Goal: Information Seeking & Learning: Learn about a topic

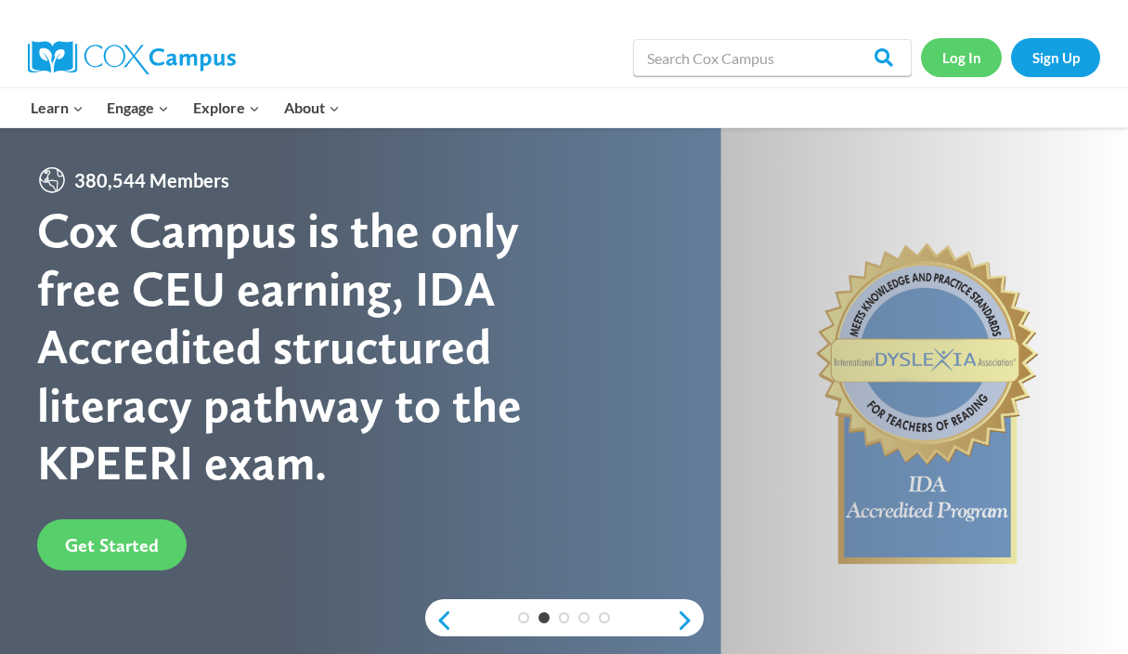
click at [958, 56] on link "Log In" at bounding box center [961, 57] width 81 height 38
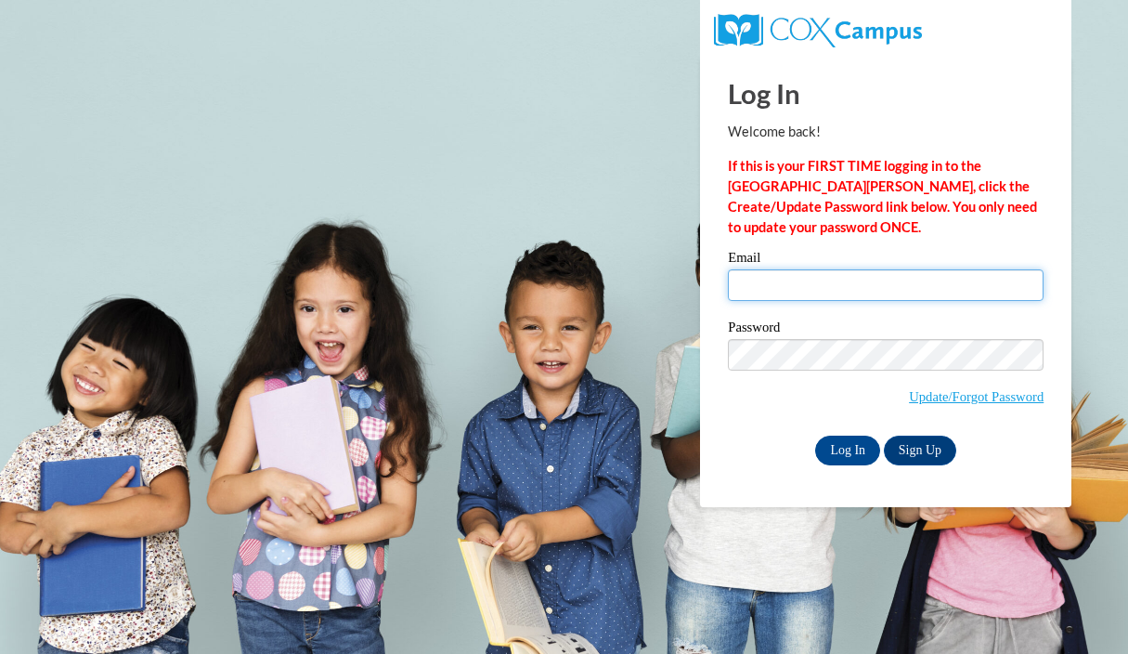
click at [901, 291] on input "Email" at bounding box center [886, 285] width 316 height 32
type input "lrogers@waukesha.k12.wi.us"
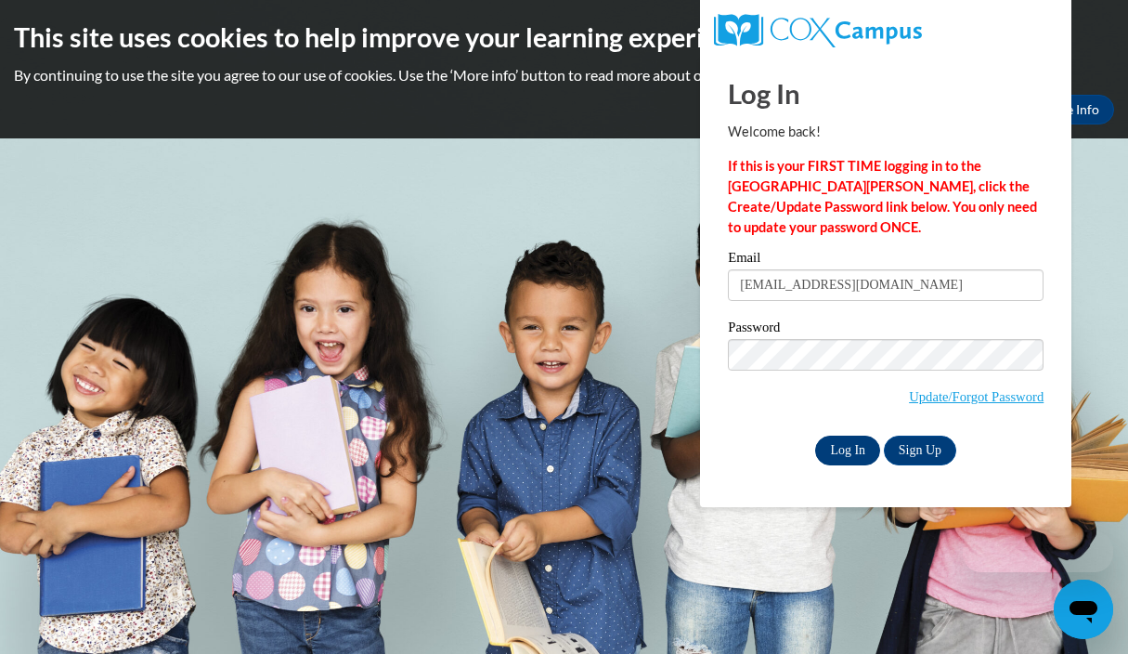
click at [843, 436] on input "Log In" at bounding box center [847, 451] width 65 height 30
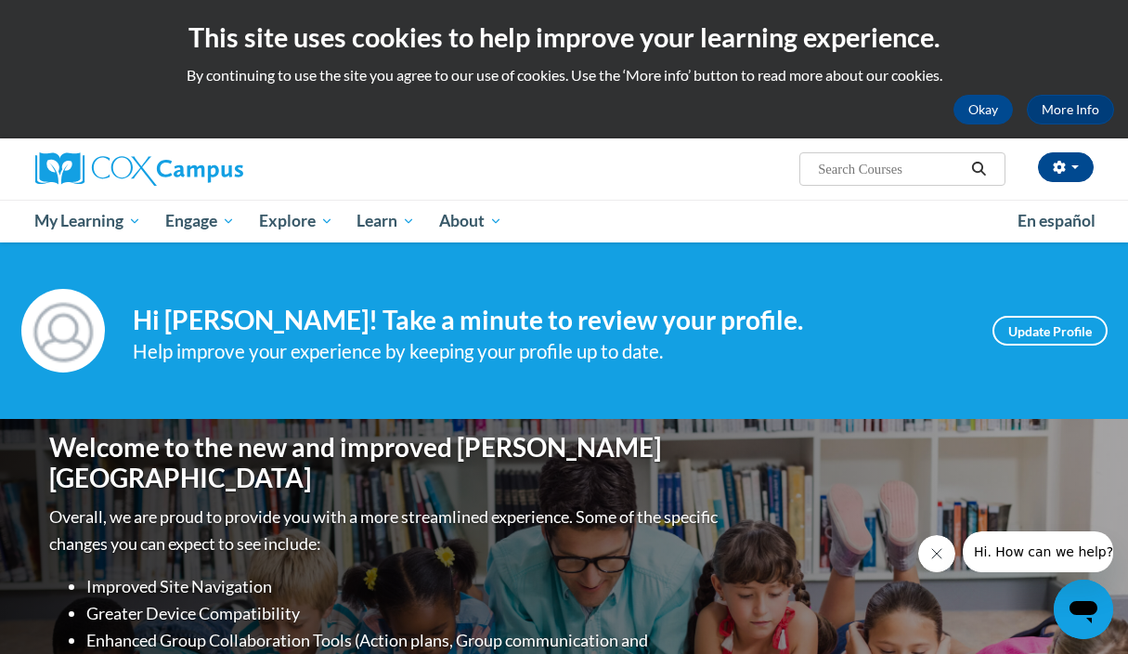
click at [841, 168] on input "Search..." at bounding box center [890, 169] width 149 height 22
type input "fluency"
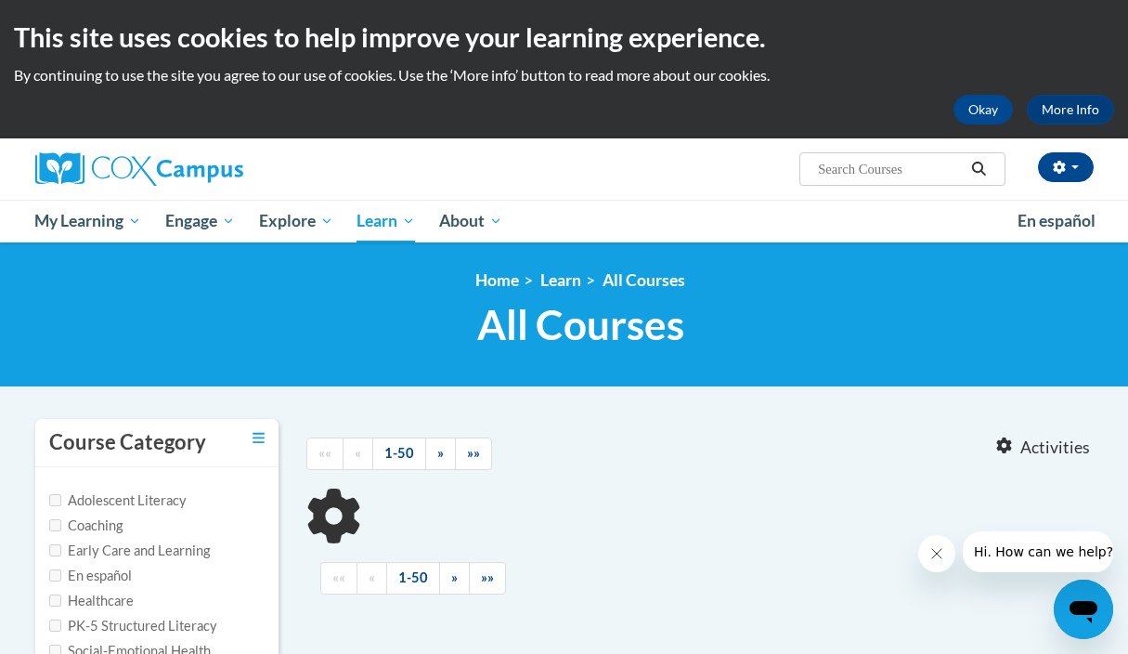
type input "fluency"
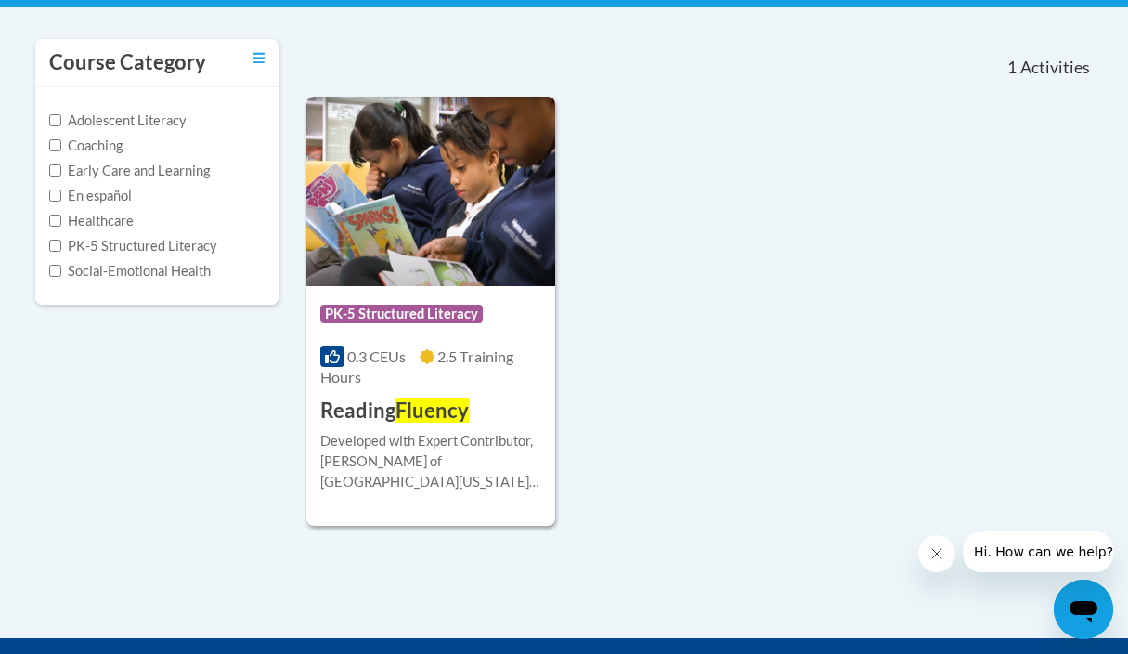
scroll to position [386, 0]
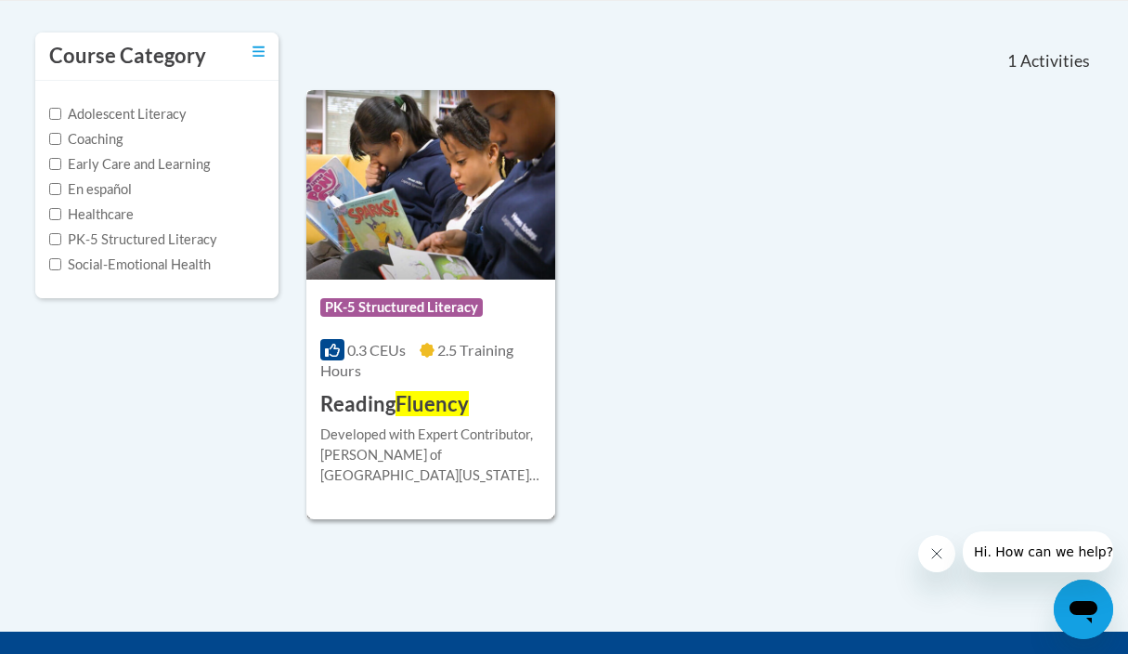
click at [393, 399] on h3 "Reading Fluency" at bounding box center [394, 404] width 149 height 29
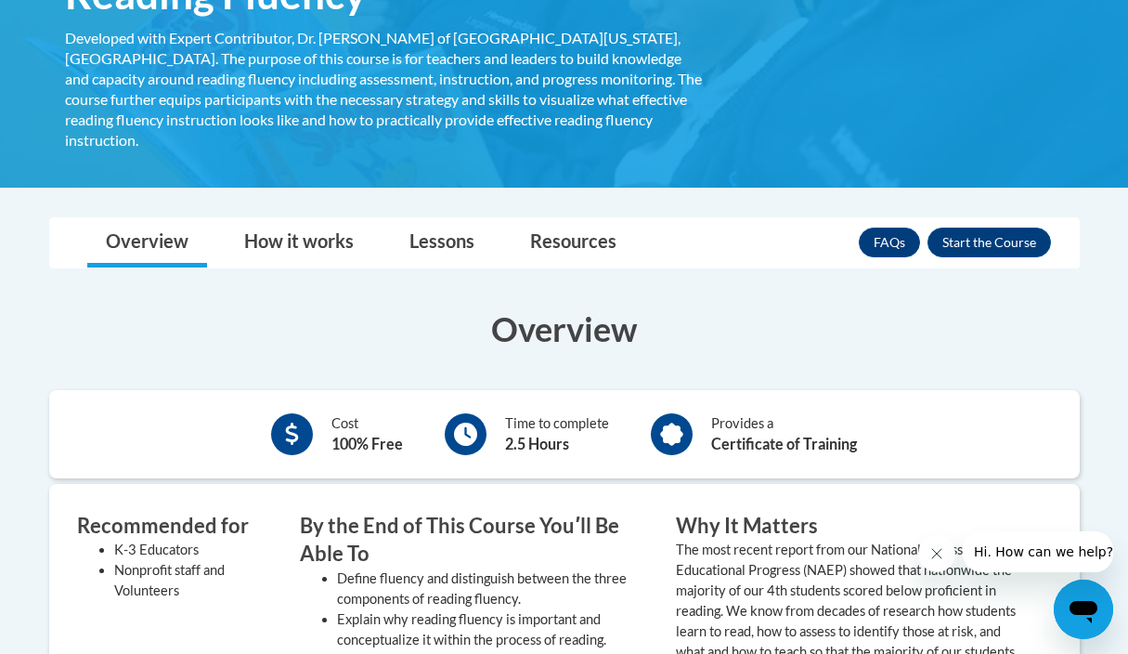
scroll to position [362, 0]
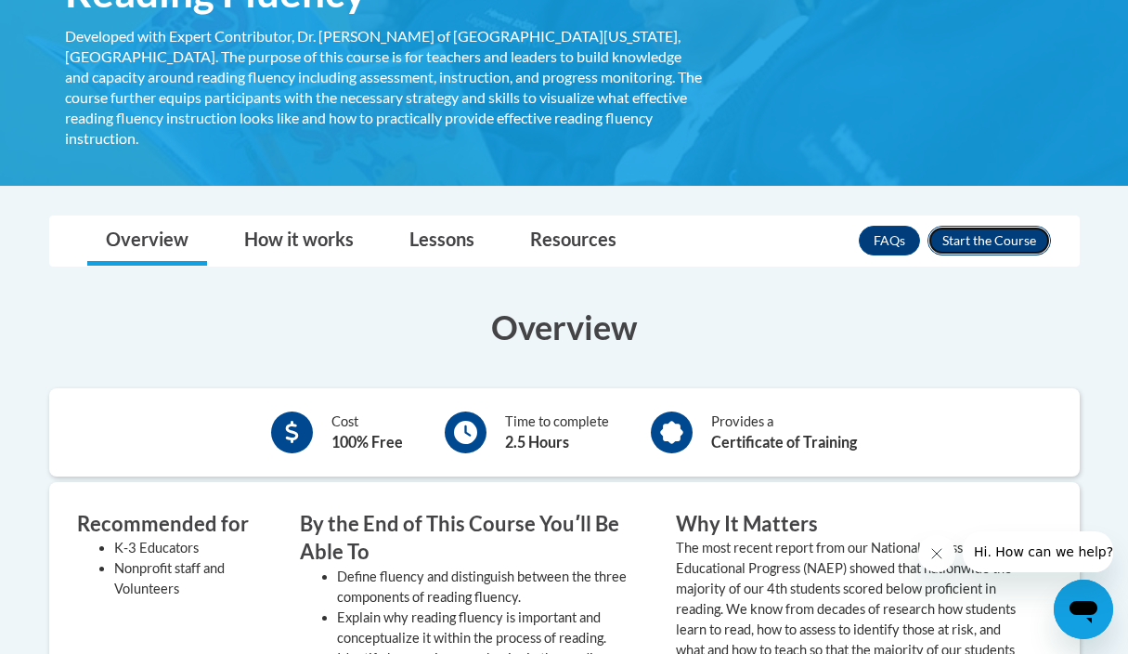
click at [968, 226] on button "Enroll" at bounding box center [990, 241] width 124 height 30
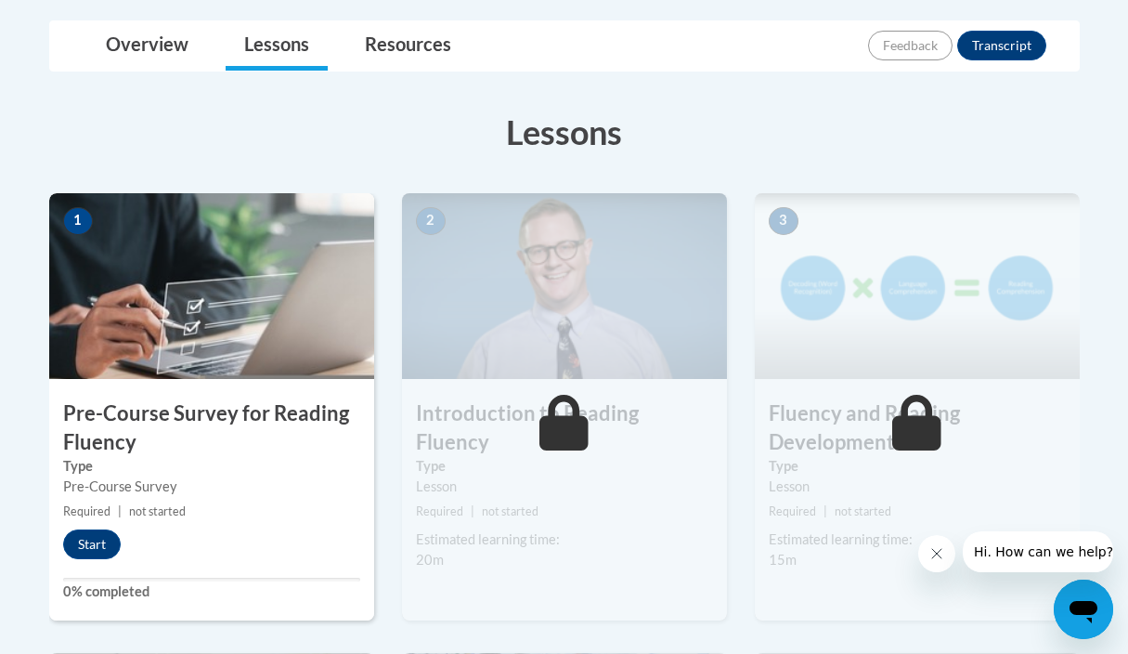
scroll to position [434, 0]
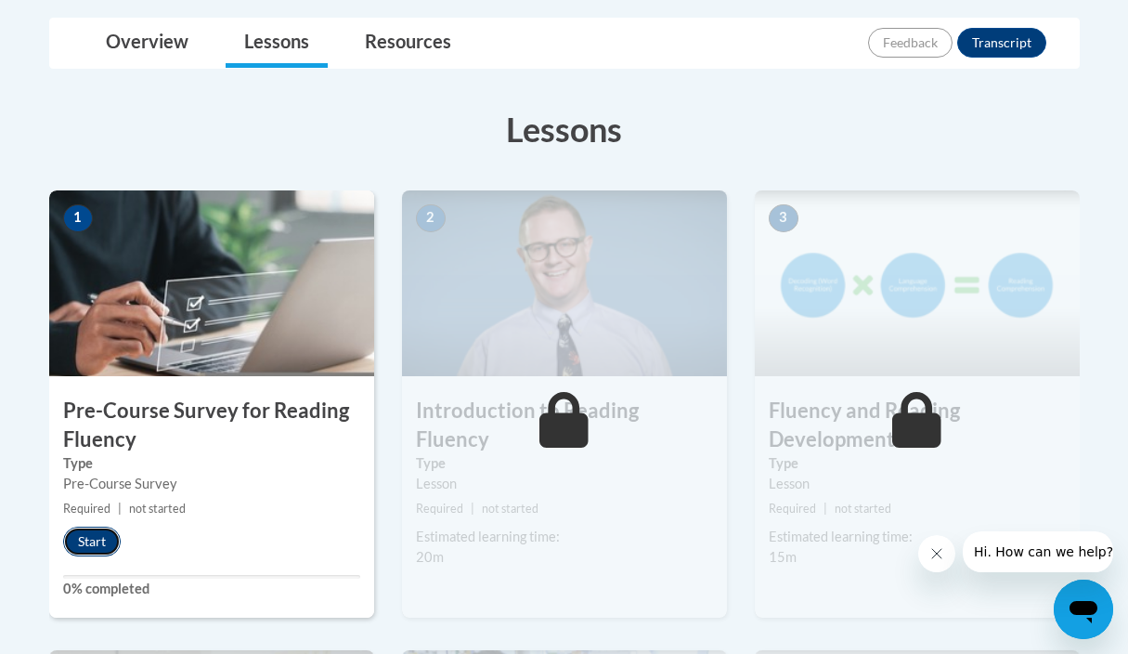
click at [86, 537] on button "Start" at bounding box center [92, 542] width 58 height 30
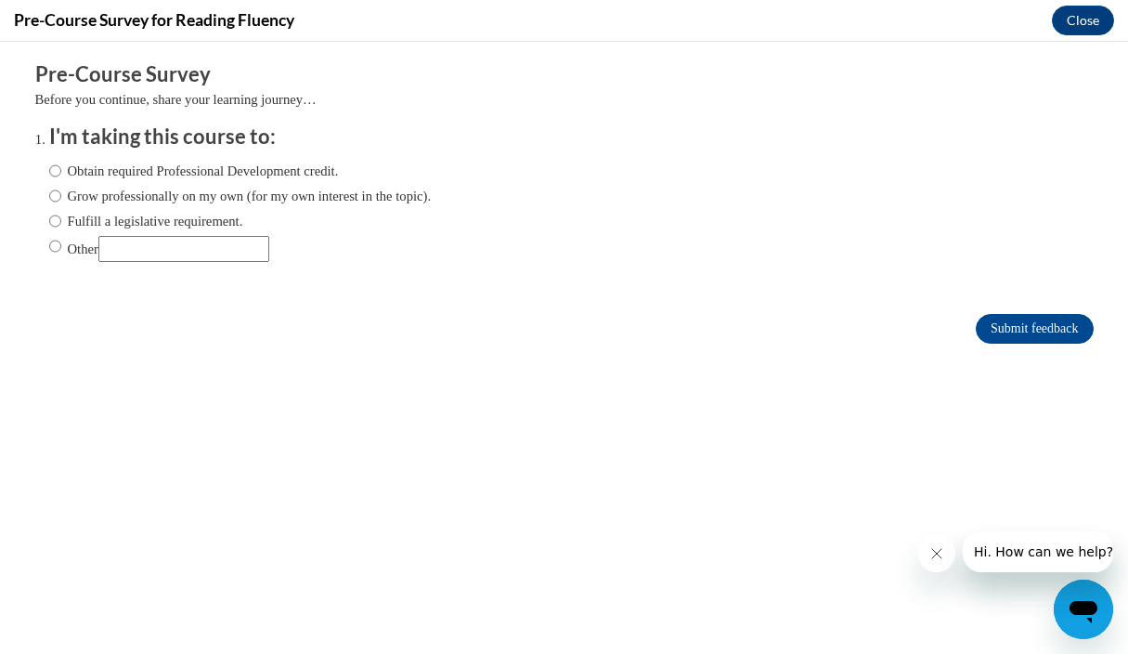
scroll to position [0, 0]
click at [54, 170] on input "Obtain required Professional Development credit." at bounding box center [55, 171] width 12 height 20
radio input "true"
click at [1058, 330] on input "Submit feedback" at bounding box center [1034, 329] width 117 height 30
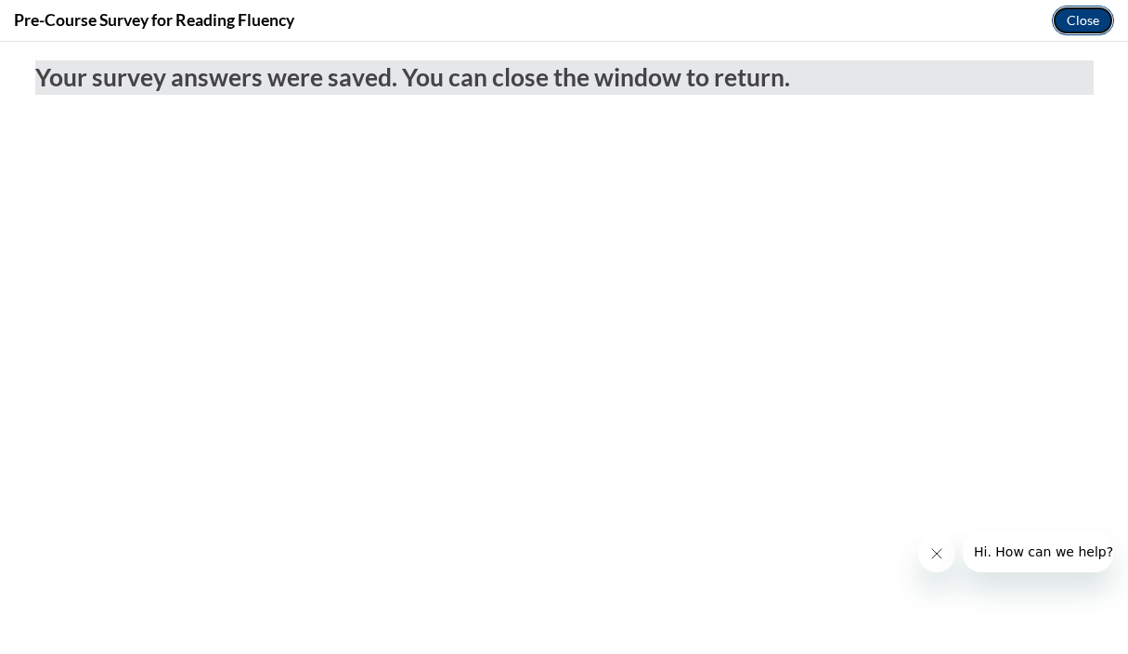
click at [1084, 20] on button "Close" at bounding box center [1083, 21] width 62 height 30
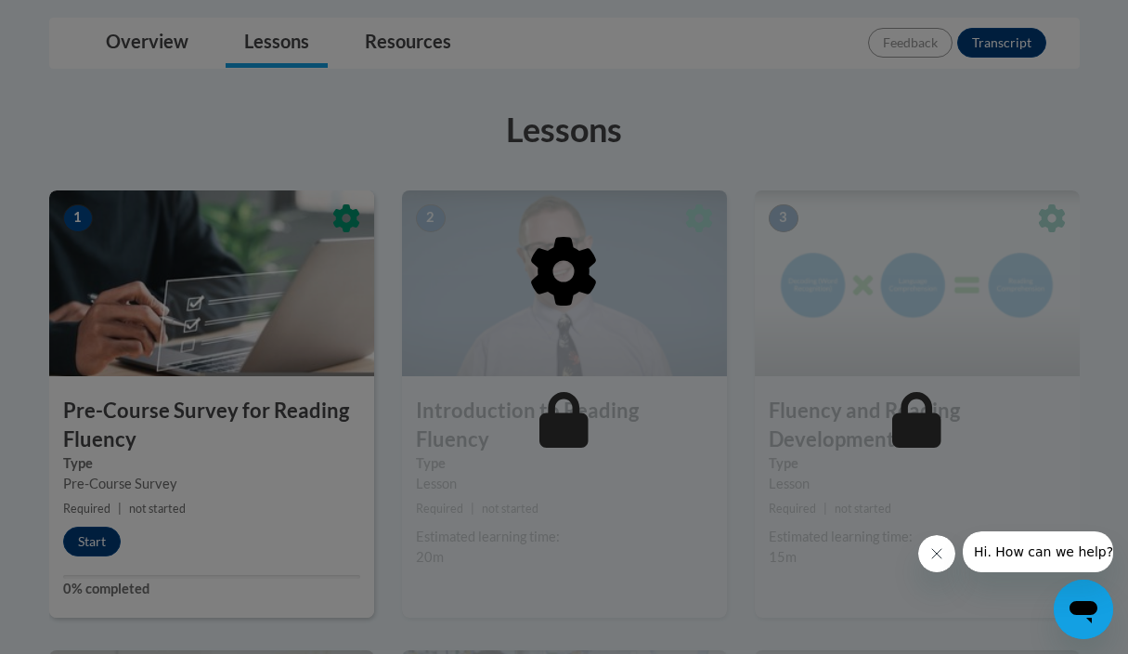
click at [942, 551] on icon "Close message from company" at bounding box center [937, 553] width 15 height 15
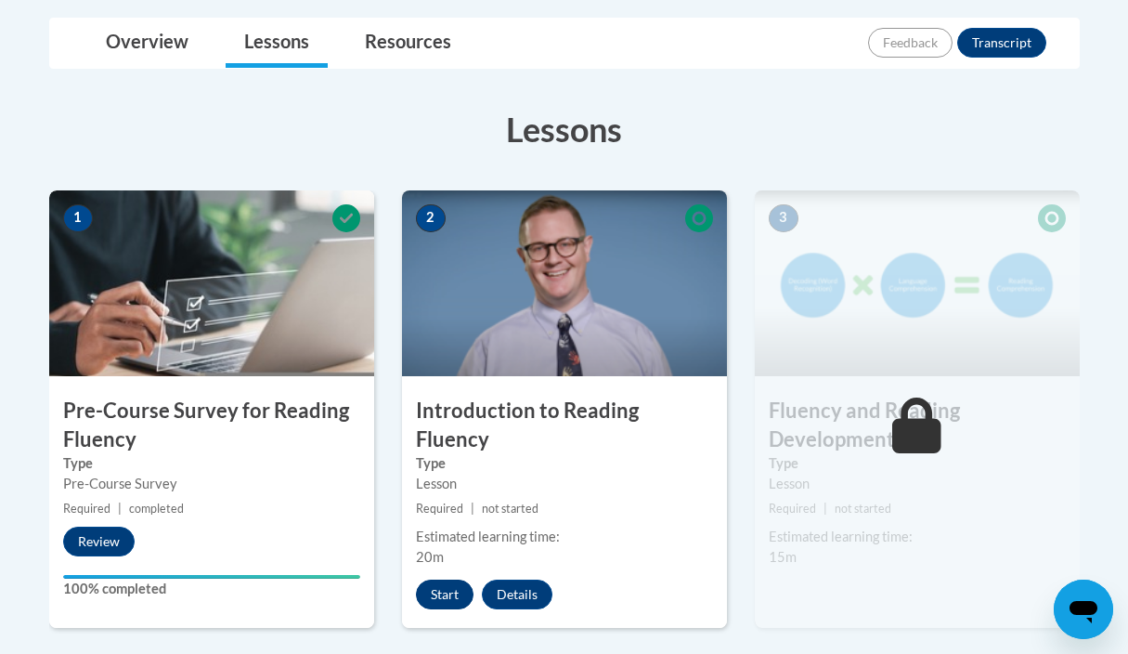
click at [449, 579] on button "Start" at bounding box center [445, 594] width 58 height 30
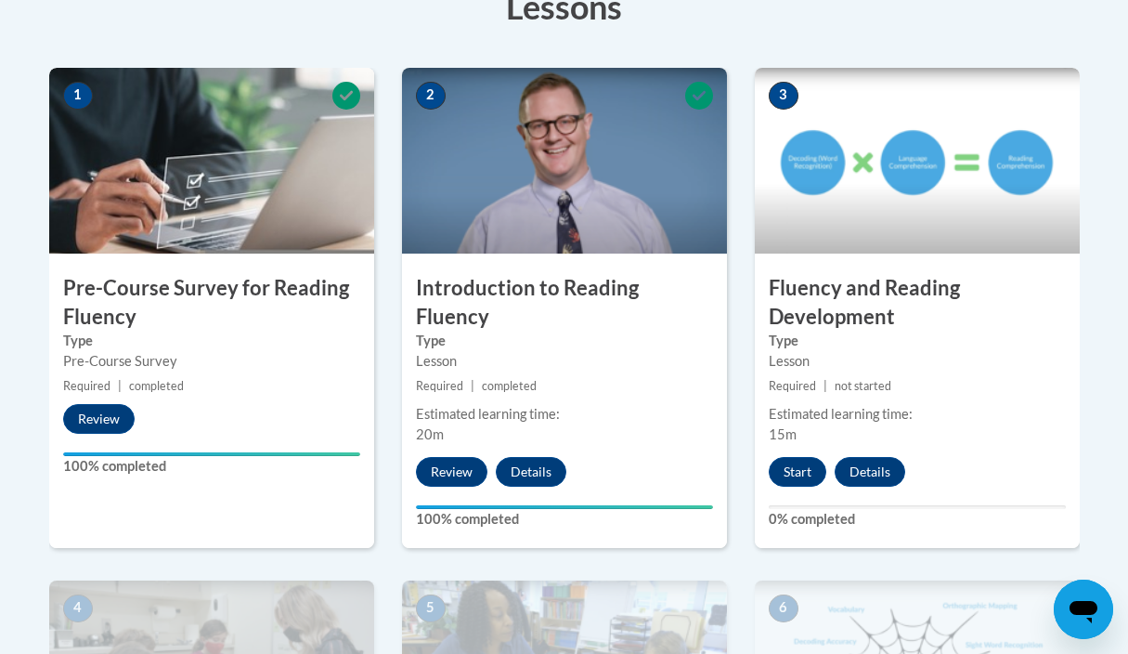
scroll to position [557, 0]
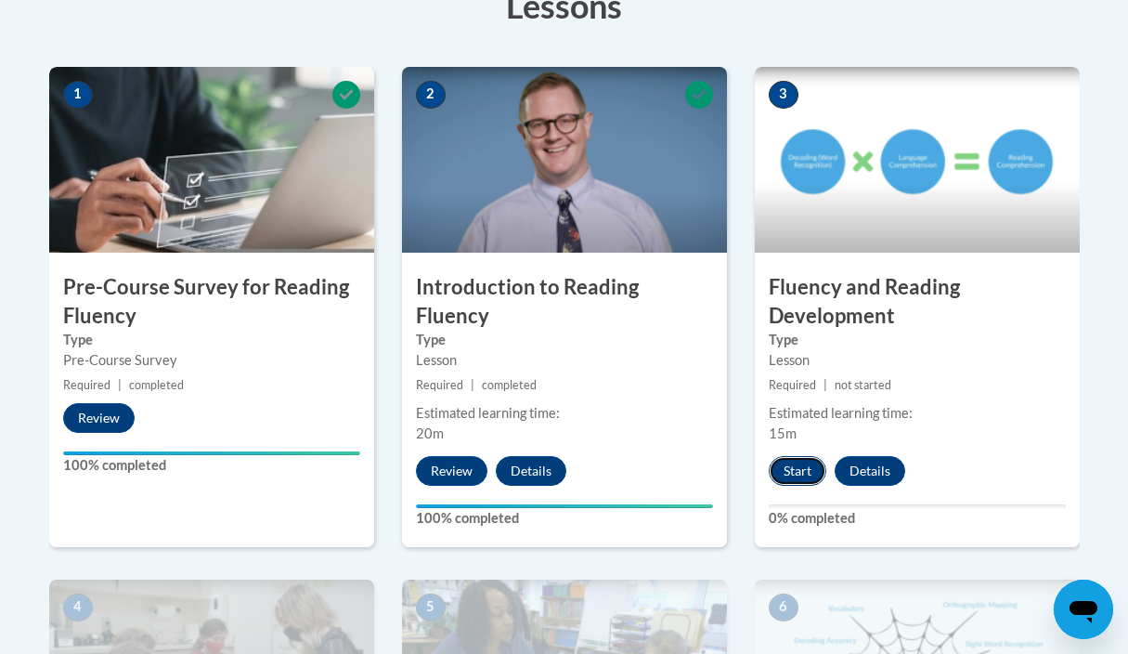
click at [806, 473] on button "Start" at bounding box center [798, 471] width 58 height 30
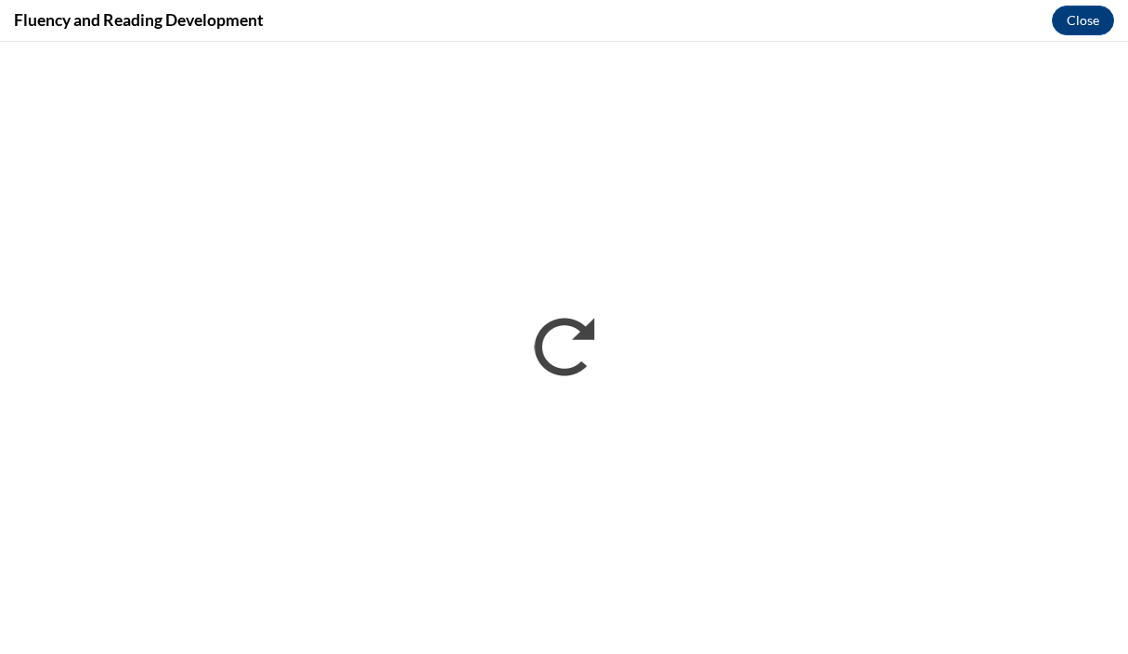
scroll to position [0, 0]
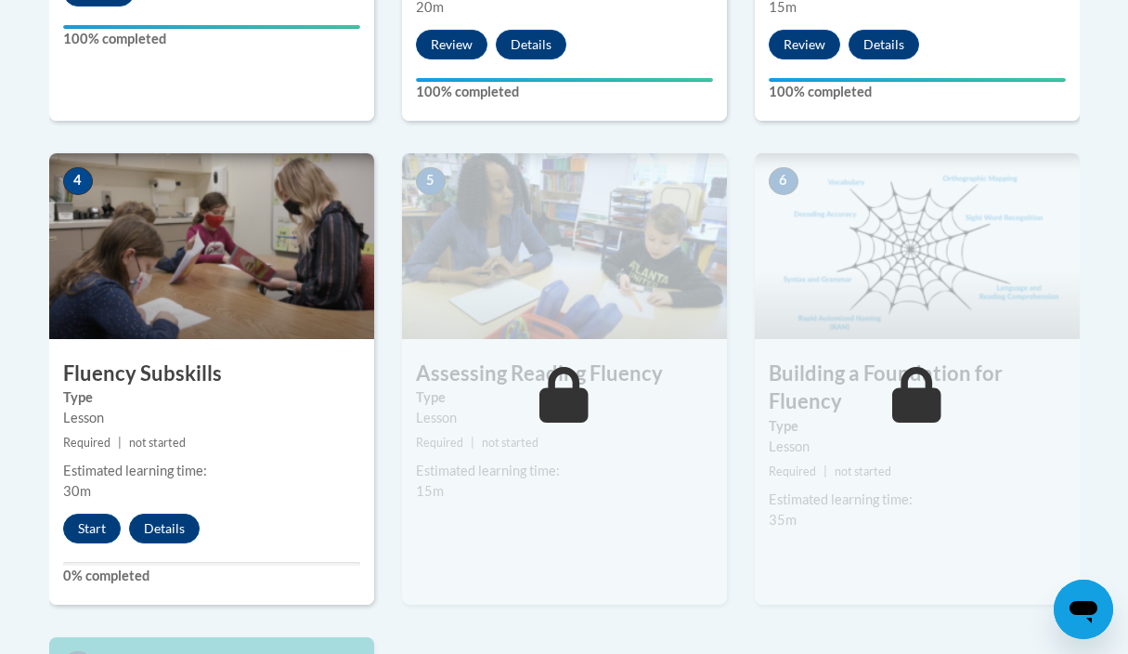
scroll to position [986, 0]
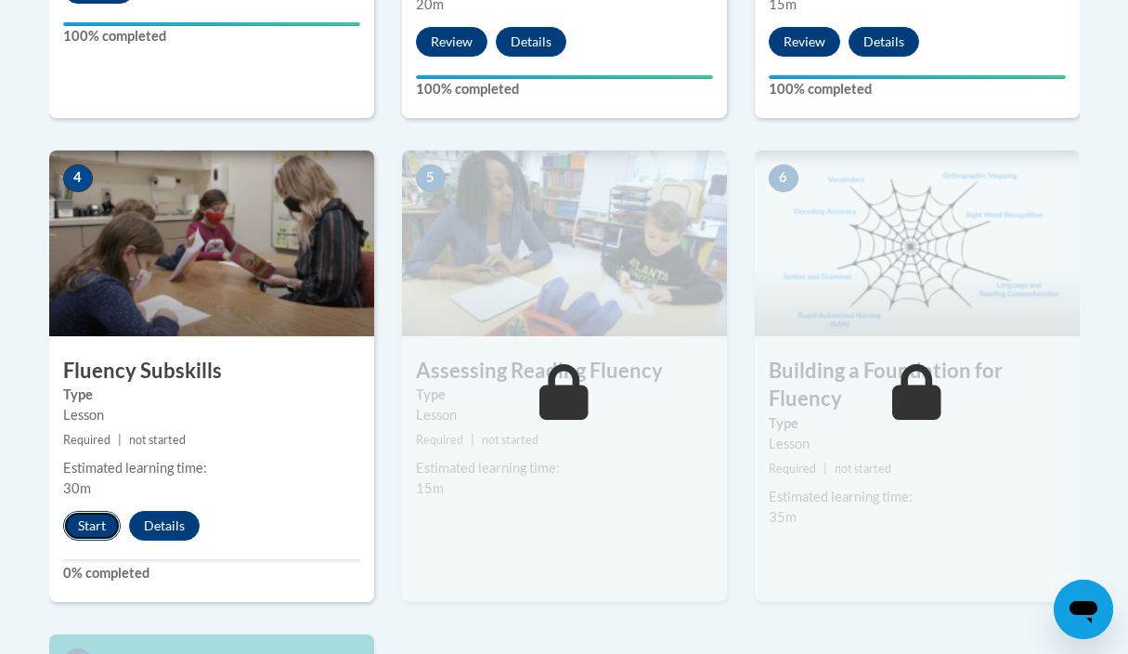
click at [100, 526] on button "Start" at bounding box center [92, 526] width 58 height 30
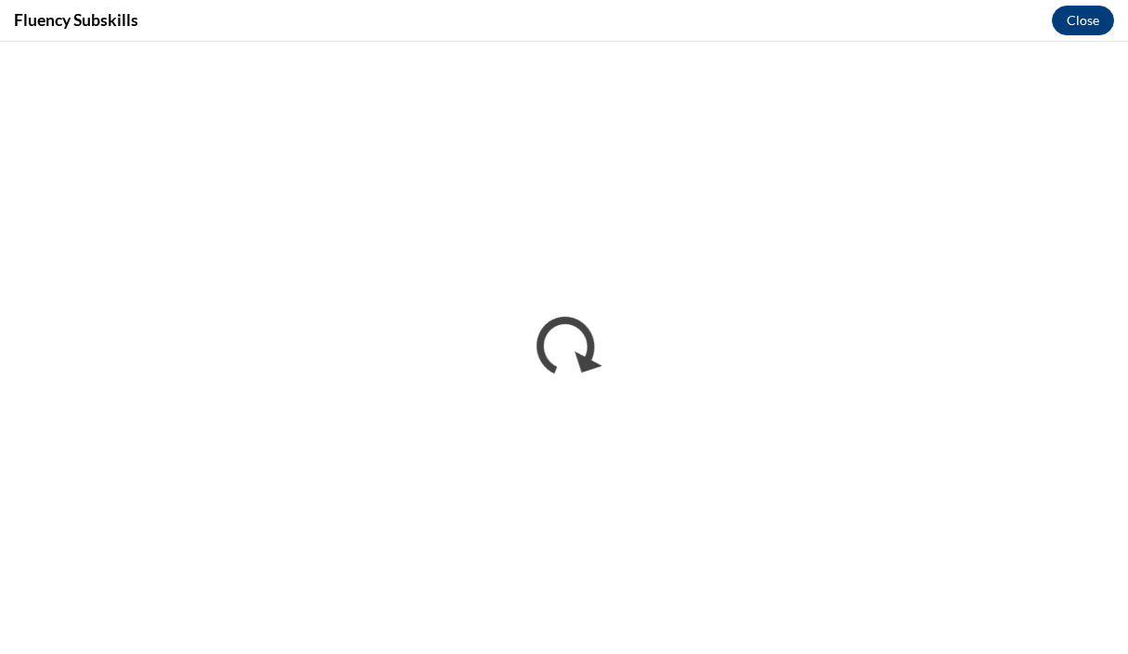
scroll to position [0, 0]
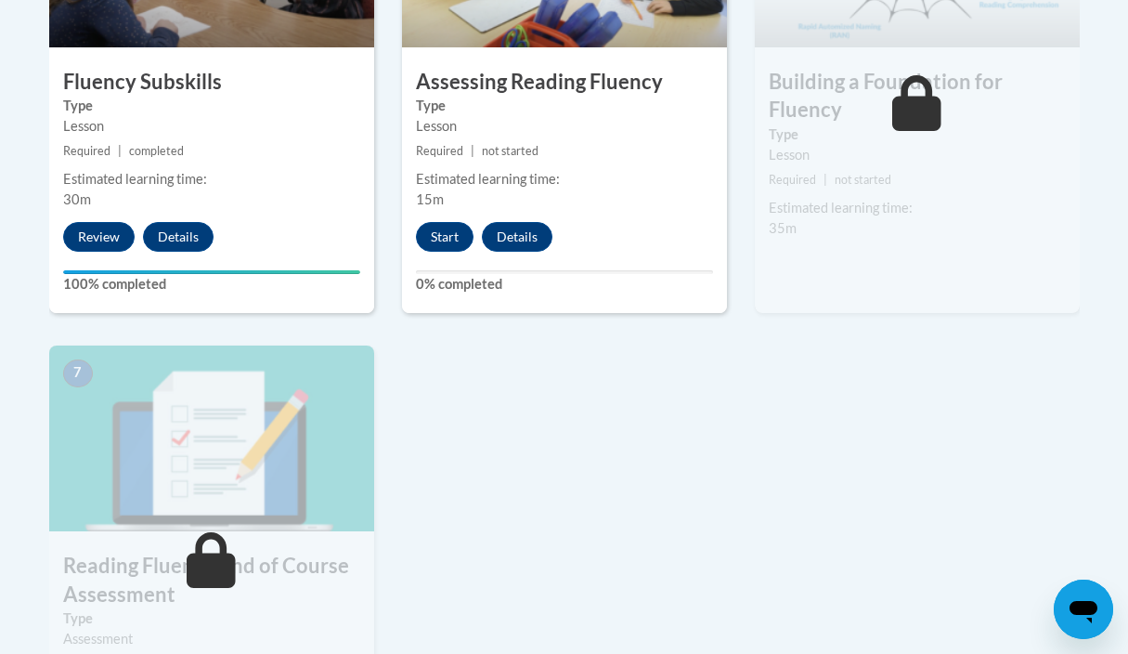
scroll to position [1280, 0]
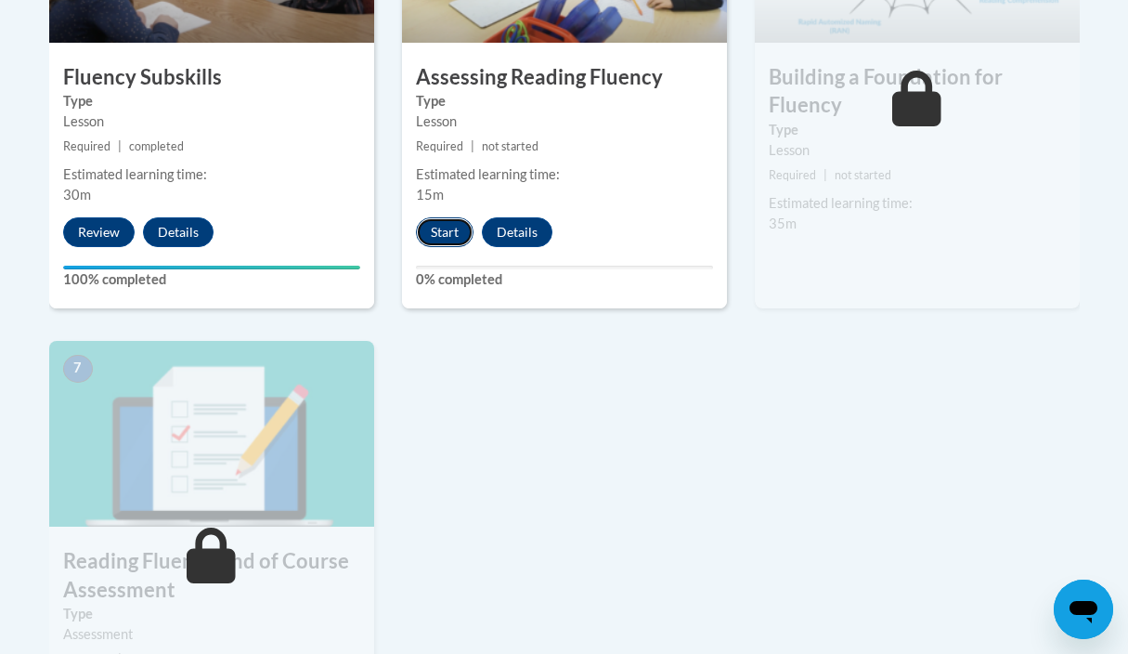
click at [438, 233] on button "Start" at bounding box center [445, 232] width 58 height 30
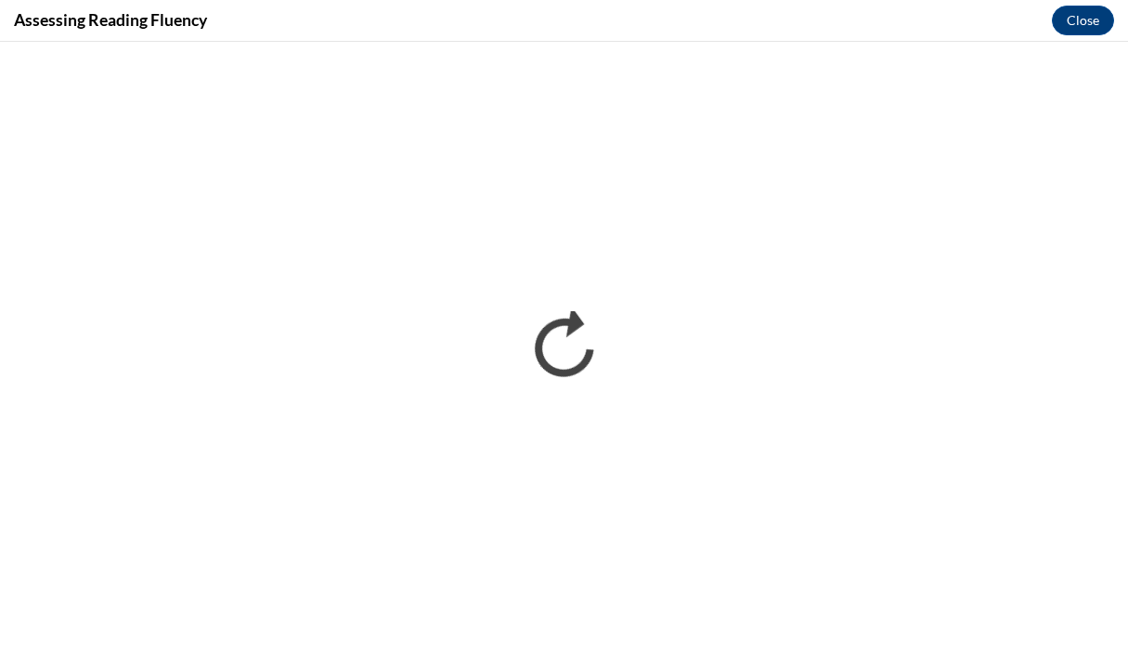
scroll to position [0, 0]
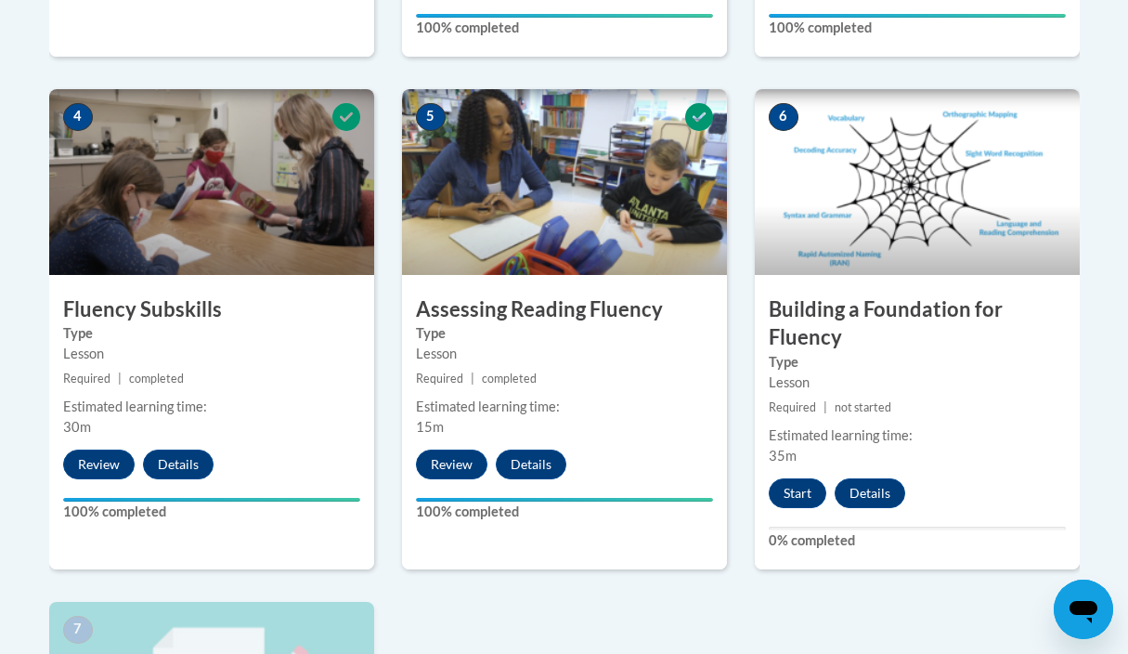
scroll to position [1042, 0]
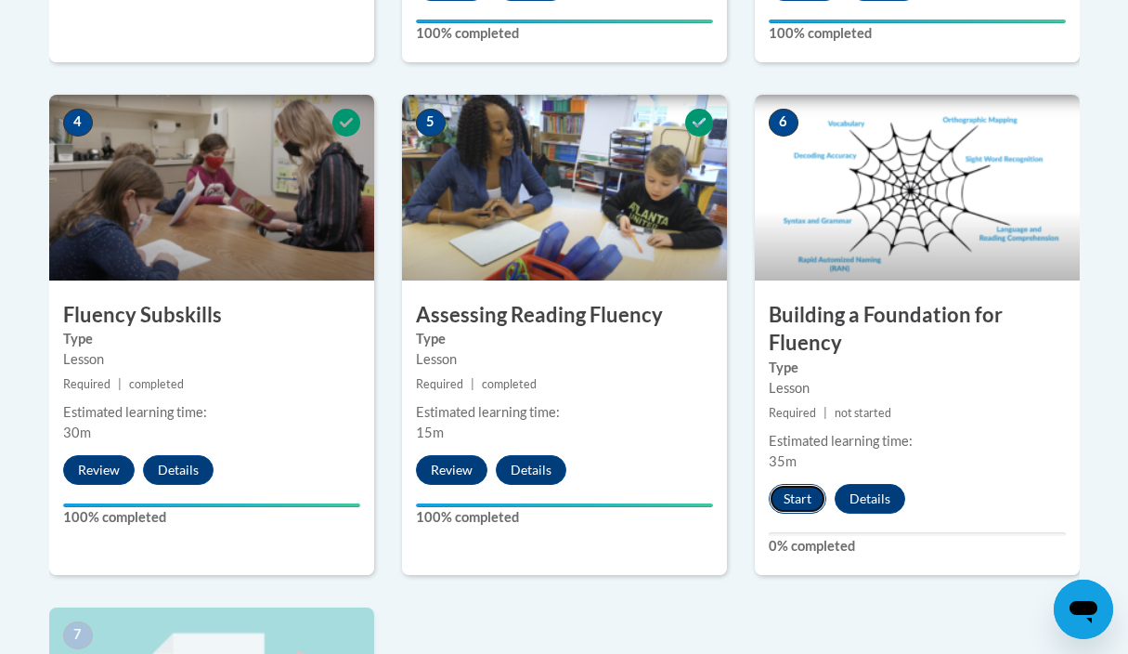
click at [792, 493] on button "Start" at bounding box center [798, 499] width 58 height 30
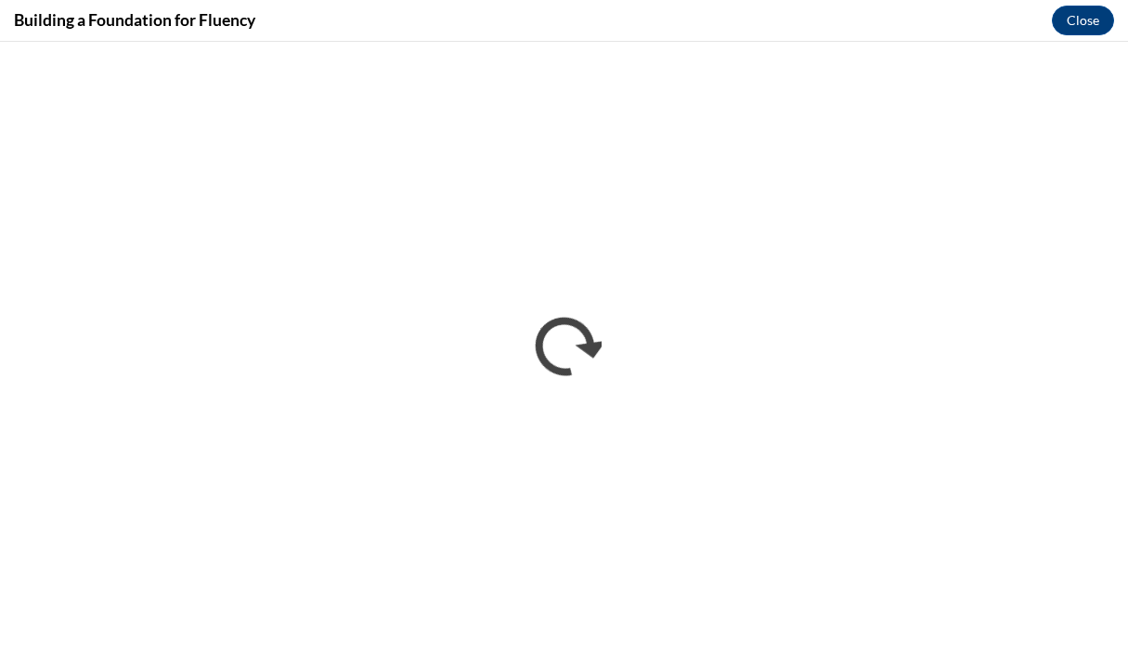
scroll to position [0, 0]
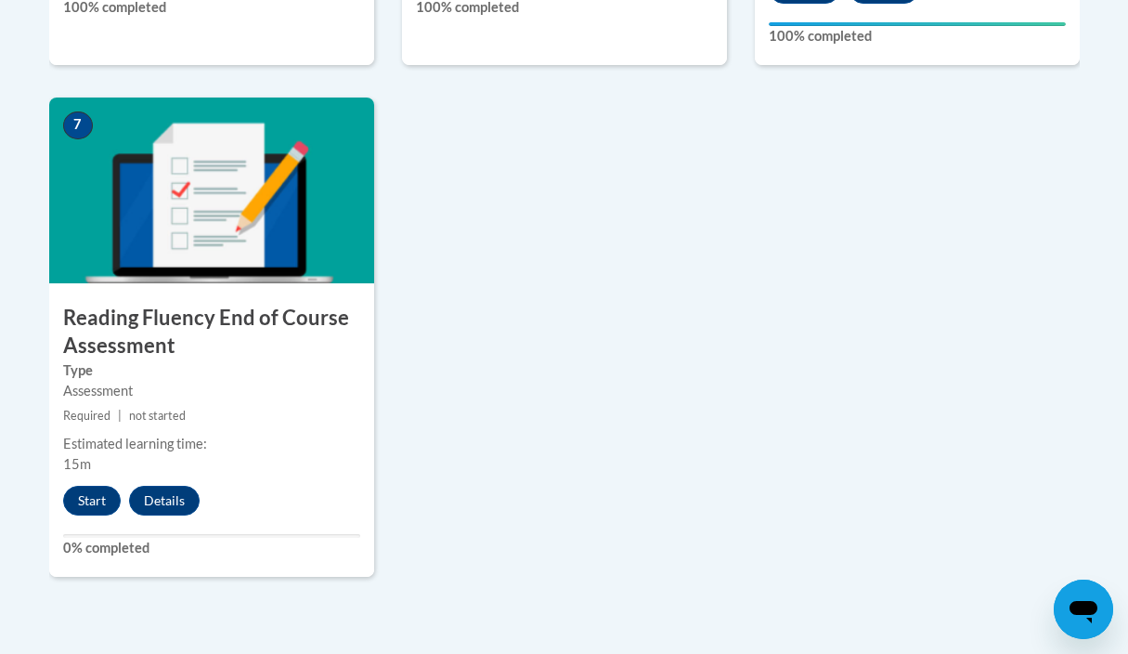
scroll to position [1564, 0]
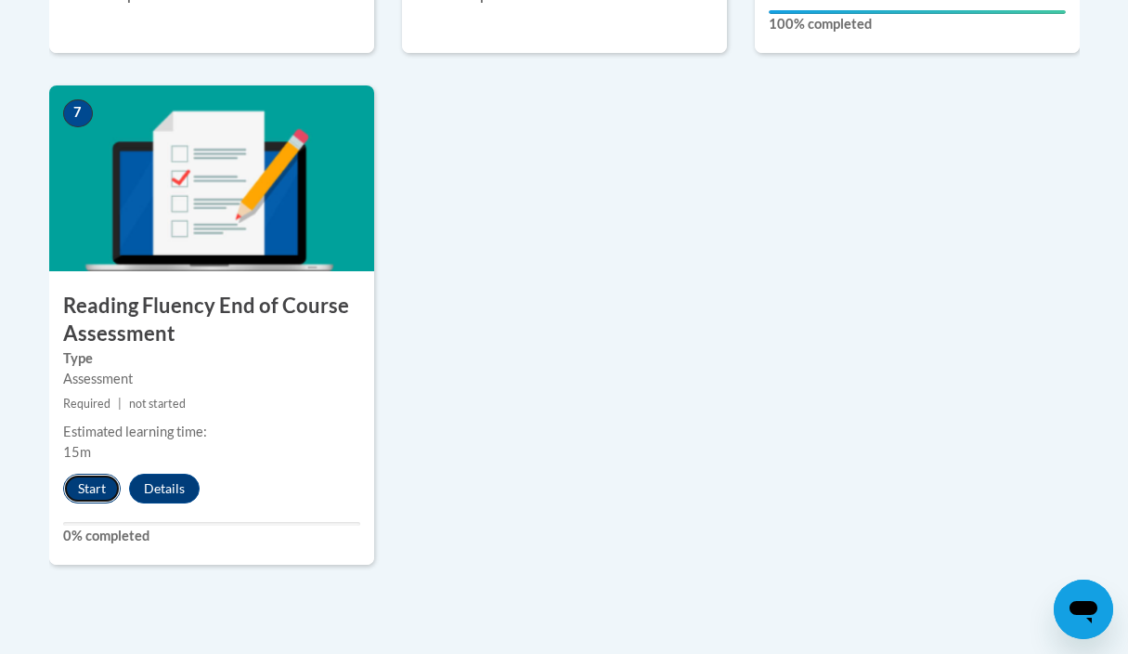
click at [84, 487] on button "Start" at bounding box center [92, 489] width 58 height 30
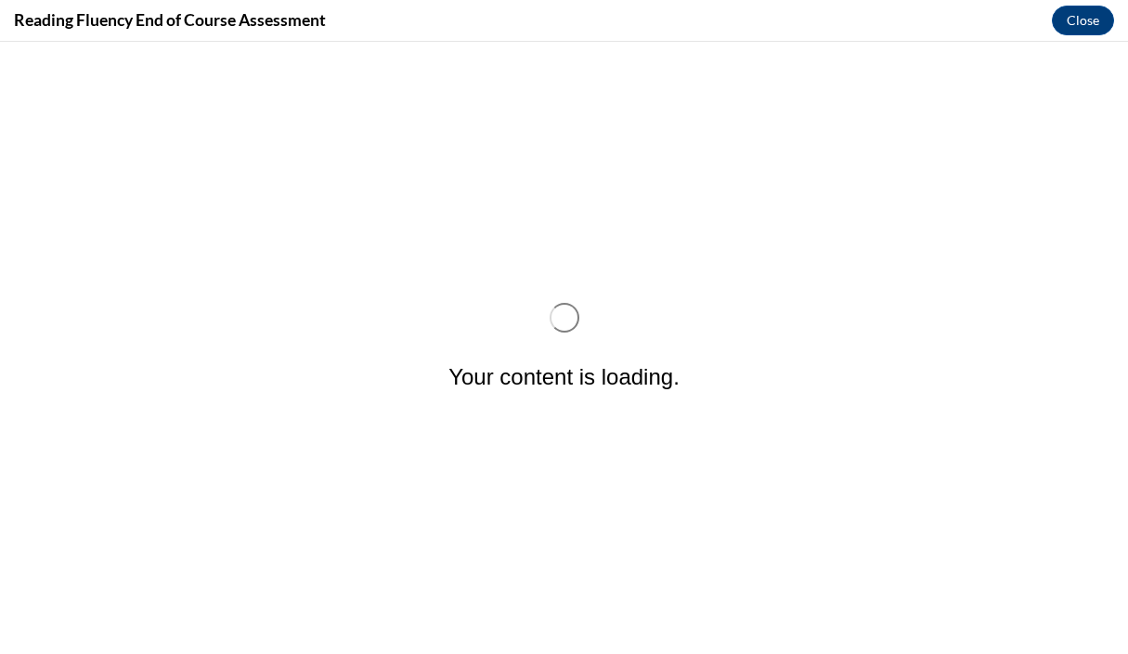
scroll to position [0, 0]
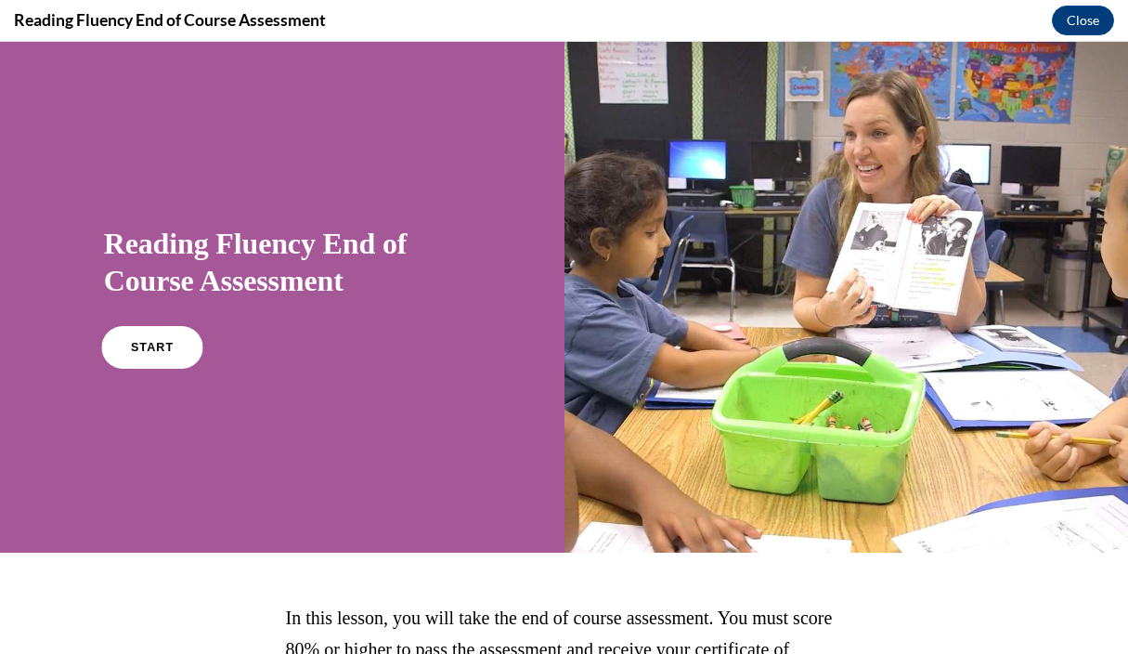
click at [153, 344] on span "START" at bounding box center [152, 348] width 43 height 14
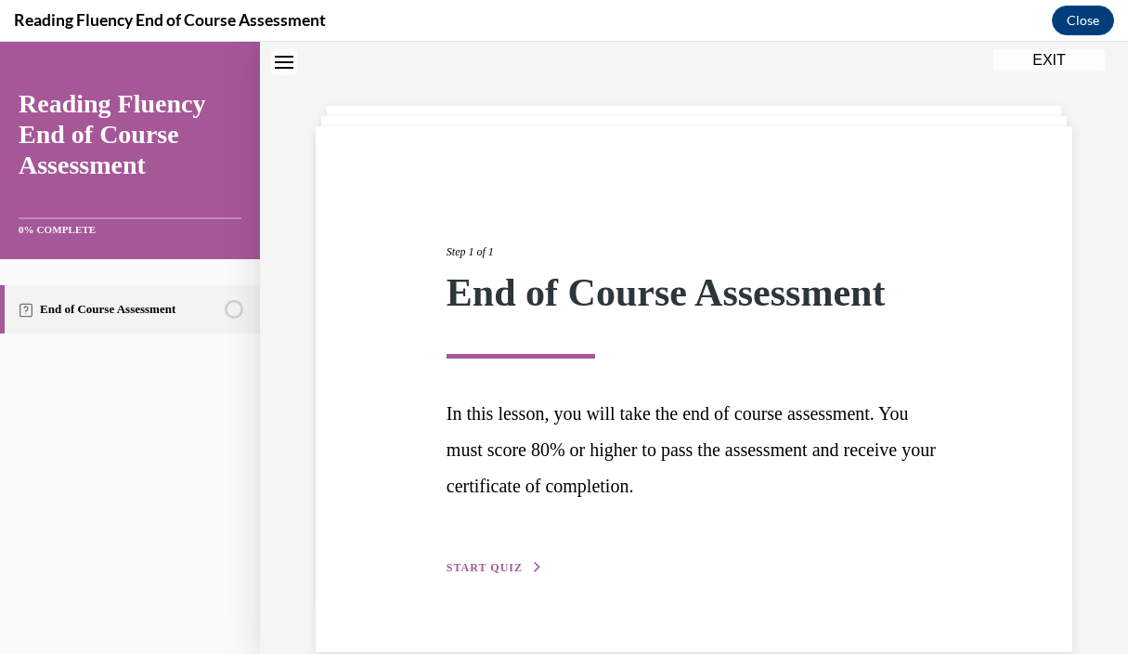
scroll to position [93, 0]
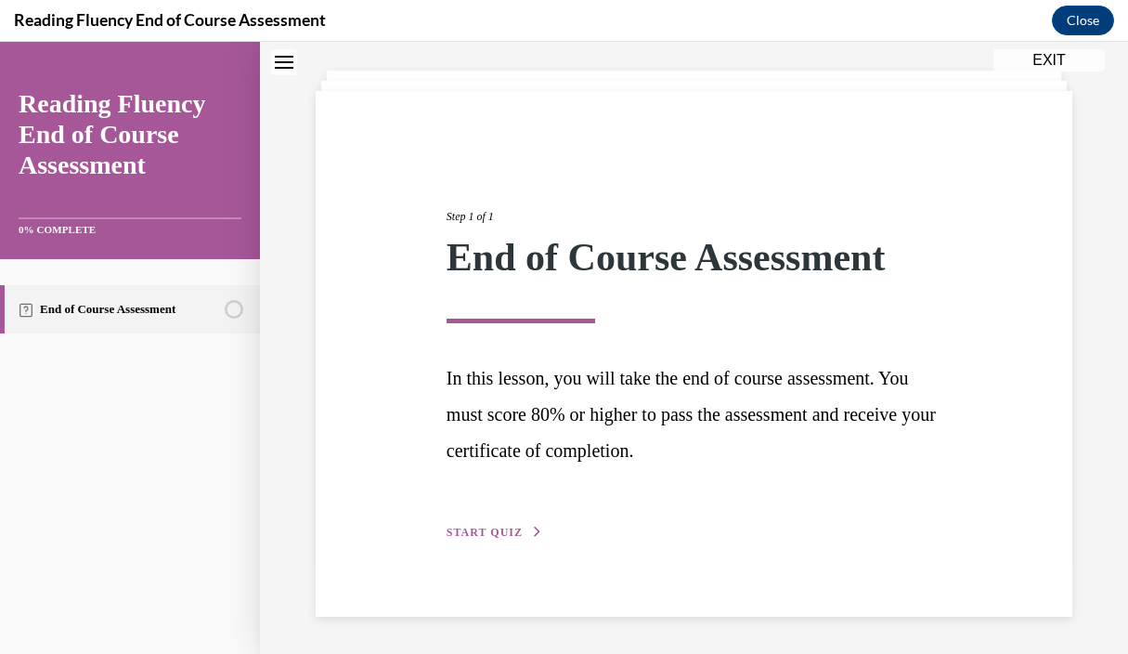
click at [491, 530] on span "START QUIZ" at bounding box center [485, 532] width 76 height 13
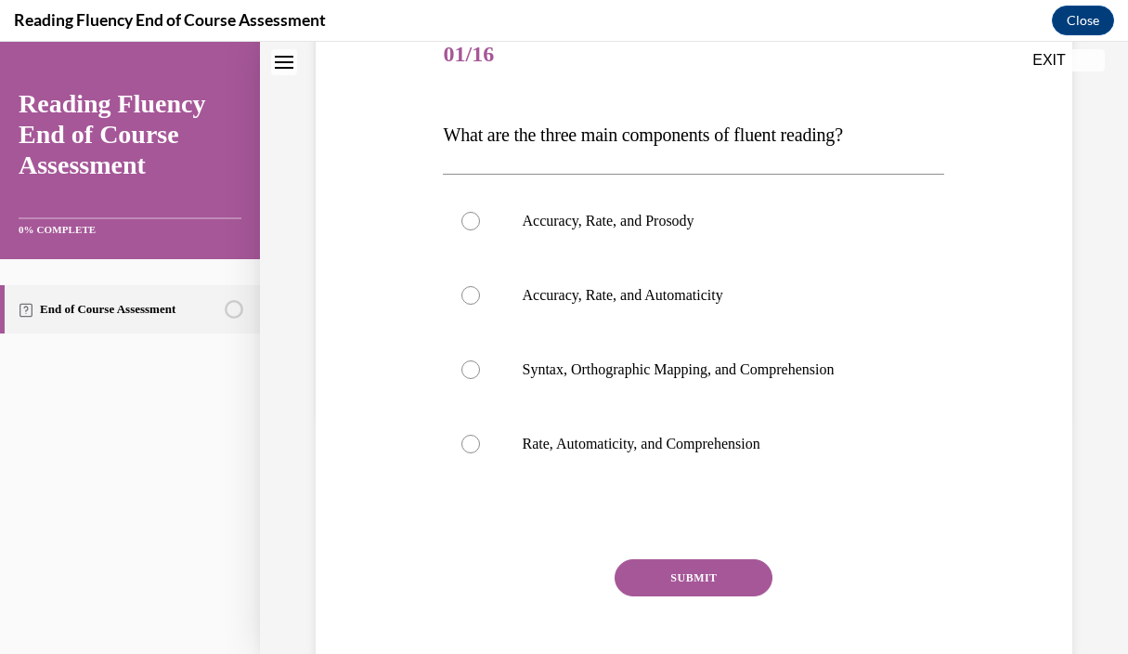
scroll to position [241, 0]
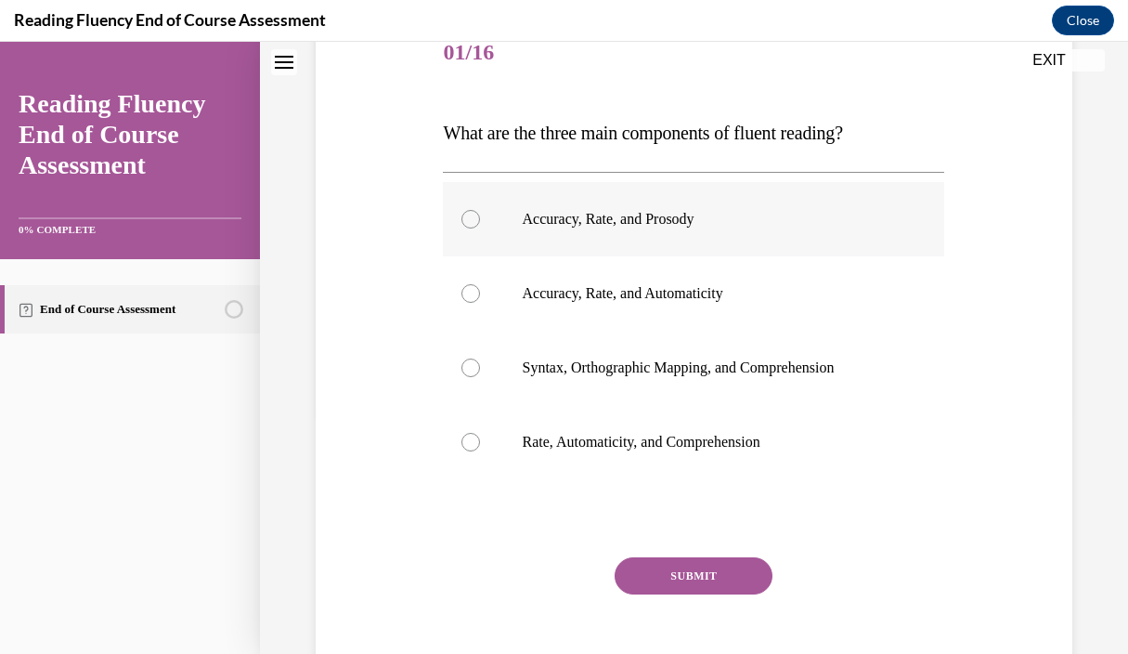
click at [474, 215] on div at bounding box center [471, 219] width 19 height 19
click at [474, 215] on input "Accuracy, Rate, and Prosody" at bounding box center [471, 219] width 19 height 19
radio input "true"
click at [707, 569] on button "SUBMIT" at bounding box center [694, 575] width 158 height 37
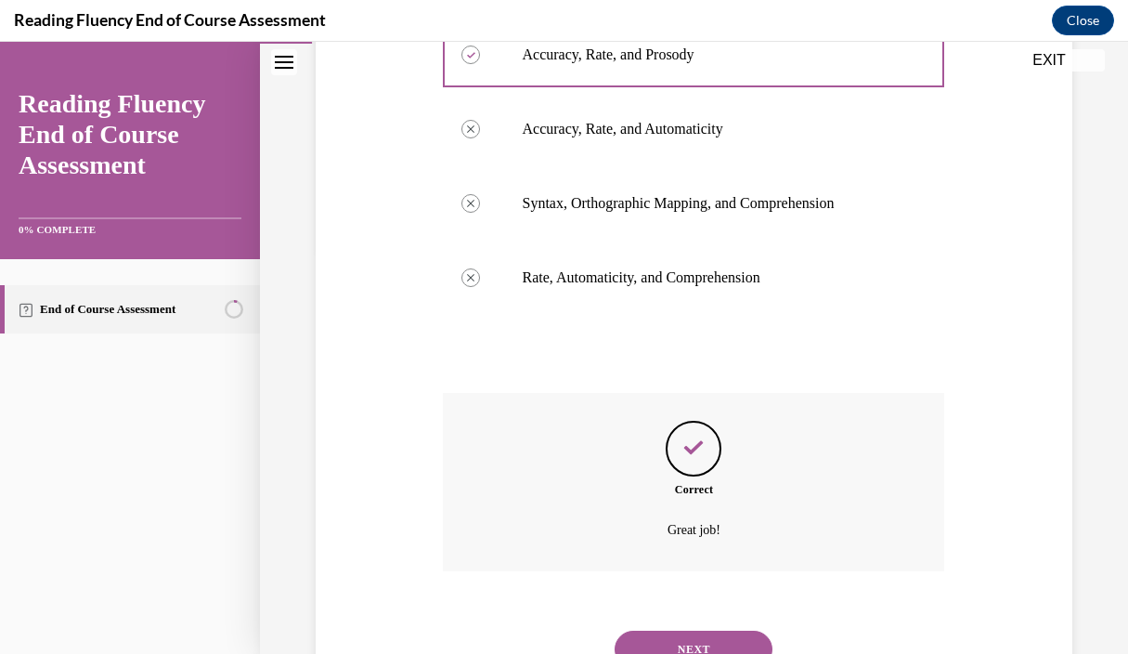
scroll to position [485, 0]
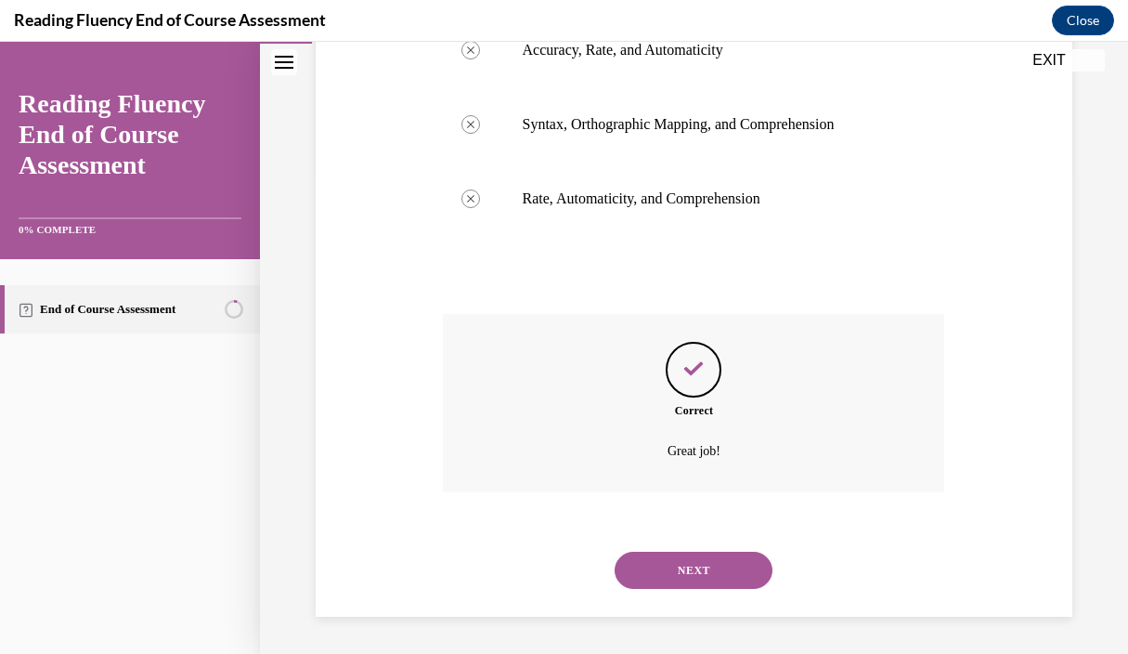
click at [710, 571] on button "NEXT" at bounding box center [694, 570] width 158 height 37
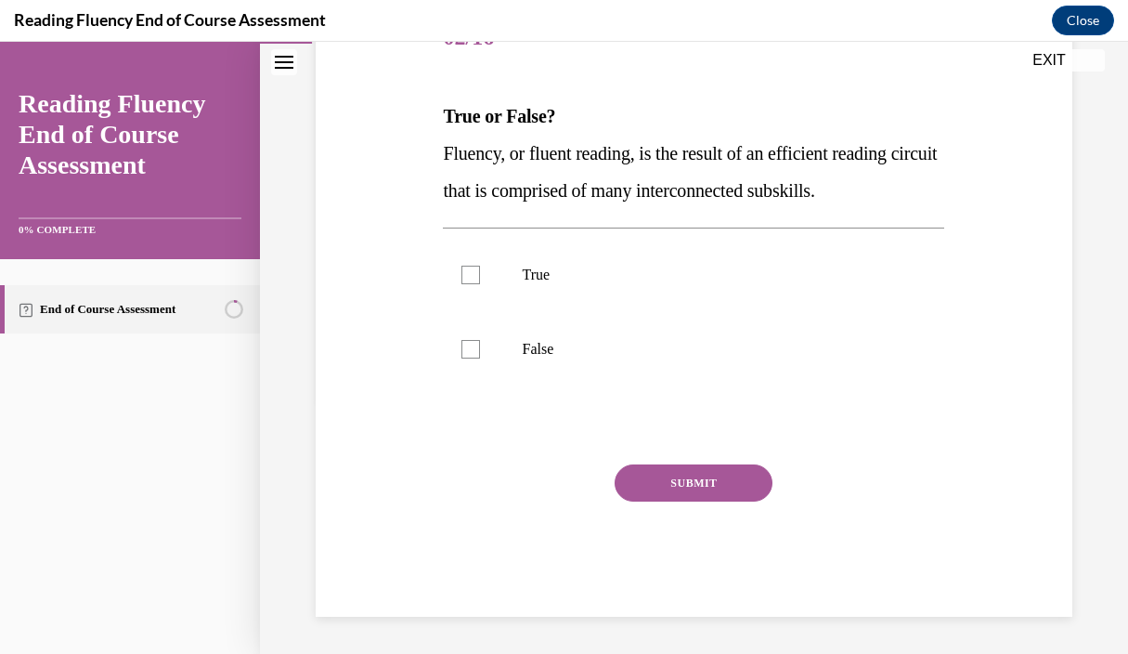
scroll to position [206, 0]
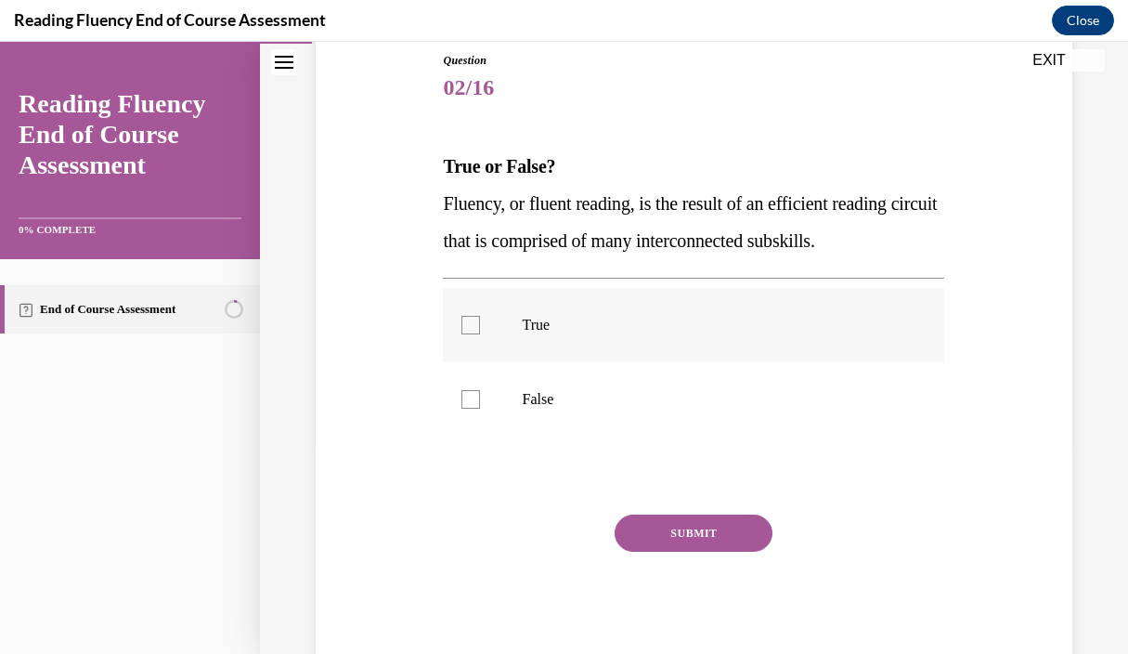
click at [470, 325] on div at bounding box center [471, 325] width 19 height 19
click at [470, 325] on input "True" at bounding box center [471, 325] width 19 height 19
checkbox input "true"
click at [729, 532] on button "SUBMIT" at bounding box center [694, 532] width 158 height 37
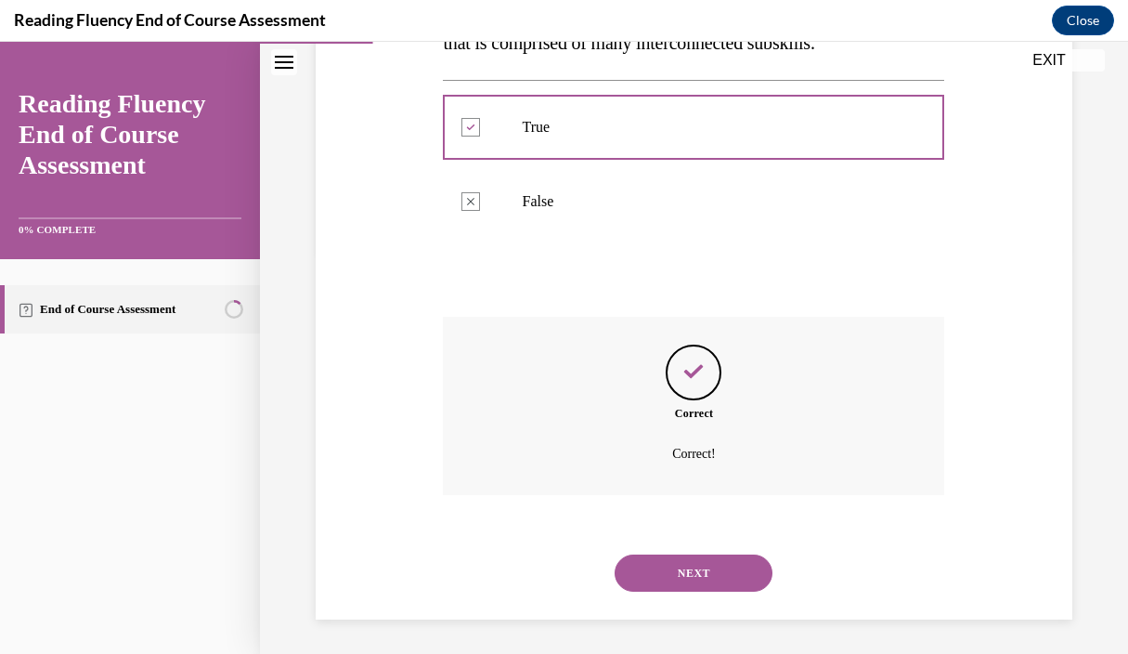
scroll to position [407, 0]
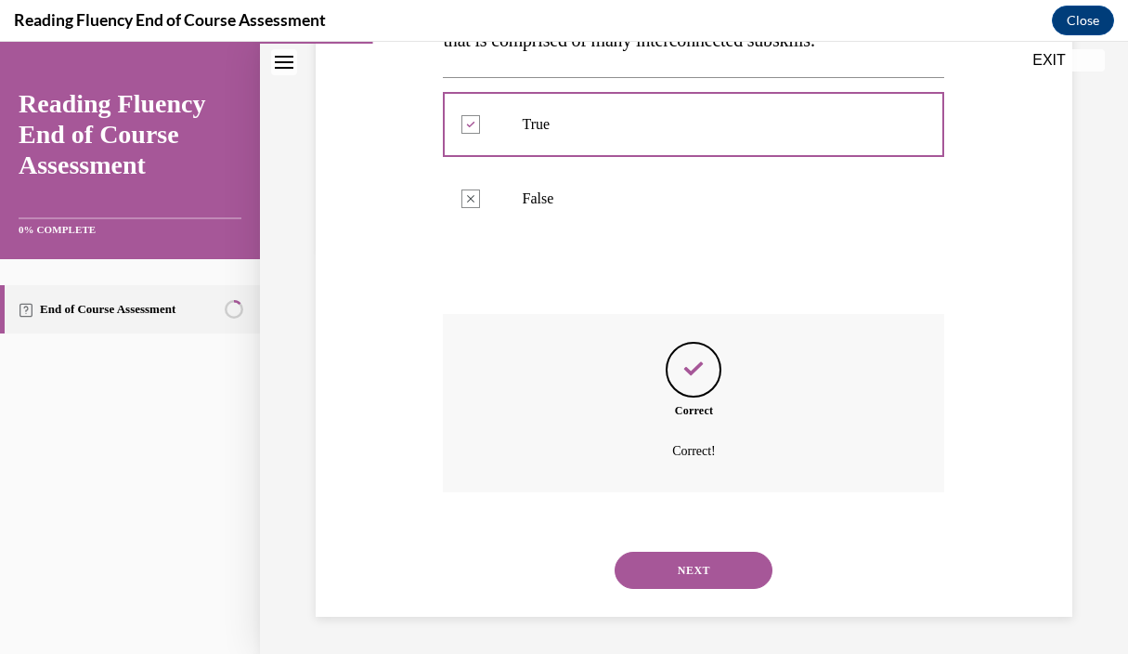
click at [721, 562] on button "NEXT" at bounding box center [694, 570] width 158 height 37
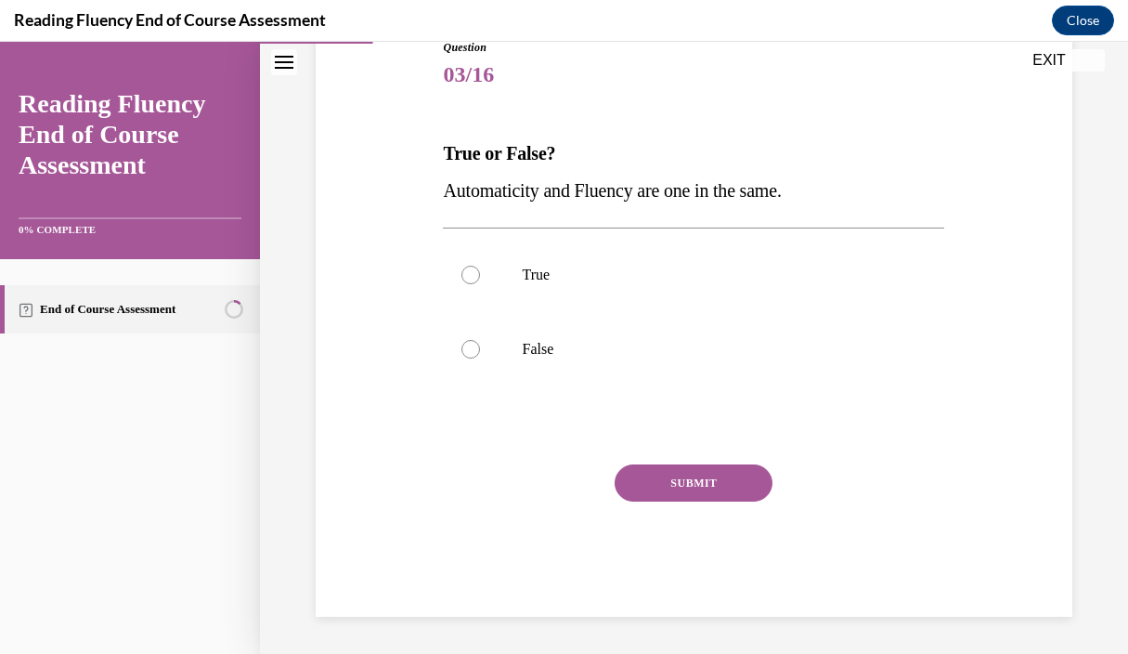
scroll to position [206, 0]
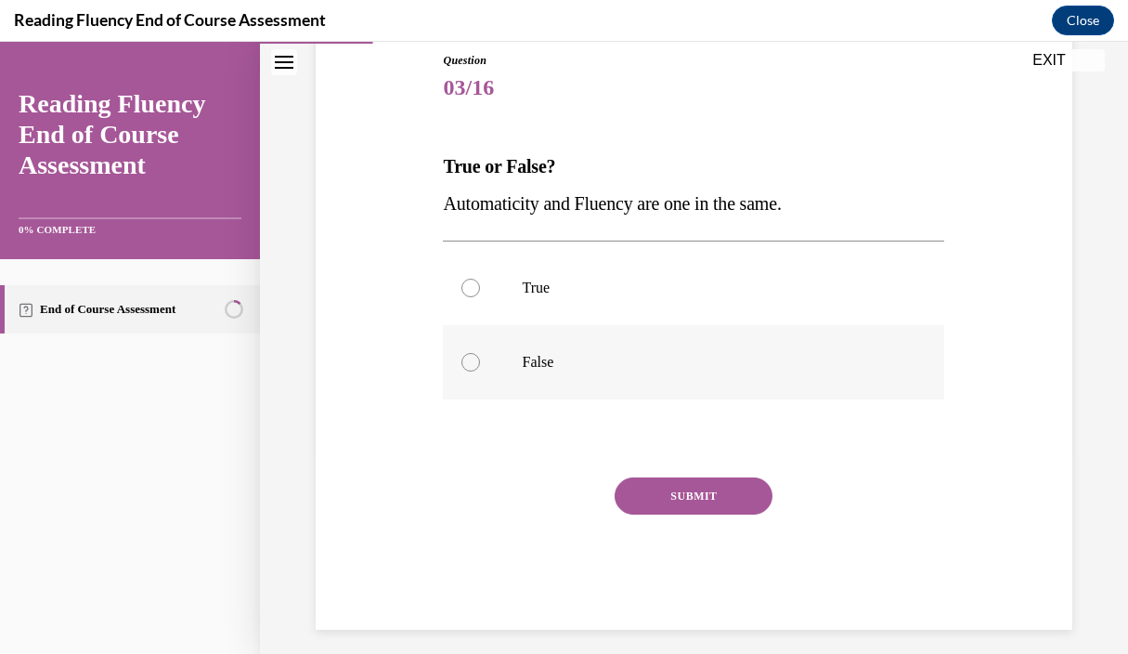
click at [476, 358] on div at bounding box center [471, 362] width 19 height 19
click at [476, 358] on input "False" at bounding box center [471, 362] width 19 height 19
radio input "true"
click at [685, 495] on button "SUBMIT" at bounding box center [694, 495] width 158 height 37
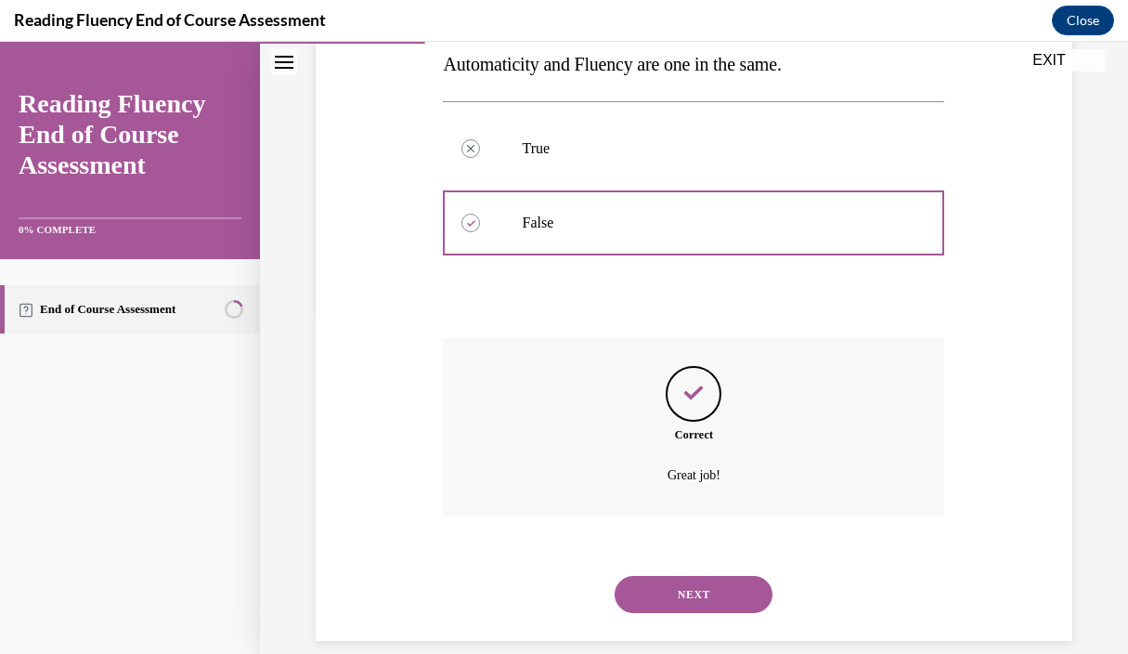
scroll to position [370, 0]
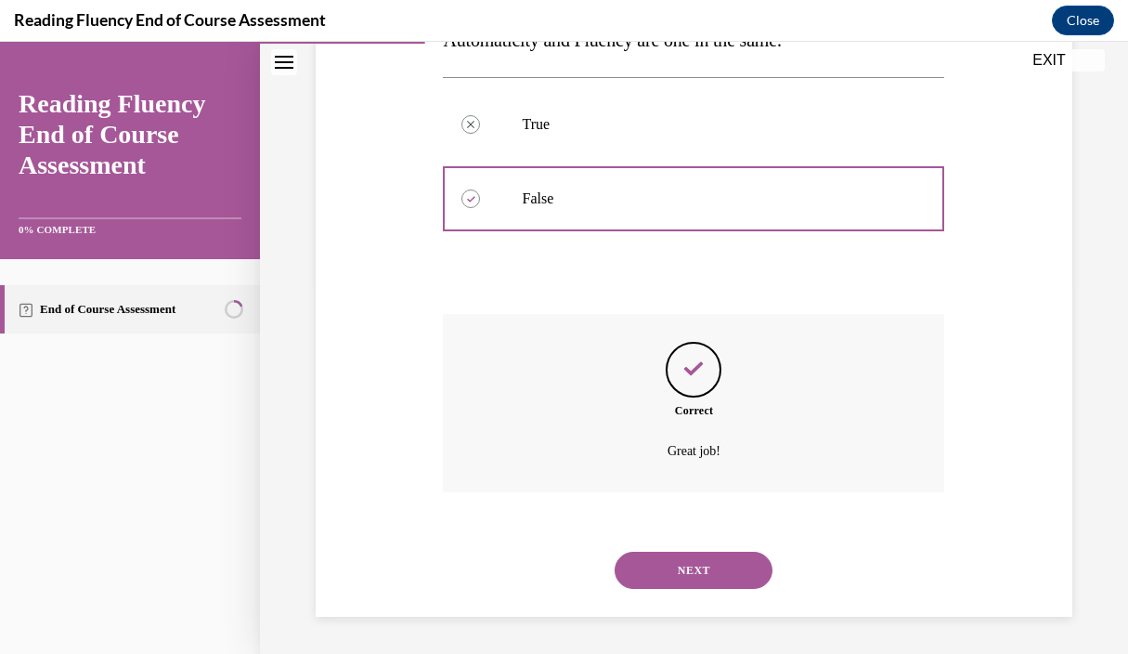
click at [698, 562] on button "NEXT" at bounding box center [694, 570] width 158 height 37
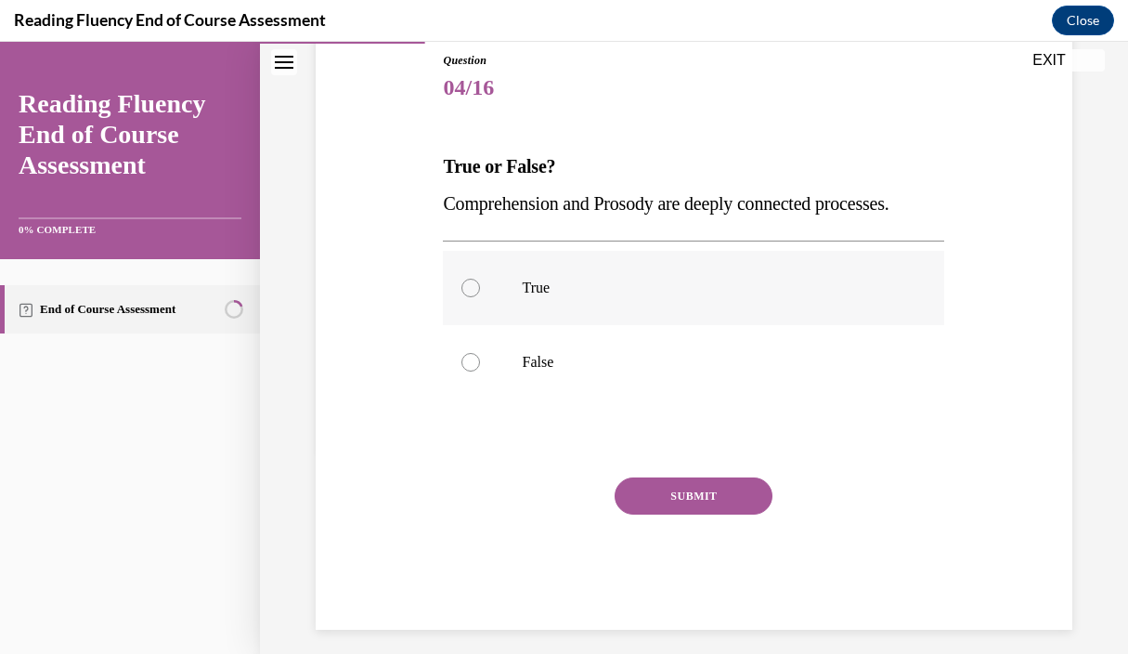
click at [471, 280] on div at bounding box center [471, 288] width 19 height 19
click at [471, 280] on input "True" at bounding box center [471, 288] width 19 height 19
radio input "true"
click at [714, 484] on button "SUBMIT" at bounding box center [694, 495] width 158 height 37
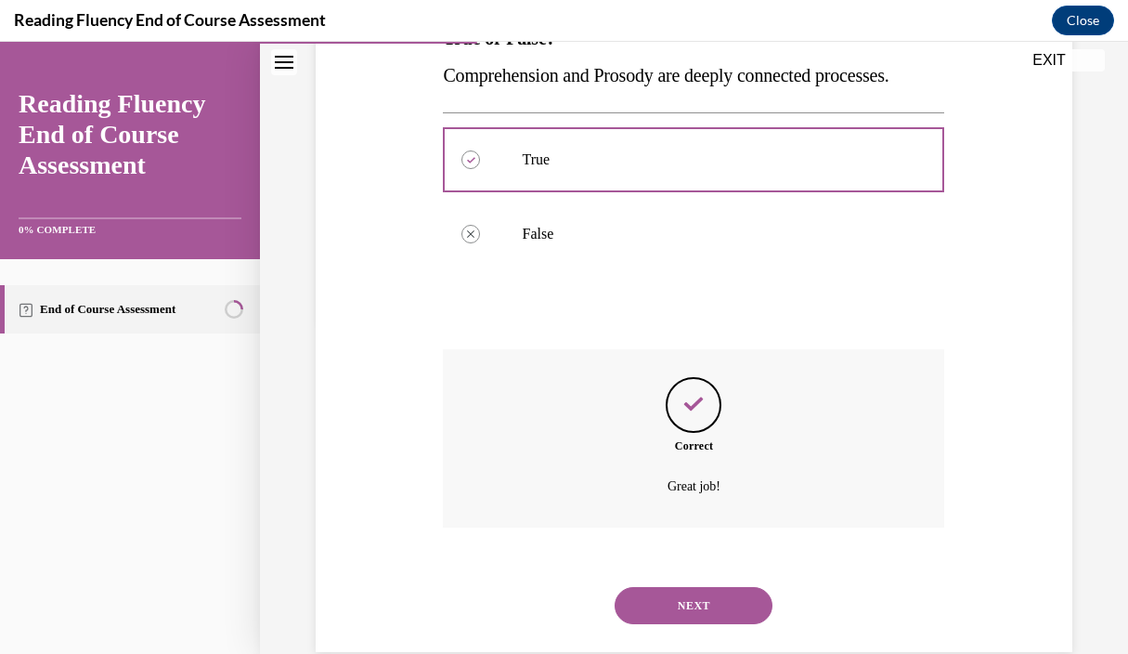
scroll to position [370, 0]
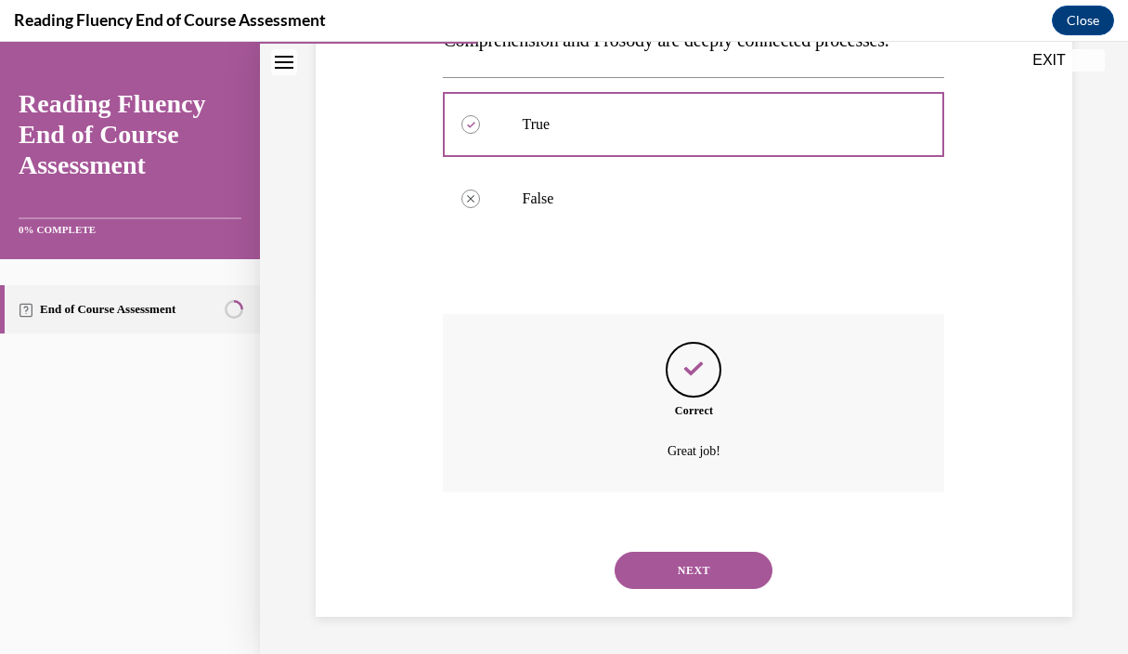
click at [704, 564] on button "NEXT" at bounding box center [694, 570] width 158 height 37
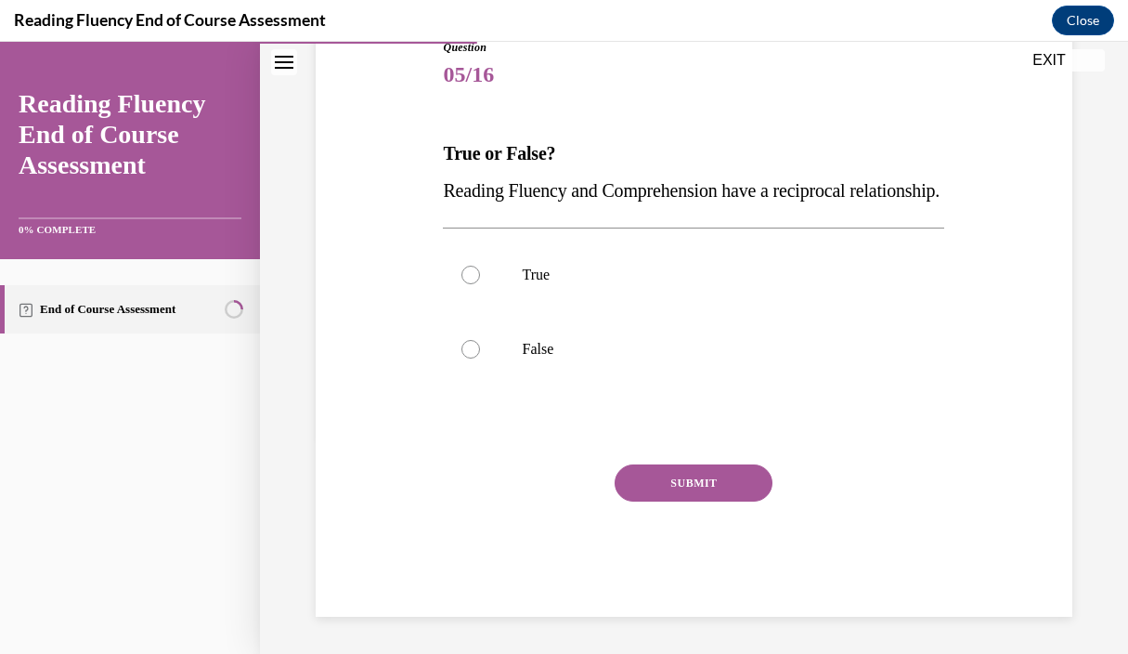
scroll to position [206, 0]
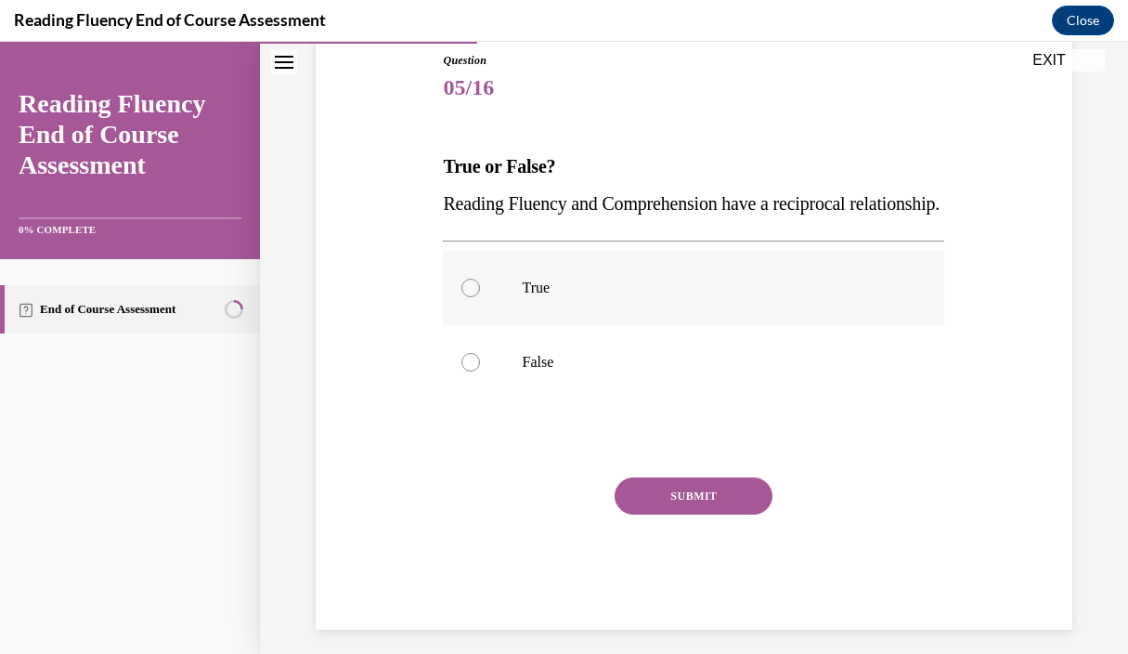
click at [468, 297] on div at bounding box center [471, 288] width 19 height 19
click at [468, 297] on input "True" at bounding box center [471, 288] width 19 height 19
radio input "true"
click at [684, 514] on button "SUBMIT" at bounding box center [694, 495] width 158 height 37
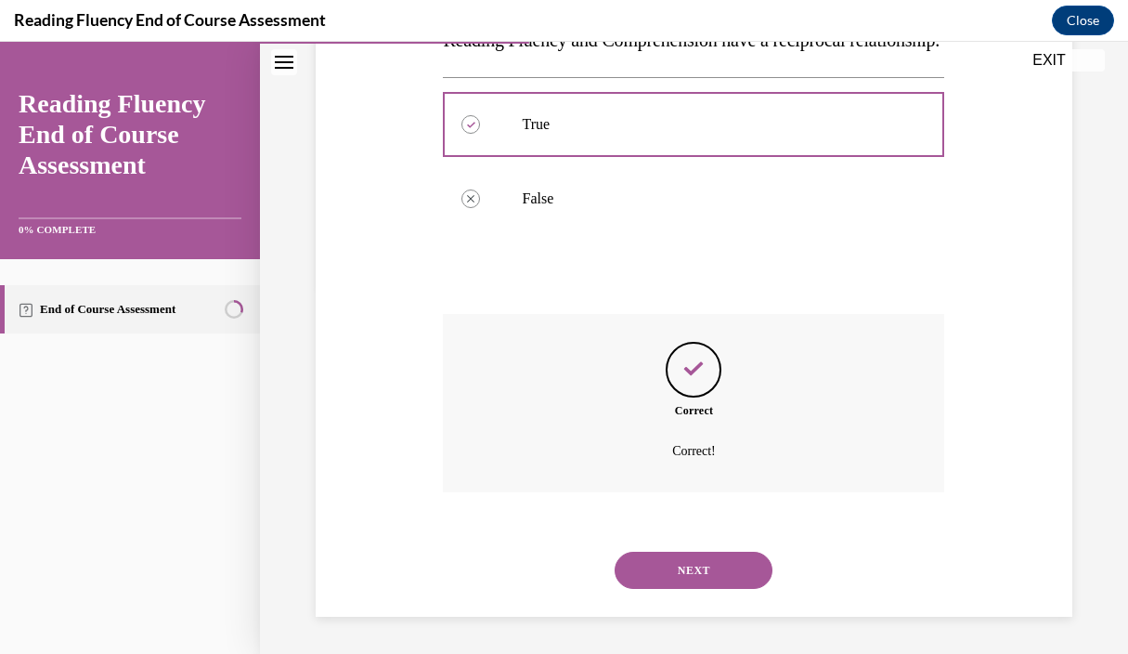
scroll to position [407, 0]
click at [692, 566] on button "NEXT" at bounding box center [694, 570] width 158 height 37
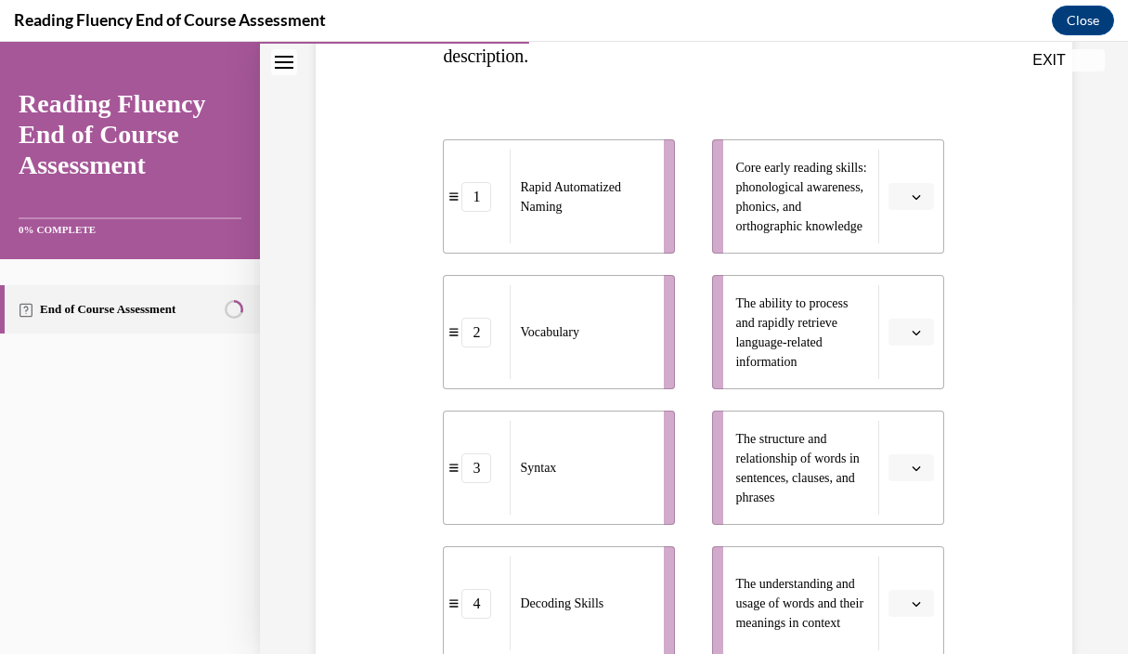
scroll to position [355, 0]
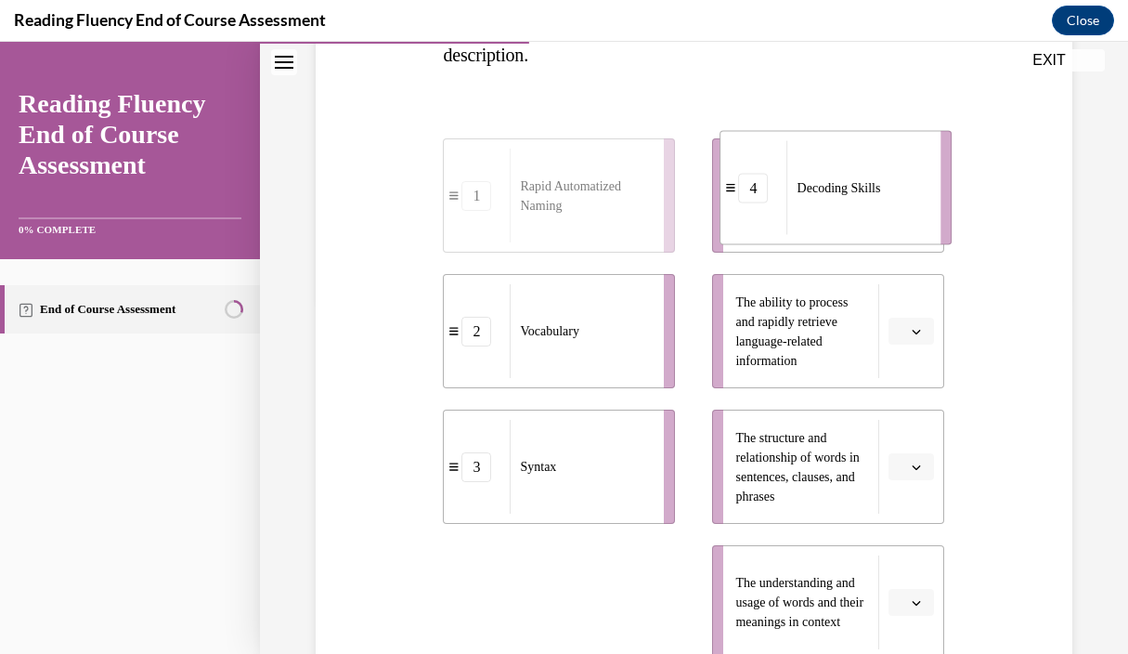
drag, startPoint x: 512, startPoint y: 608, endPoint x: 788, endPoint y: 194, distance: 498.1
click at [788, 194] on div "Decoding Skills" at bounding box center [859, 188] width 142 height 94
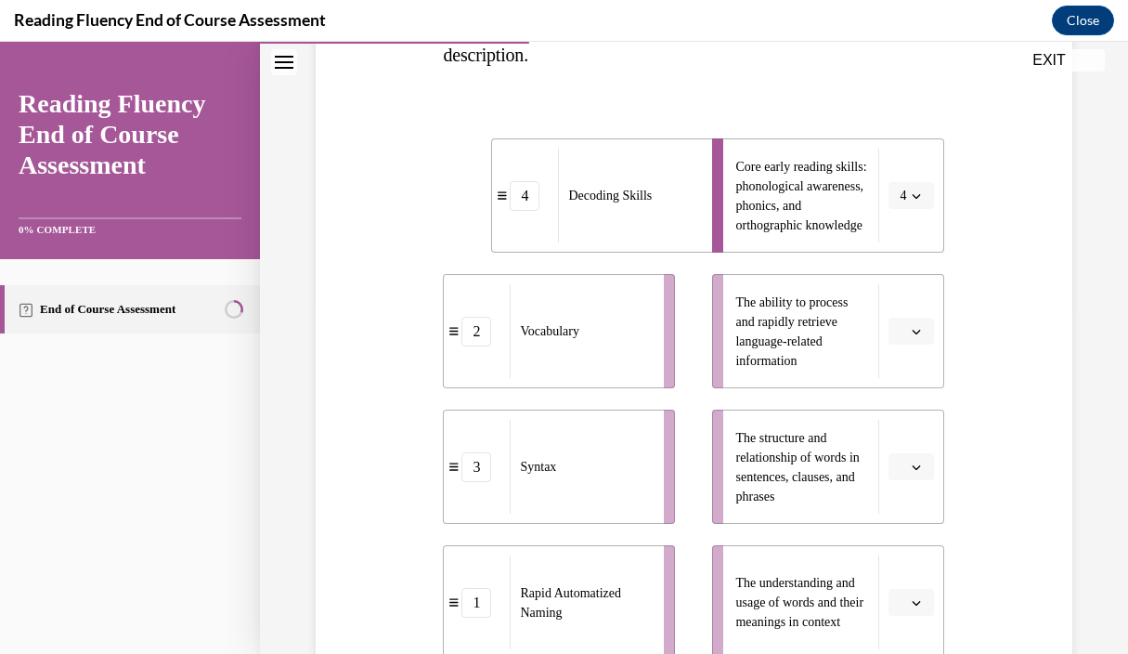
scroll to position [359, 0]
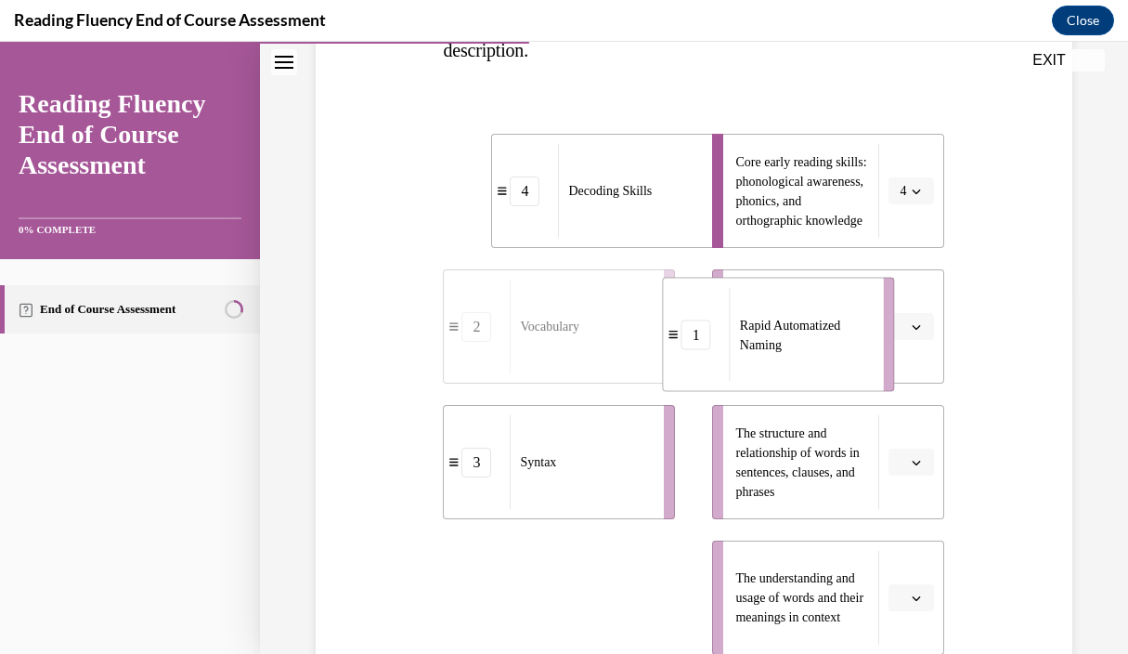
drag, startPoint x: 539, startPoint y: 620, endPoint x: 758, endPoint y: 336, distance: 358.9
click at [758, 336] on span "Rapid Automatized Naming" at bounding box center [806, 334] width 132 height 39
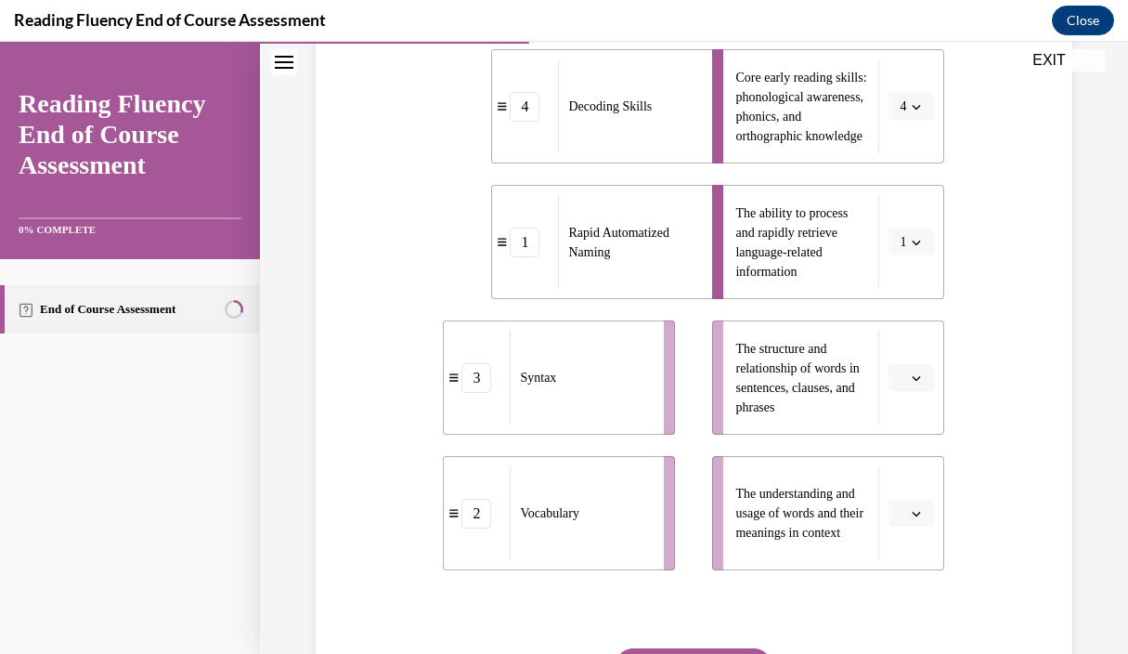
scroll to position [448, 0]
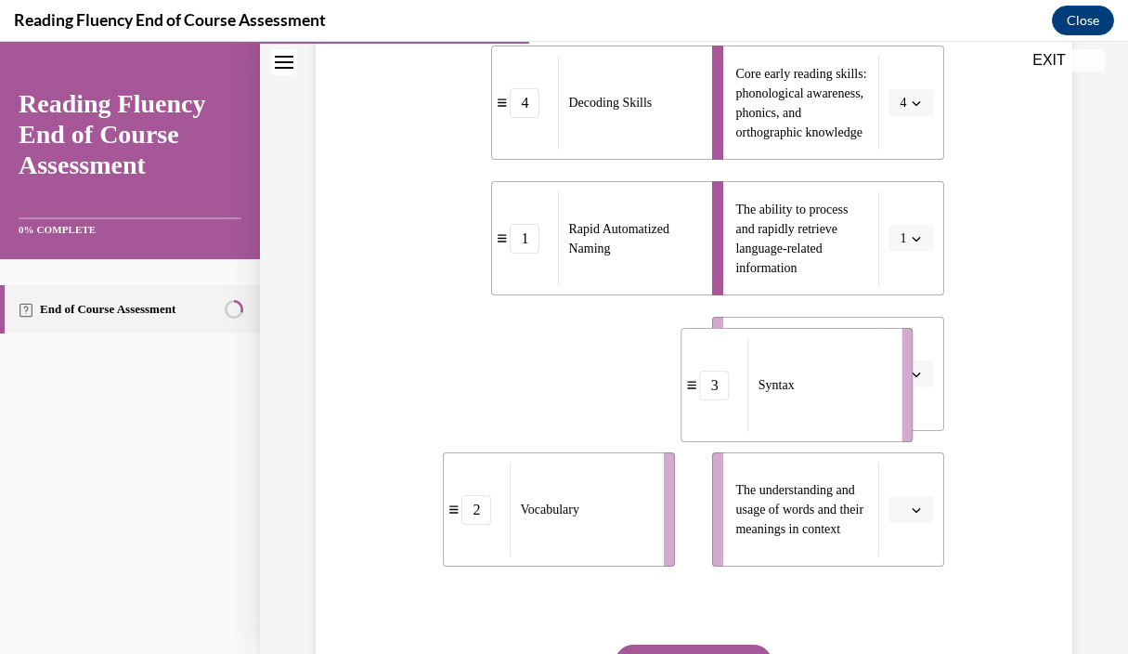
drag, startPoint x: 592, startPoint y: 391, endPoint x: 830, endPoint y: 402, distance: 238.0
click at [830, 402] on div "Syntax" at bounding box center [820, 385] width 142 height 94
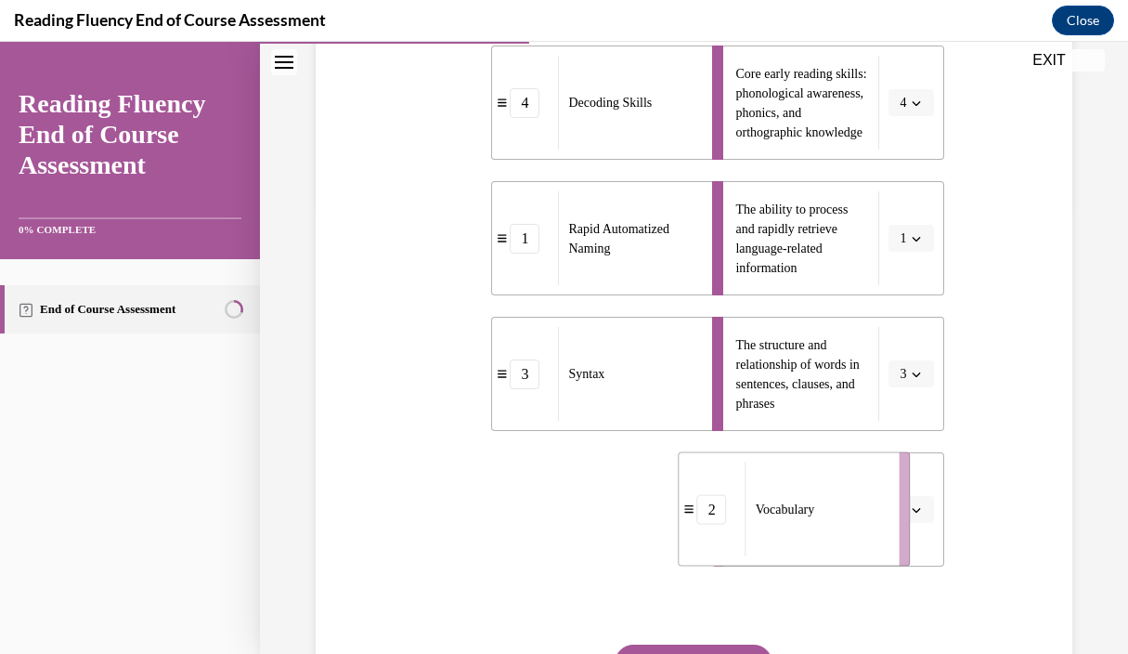
drag, startPoint x: 581, startPoint y: 492, endPoint x: 817, endPoint y: 492, distance: 235.9
click at [817, 492] on div "Vocabulary" at bounding box center [817, 509] width 142 height 94
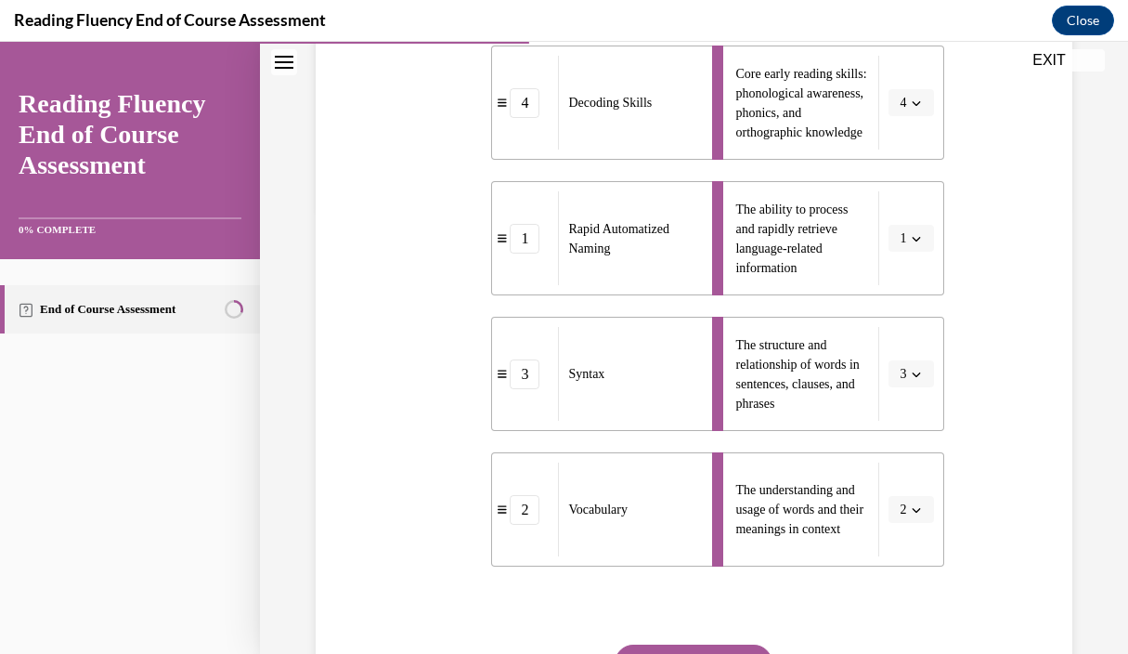
scroll to position [628, 0]
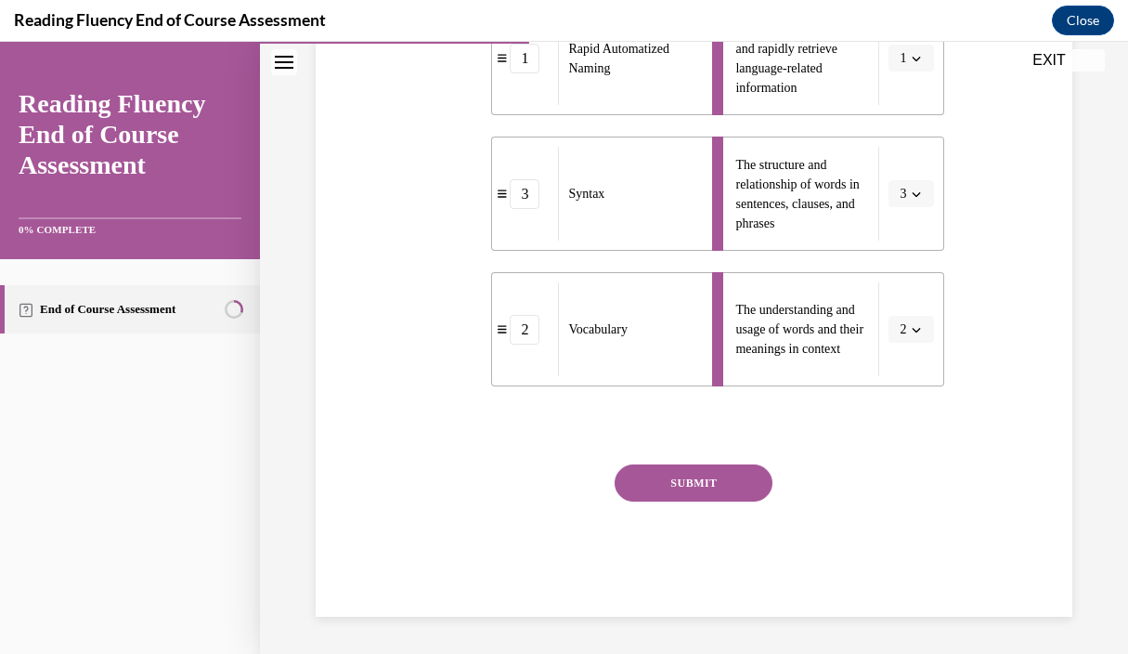
click at [717, 484] on button "SUBMIT" at bounding box center [694, 482] width 158 height 37
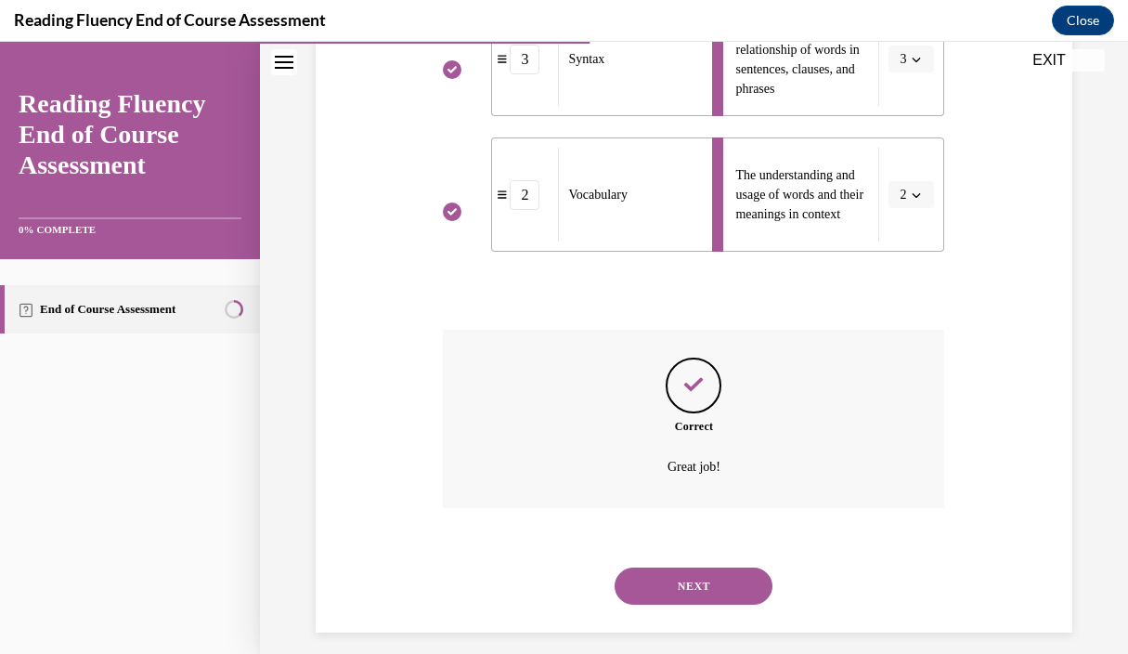
scroll to position [778, 0]
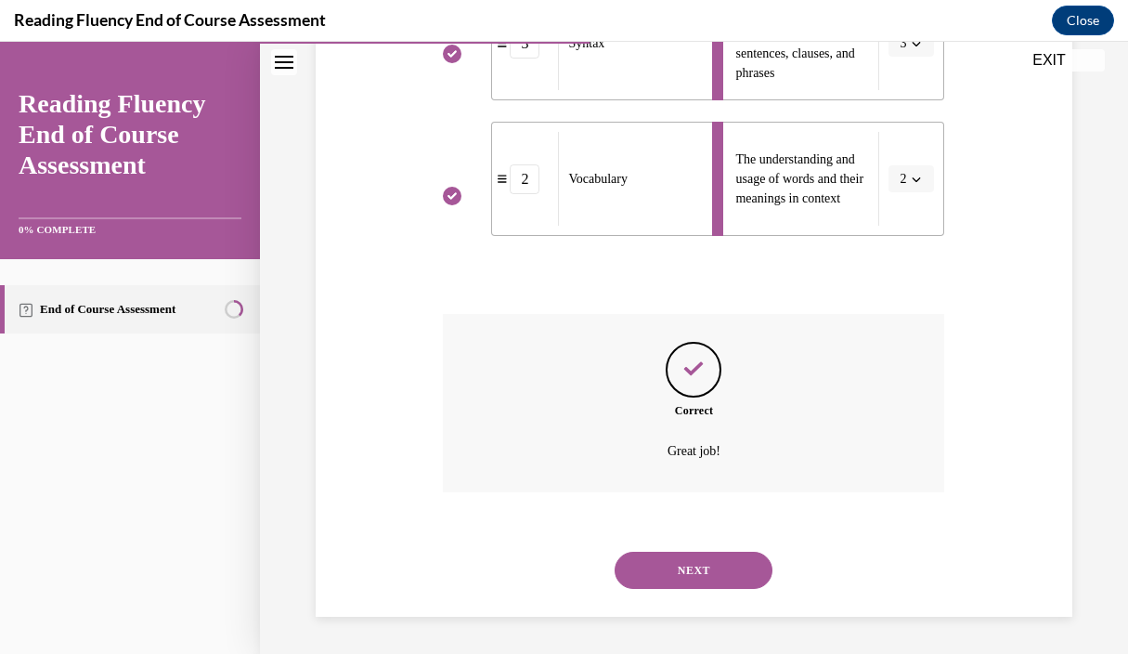
click at [686, 567] on button "NEXT" at bounding box center [694, 570] width 158 height 37
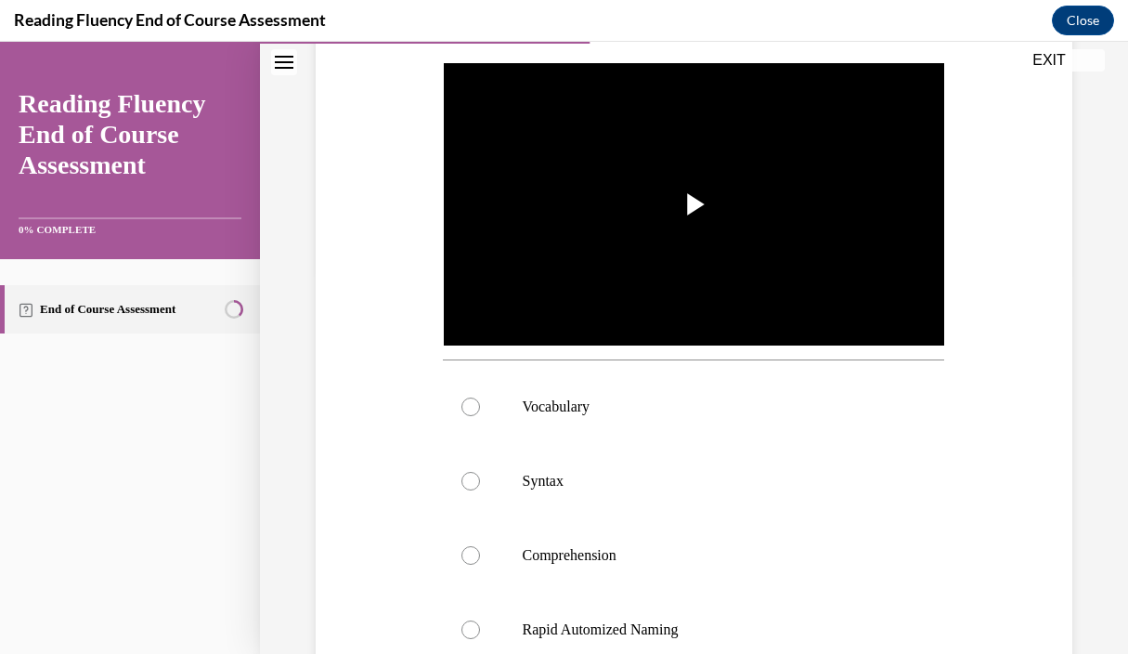
scroll to position [354, 0]
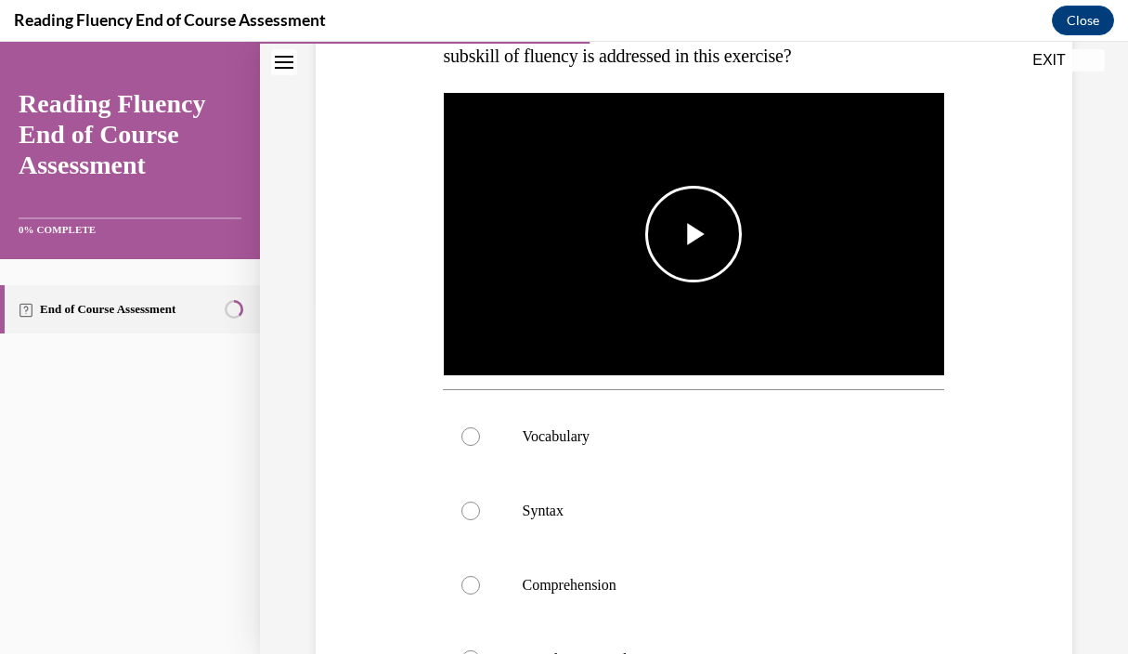
click at [694, 234] on span "Video player" at bounding box center [694, 234] width 0 height 0
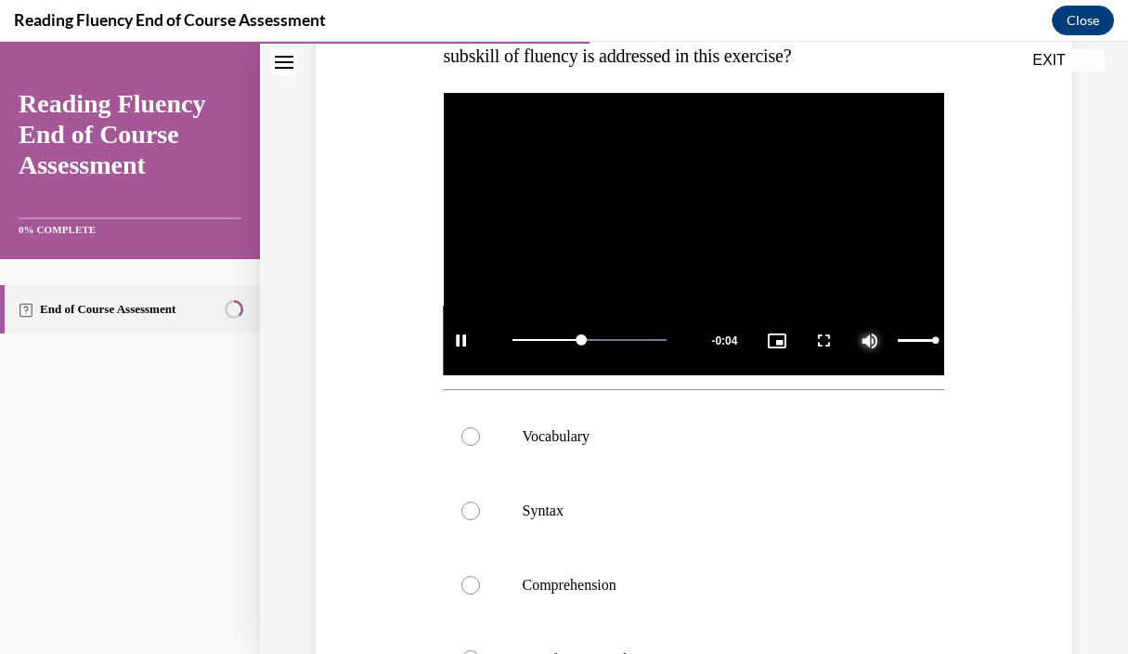
click at [874, 340] on span "Video player" at bounding box center [870, 340] width 37 height 0
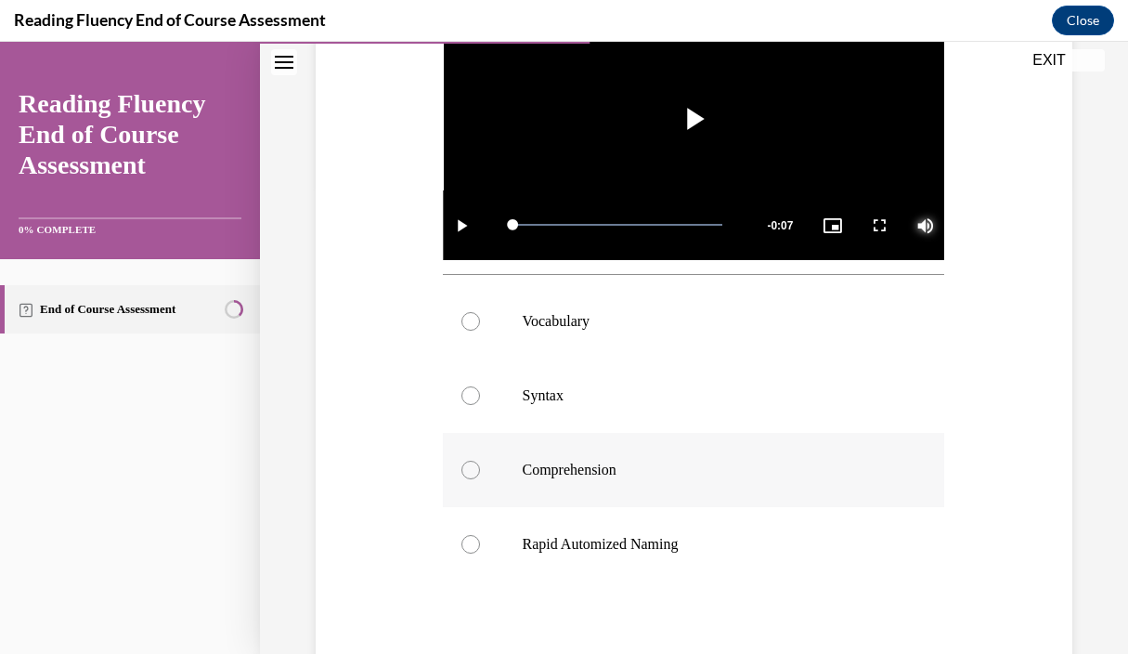
scroll to position [499, 0]
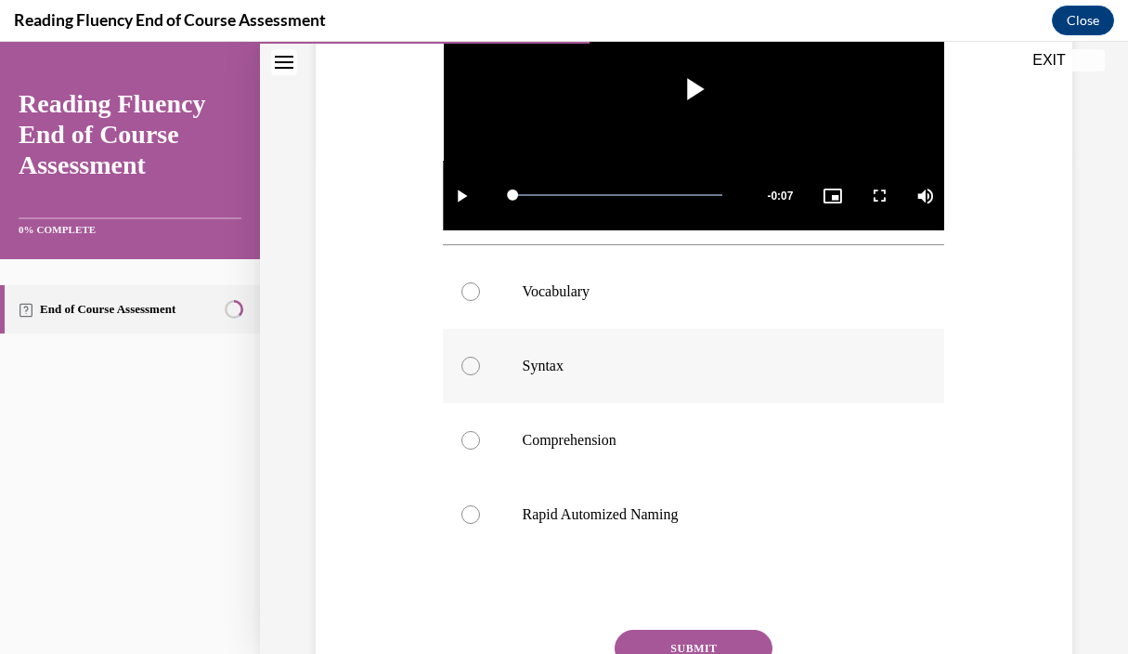
click at [472, 362] on div at bounding box center [471, 366] width 19 height 19
click at [472, 362] on input "Syntax" at bounding box center [471, 366] width 19 height 19
radio input "true"
click at [473, 514] on div at bounding box center [471, 514] width 19 height 19
click at [473, 514] on input "Rapid Automized Naming" at bounding box center [471, 514] width 19 height 19
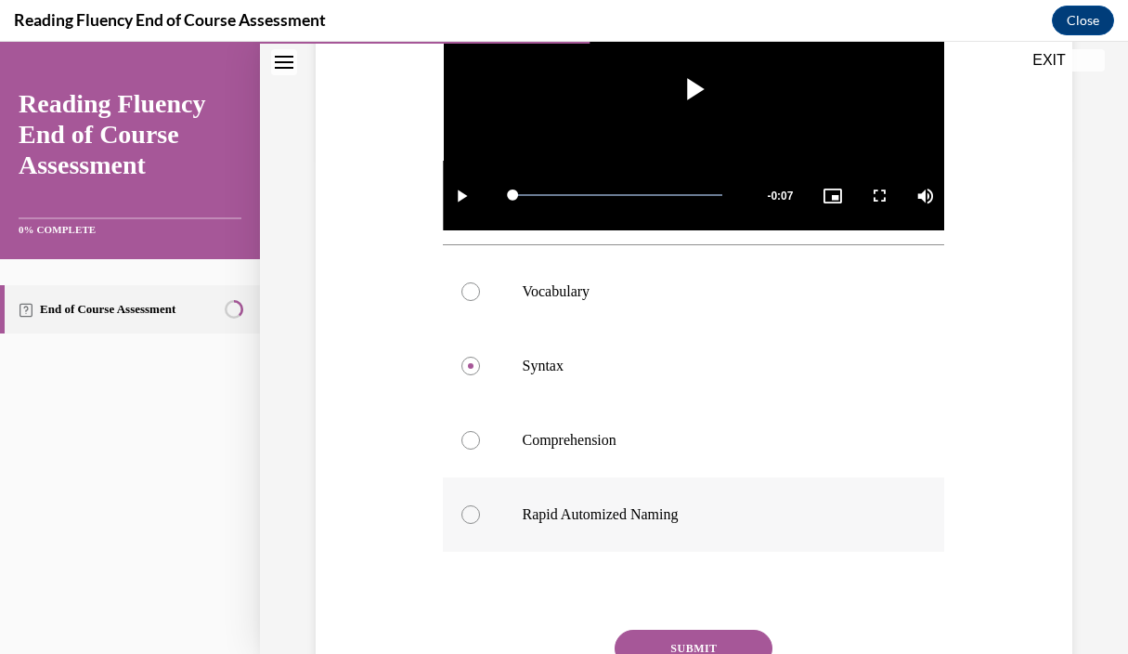
radio input "true"
click at [694, 642] on button "SUBMIT" at bounding box center [694, 648] width 158 height 37
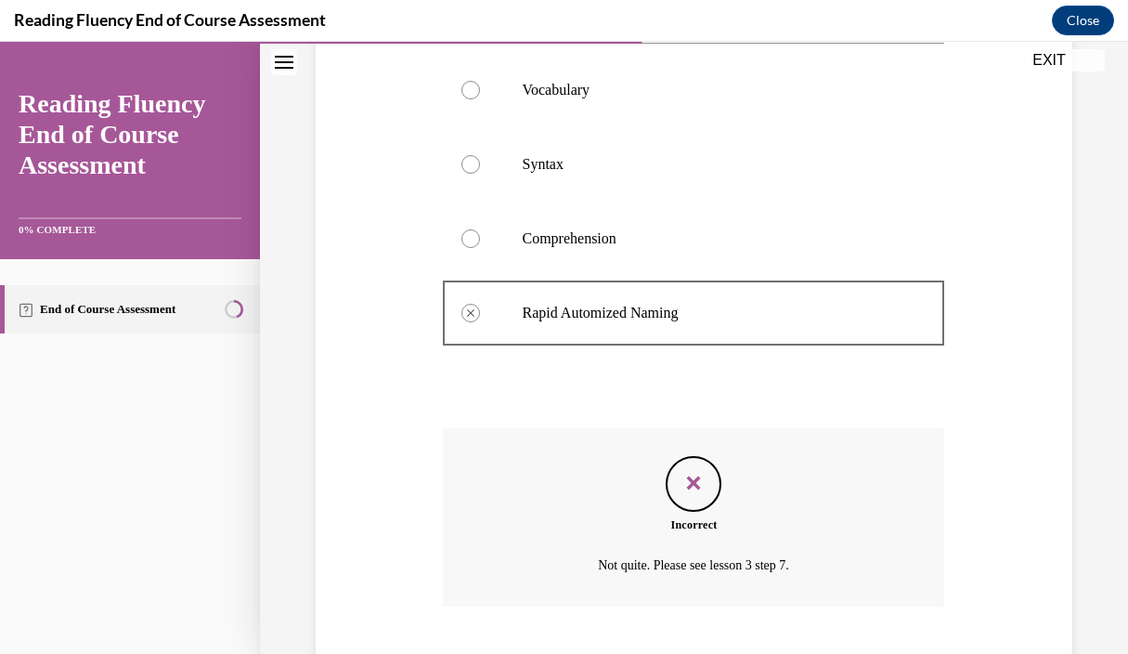
scroll to position [814, 0]
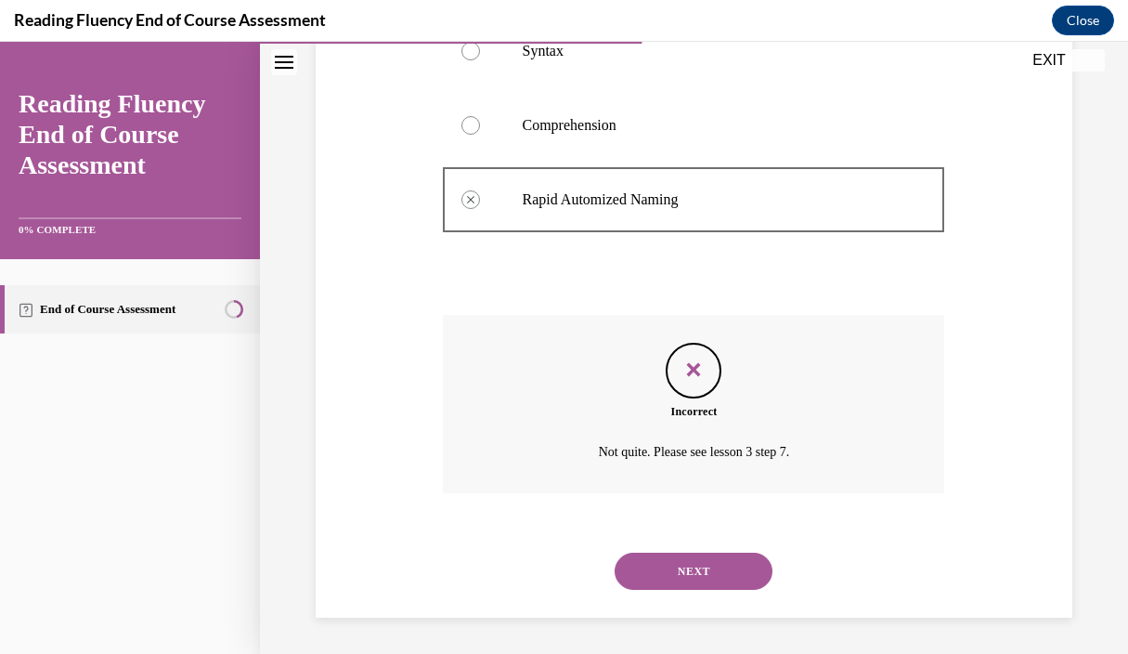
click at [688, 571] on button "NEXT" at bounding box center [694, 571] width 158 height 37
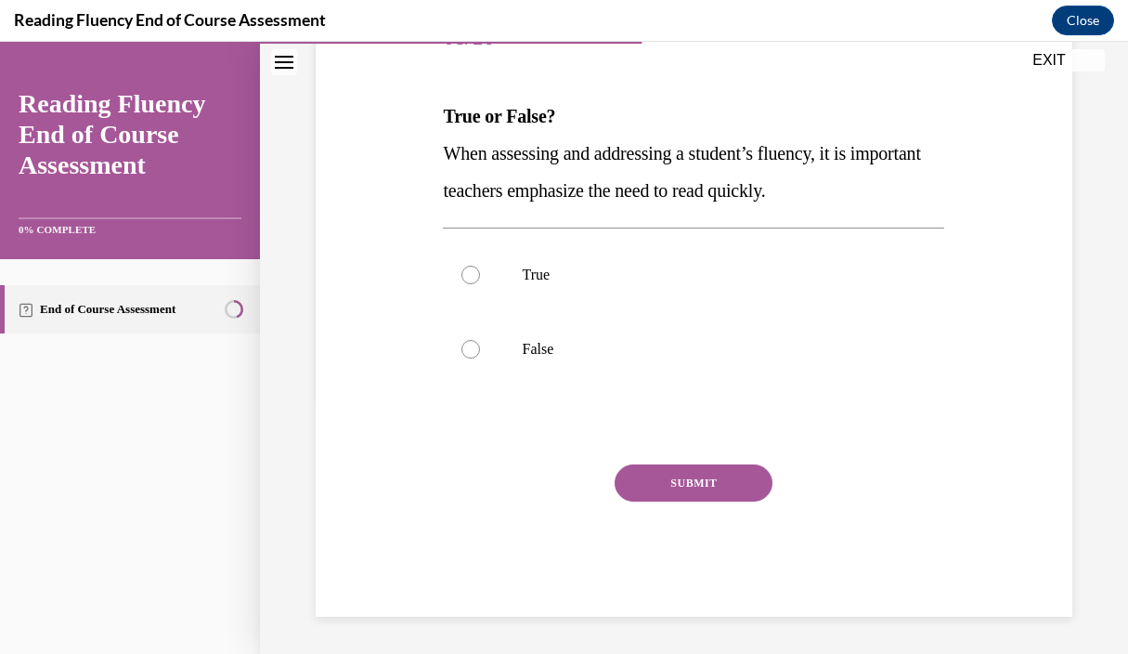
scroll to position [206, 0]
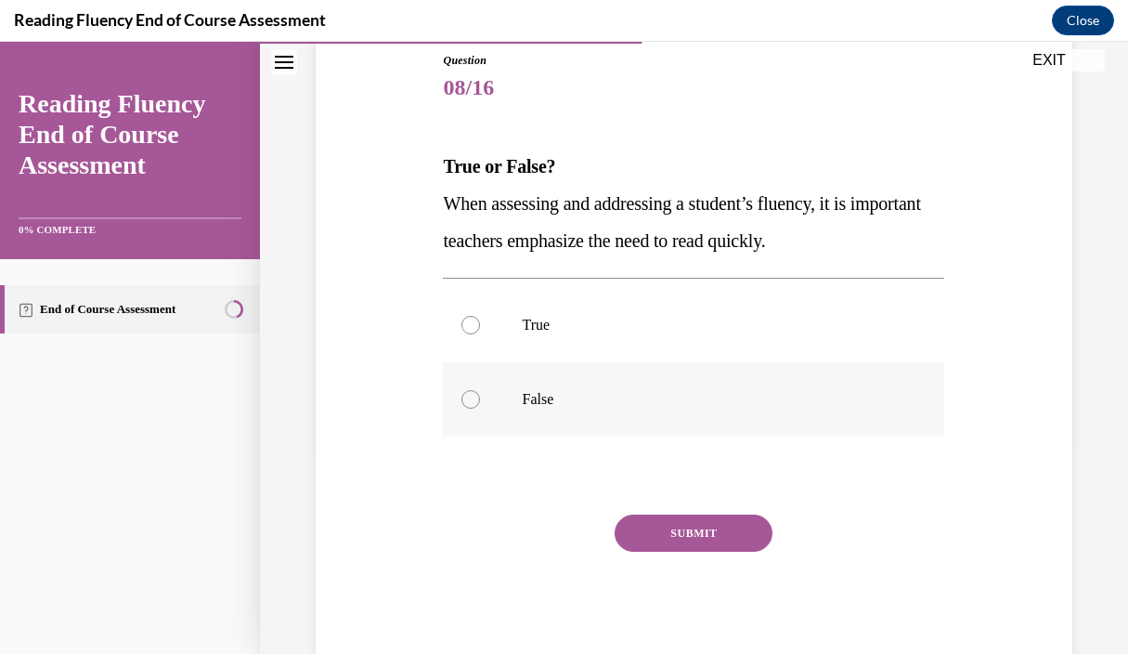
click at [469, 397] on div at bounding box center [471, 399] width 19 height 19
click at [469, 397] on input "False" at bounding box center [471, 399] width 19 height 19
radio input "true"
click at [710, 531] on button "SUBMIT" at bounding box center [694, 532] width 158 height 37
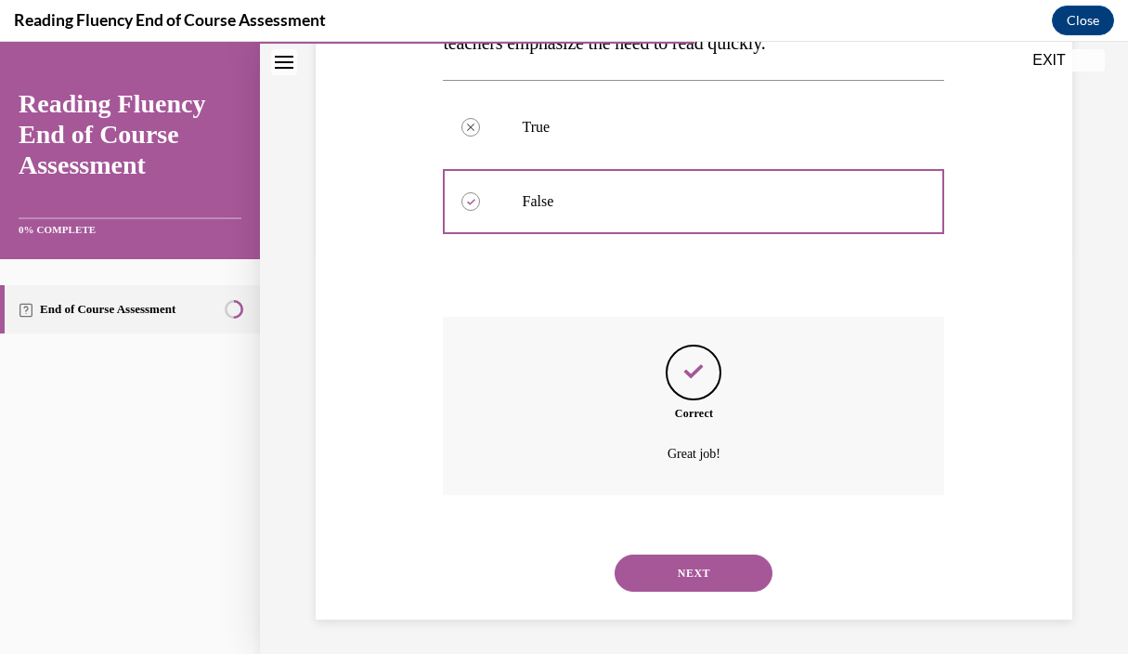
scroll to position [407, 0]
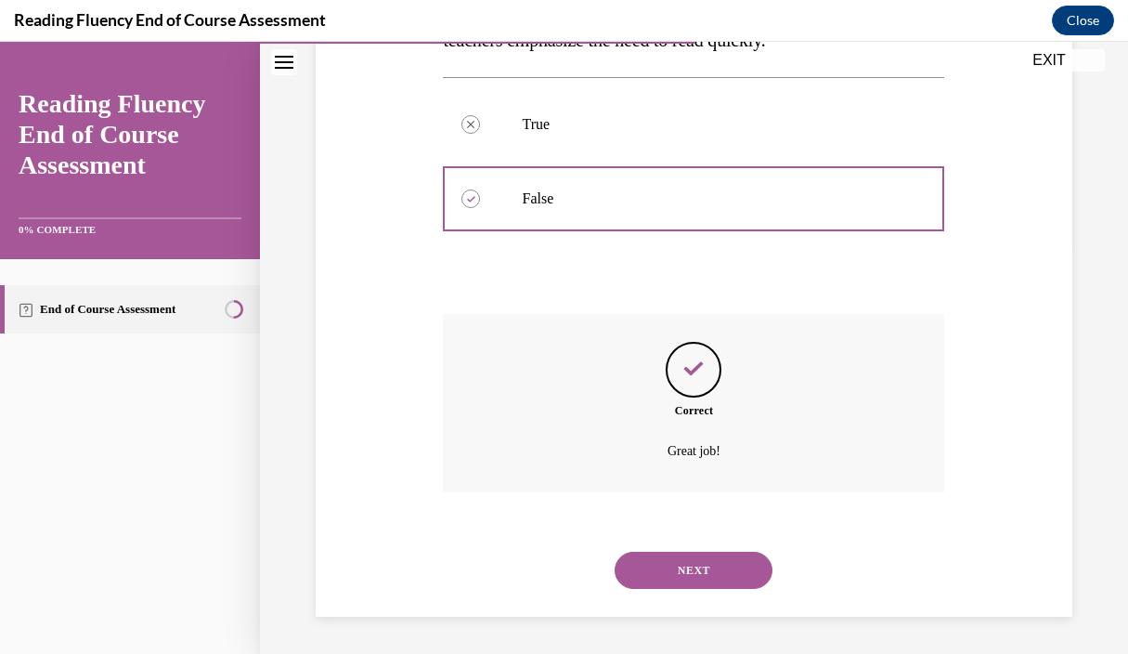
click at [697, 563] on button "NEXT" at bounding box center [694, 570] width 158 height 37
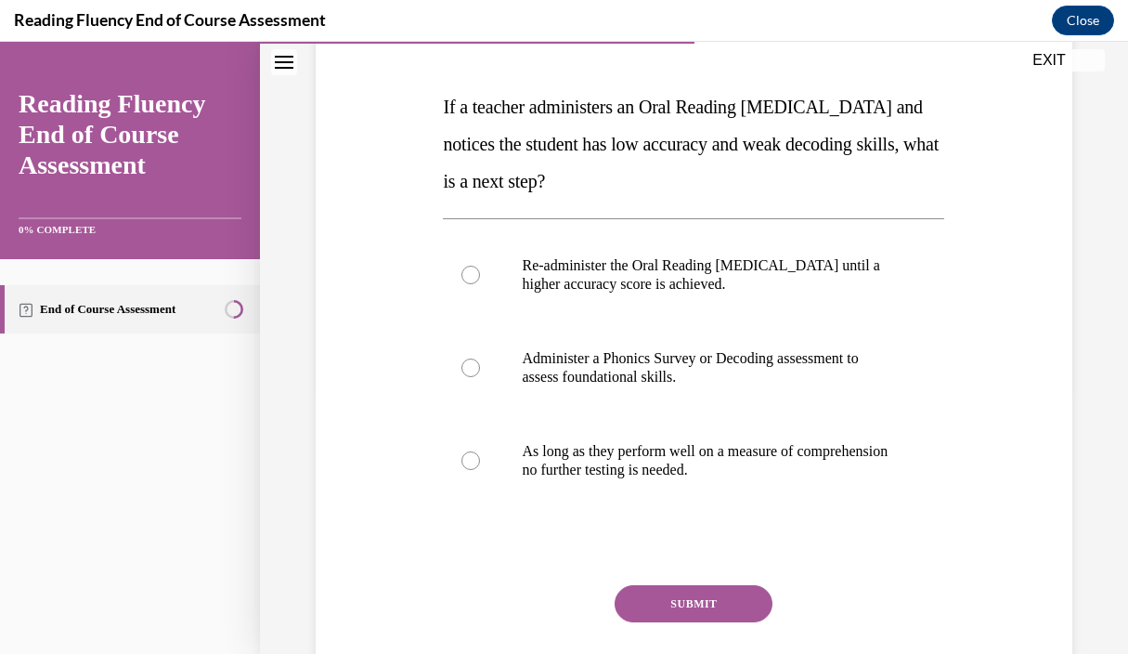
scroll to position [267, 0]
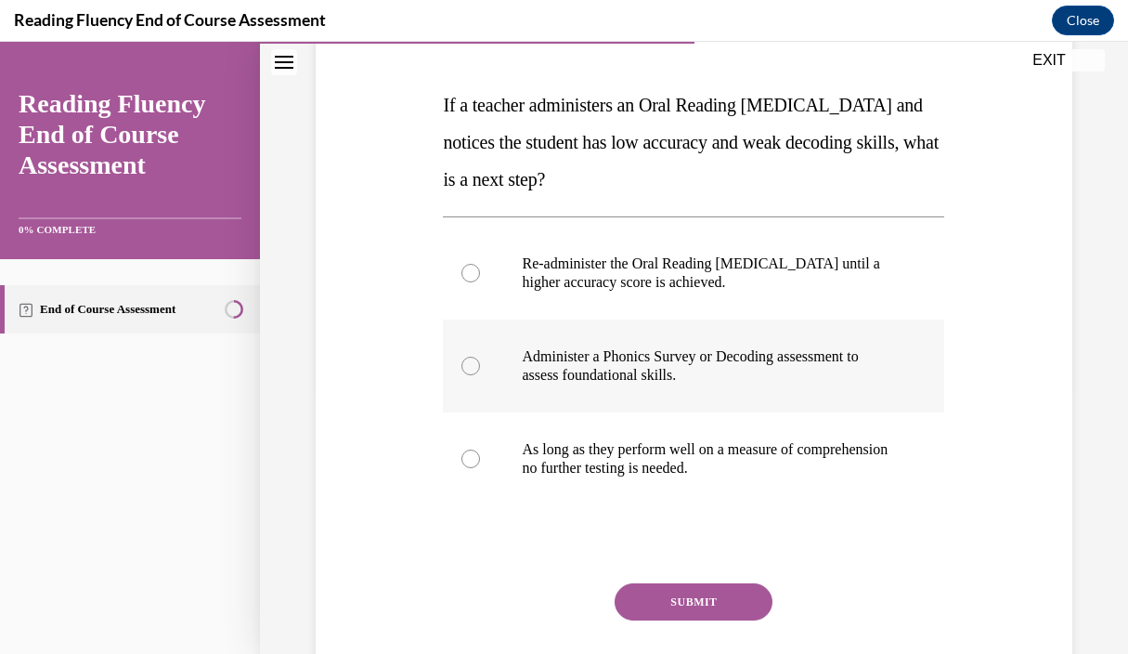
click at [469, 364] on div at bounding box center [471, 366] width 19 height 19
click at [469, 364] on input "Administer a Phonics Survey or Decoding assessment to assess foundational skill…" at bounding box center [471, 366] width 19 height 19
radio input "true"
click at [678, 605] on button "SUBMIT" at bounding box center [694, 601] width 158 height 37
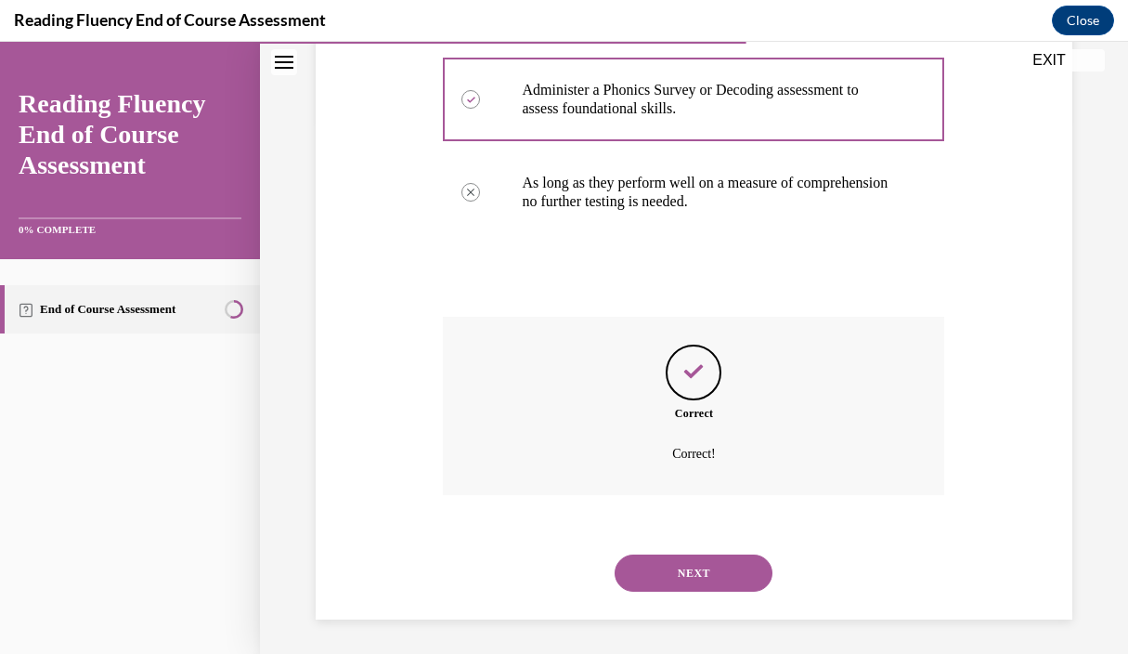
scroll to position [537, 0]
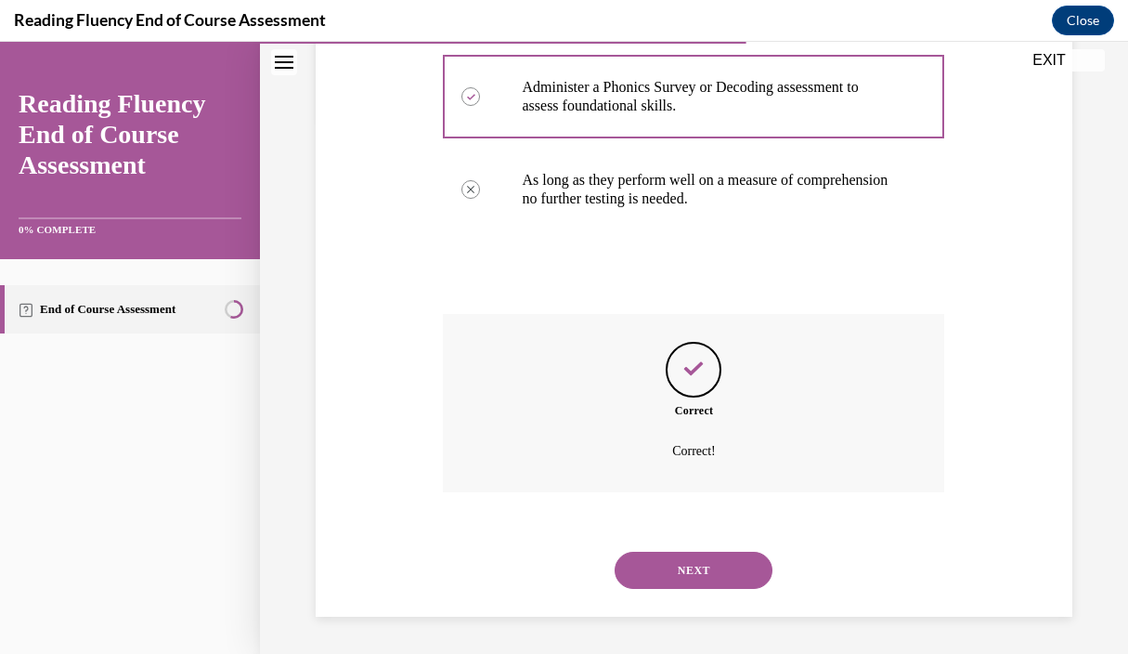
click at [671, 578] on button "NEXT" at bounding box center [694, 570] width 158 height 37
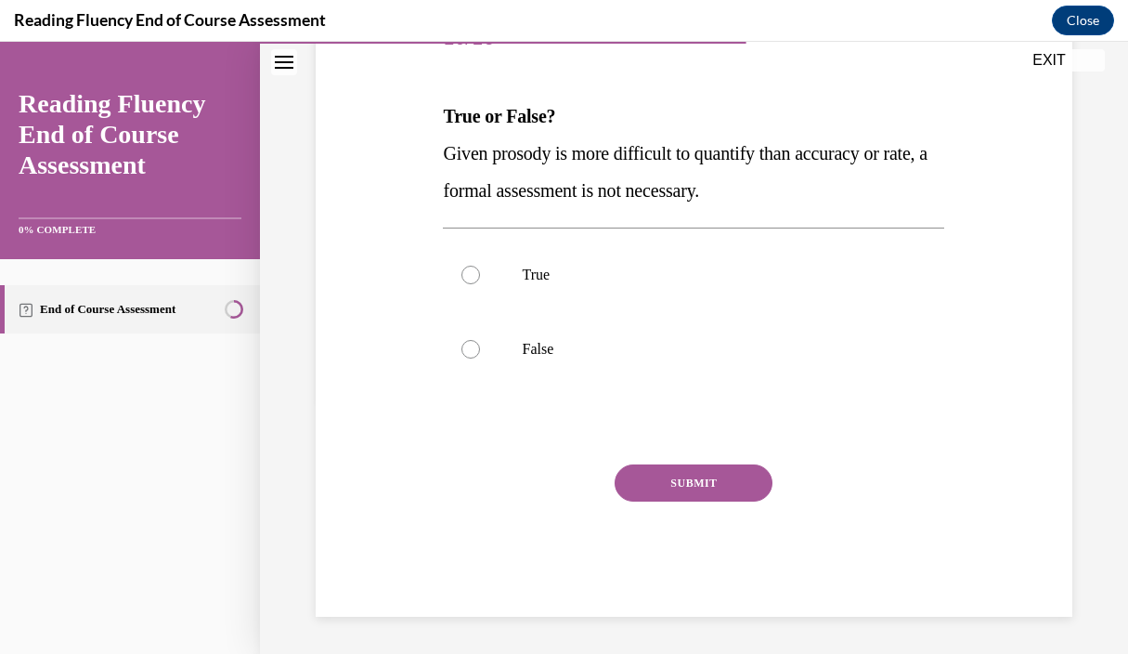
scroll to position [206, 0]
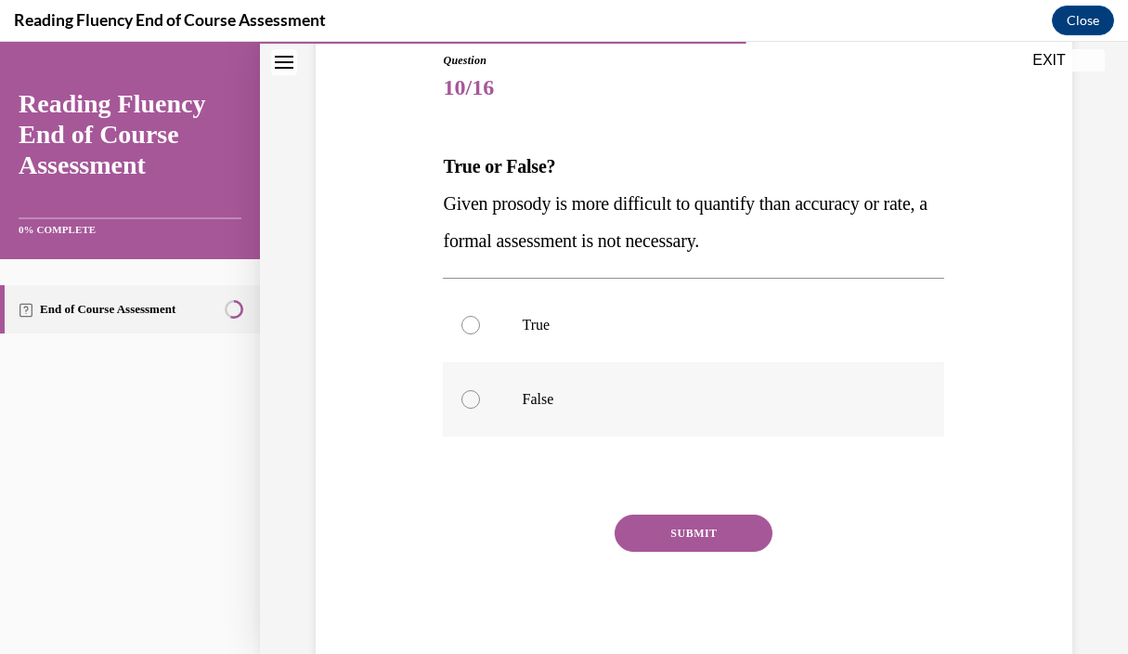
click at [467, 397] on div at bounding box center [471, 399] width 19 height 19
click at [467, 397] on input "False" at bounding box center [471, 399] width 19 height 19
radio input "true"
click at [688, 532] on button "SUBMIT" at bounding box center [694, 532] width 158 height 37
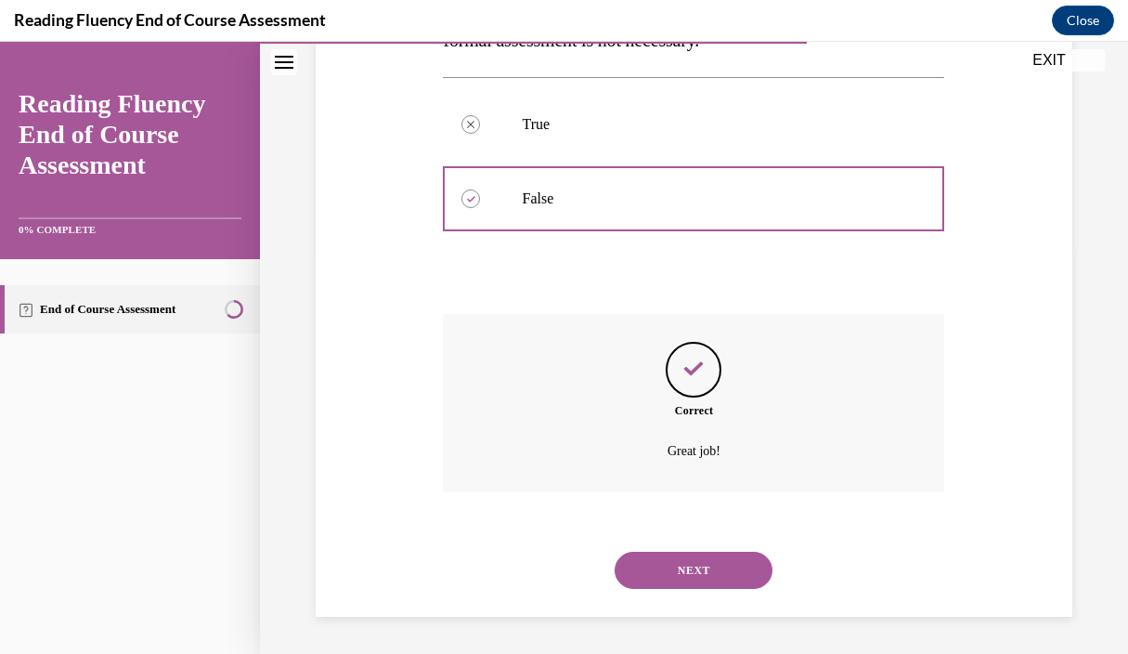
click at [695, 575] on button "NEXT" at bounding box center [694, 570] width 158 height 37
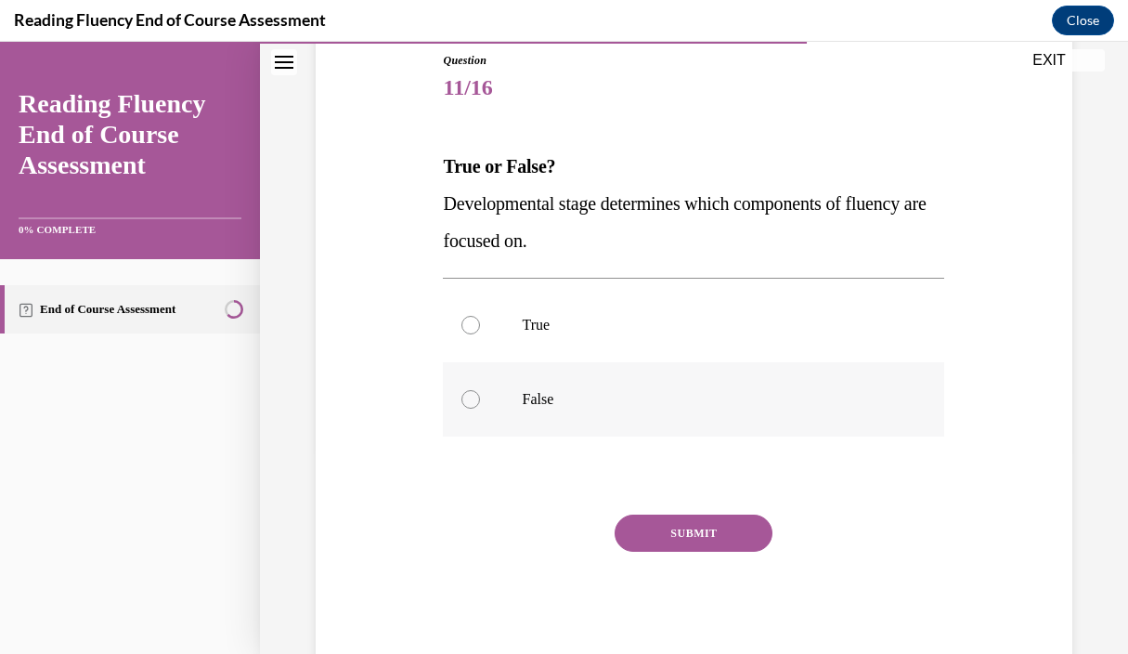
click at [473, 397] on div at bounding box center [471, 399] width 19 height 19
click at [473, 397] on input "False" at bounding box center [471, 399] width 19 height 19
radio input "true"
click at [689, 531] on button "SUBMIT" at bounding box center [694, 532] width 158 height 37
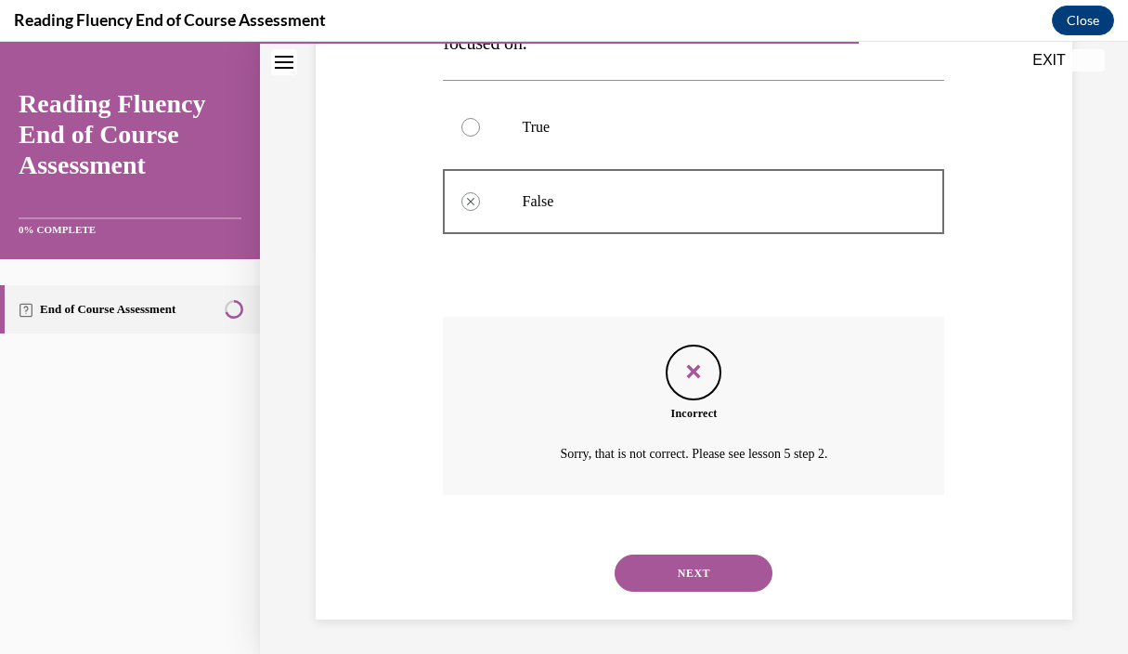
scroll to position [407, 0]
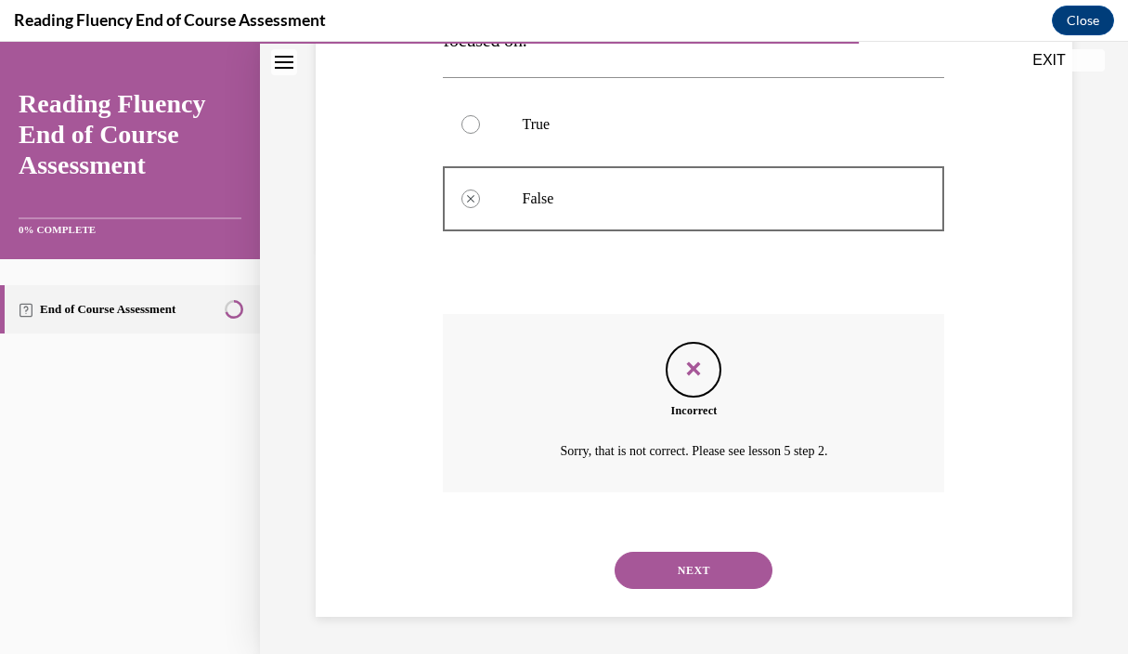
click at [683, 564] on button "NEXT" at bounding box center [694, 570] width 158 height 37
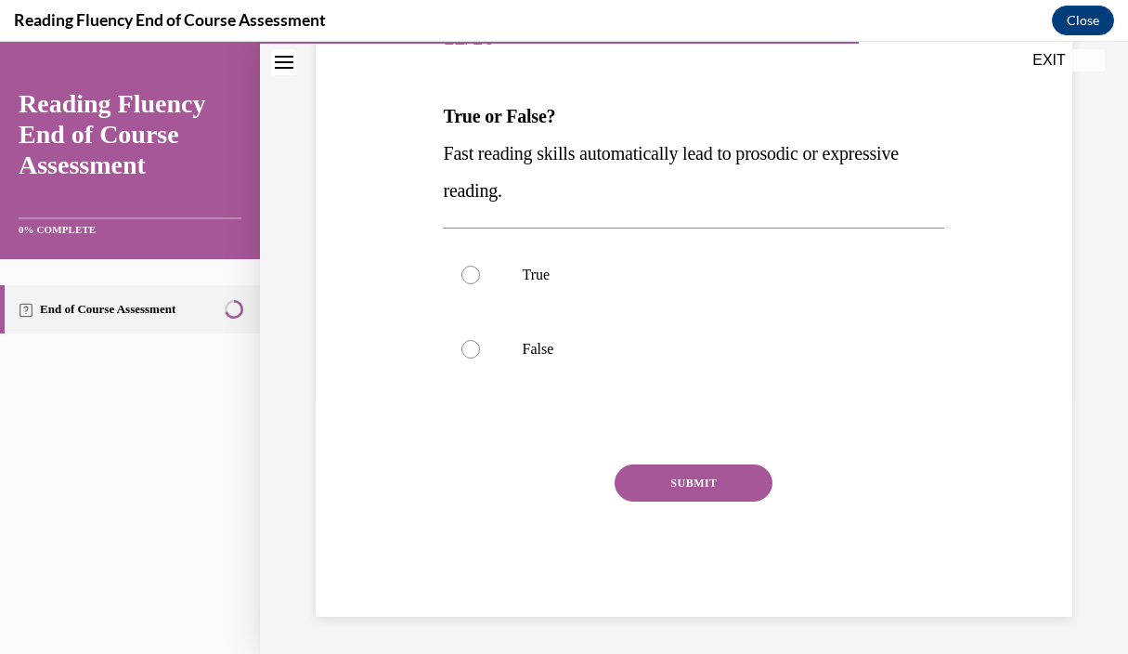
scroll to position [206, 0]
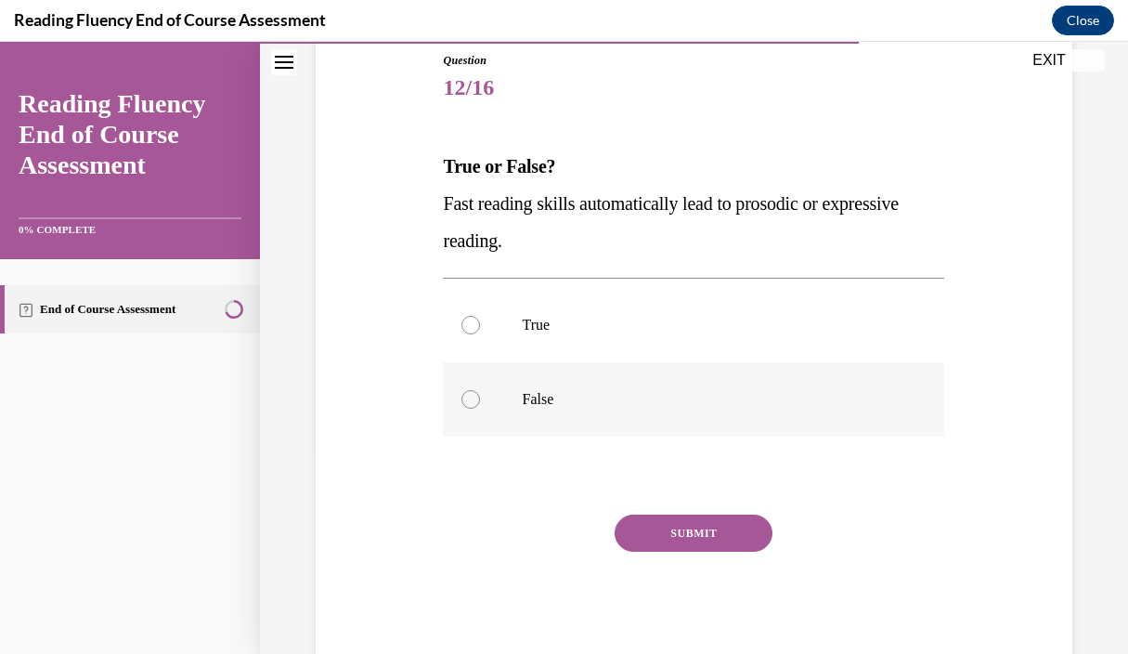
click at [470, 397] on div at bounding box center [471, 399] width 19 height 19
click at [470, 397] on input "False" at bounding box center [471, 399] width 19 height 19
radio input "true"
click at [664, 542] on button "SUBMIT" at bounding box center [694, 532] width 158 height 37
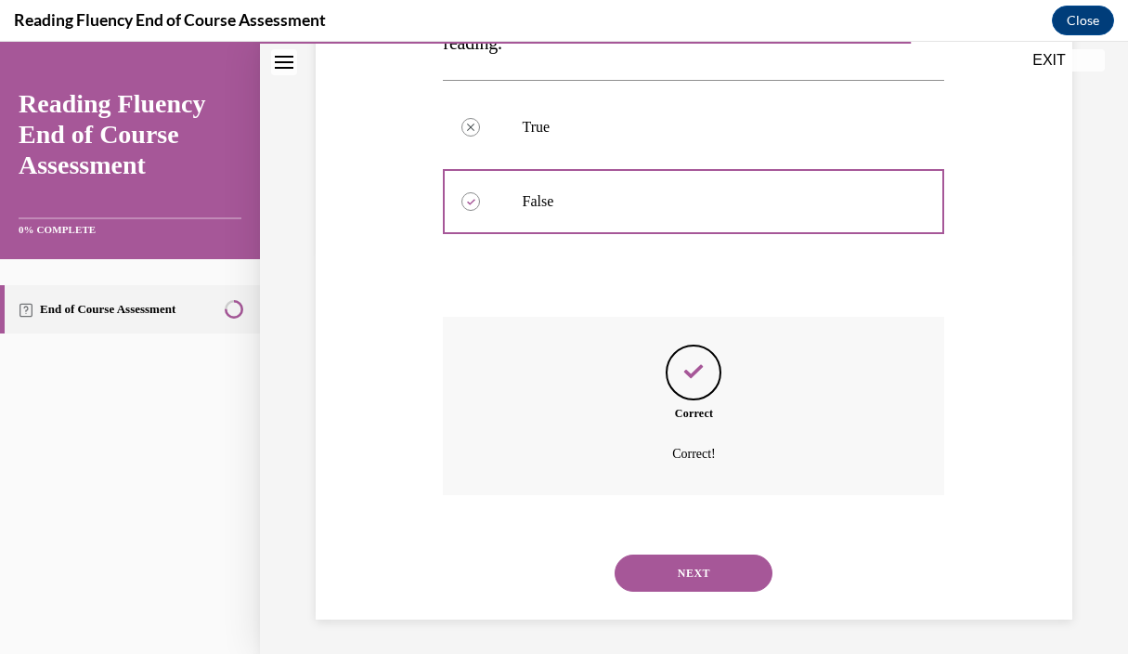
scroll to position [407, 0]
click at [663, 565] on button "NEXT" at bounding box center [694, 570] width 158 height 37
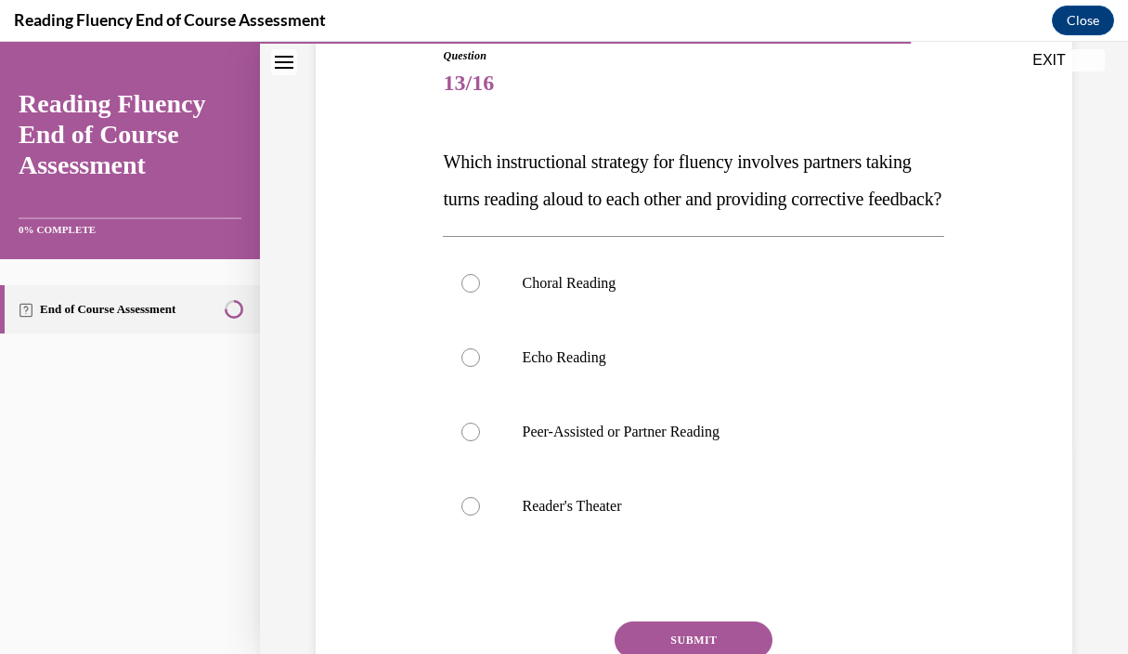
scroll to position [214, 0]
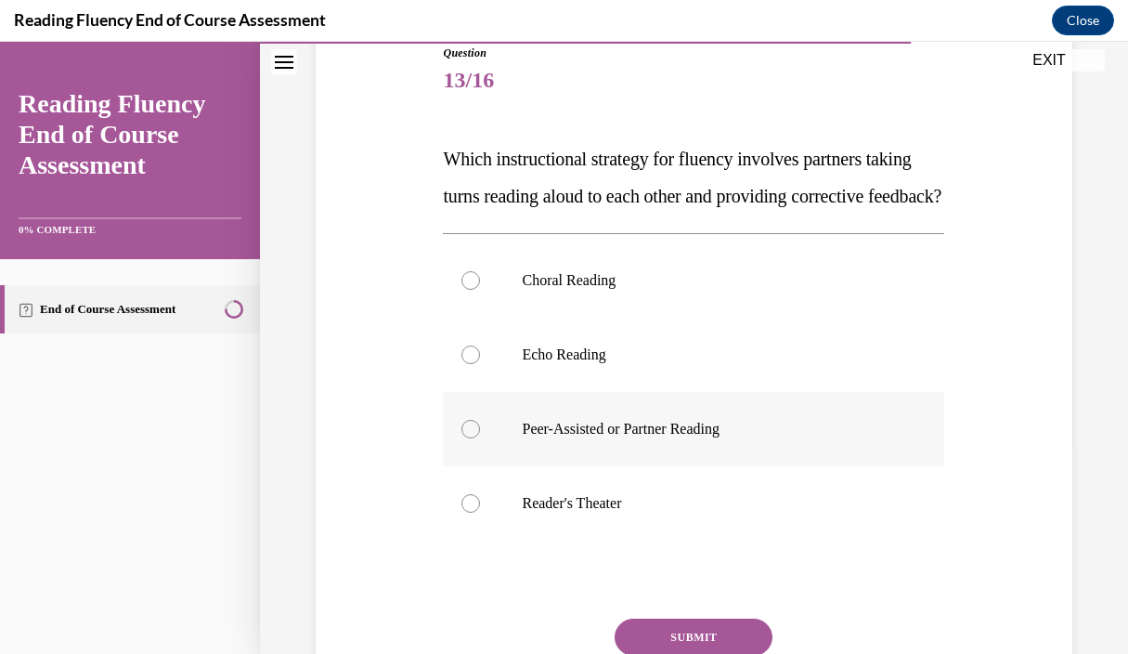
click at [474, 438] on div at bounding box center [471, 429] width 19 height 19
click at [474, 438] on input "Peer-Assisted or Partner Reading" at bounding box center [471, 429] width 19 height 19
radio input "true"
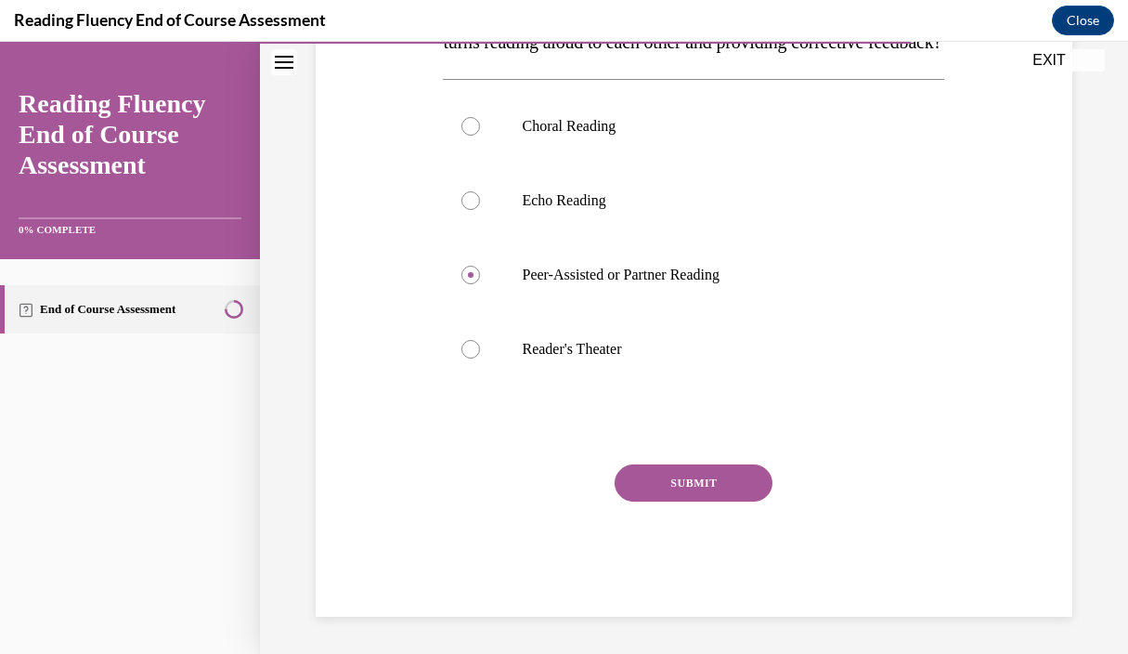
click at [669, 501] on button "SUBMIT" at bounding box center [694, 482] width 158 height 37
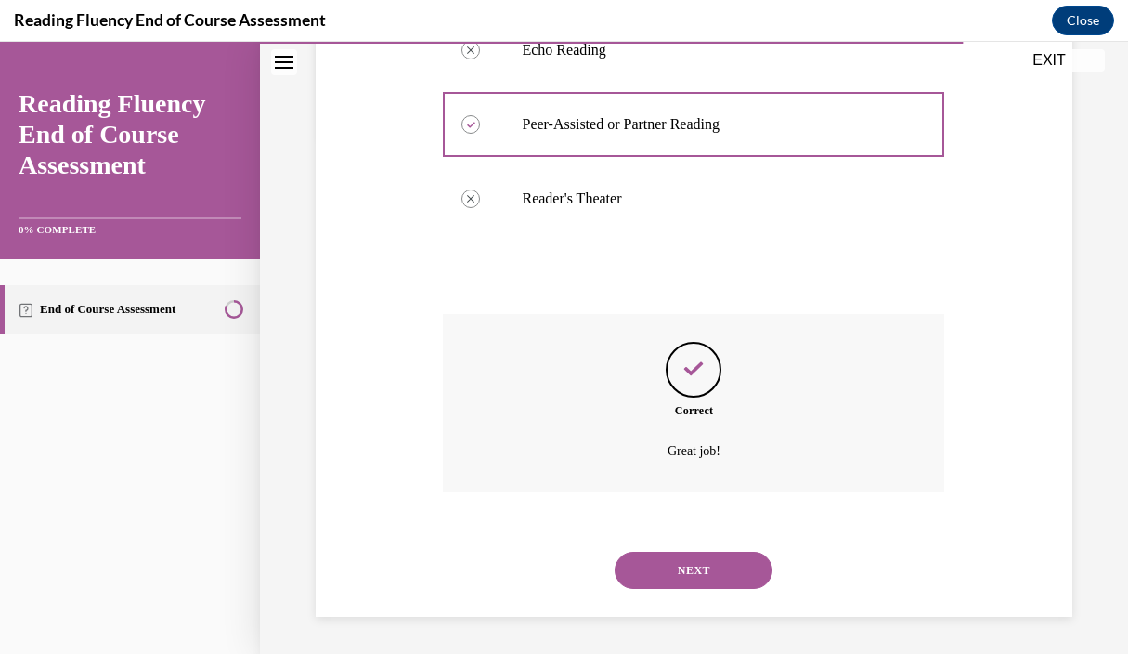
scroll to position [555, 0]
click at [687, 573] on button "NEXT" at bounding box center [694, 570] width 158 height 37
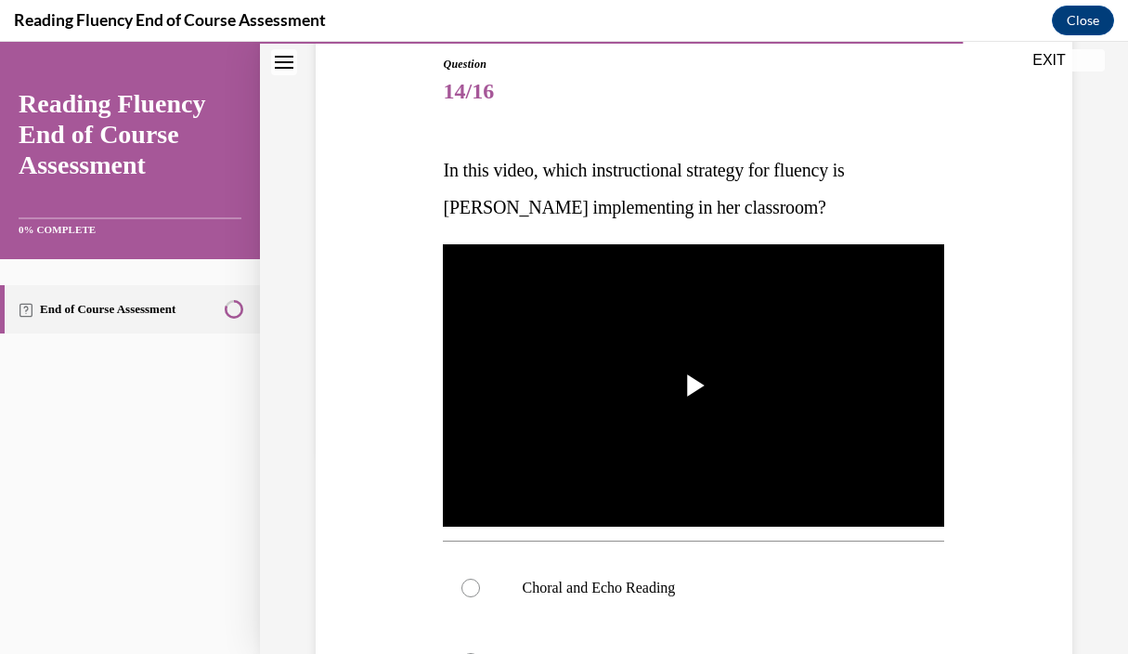
scroll to position [204, 0]
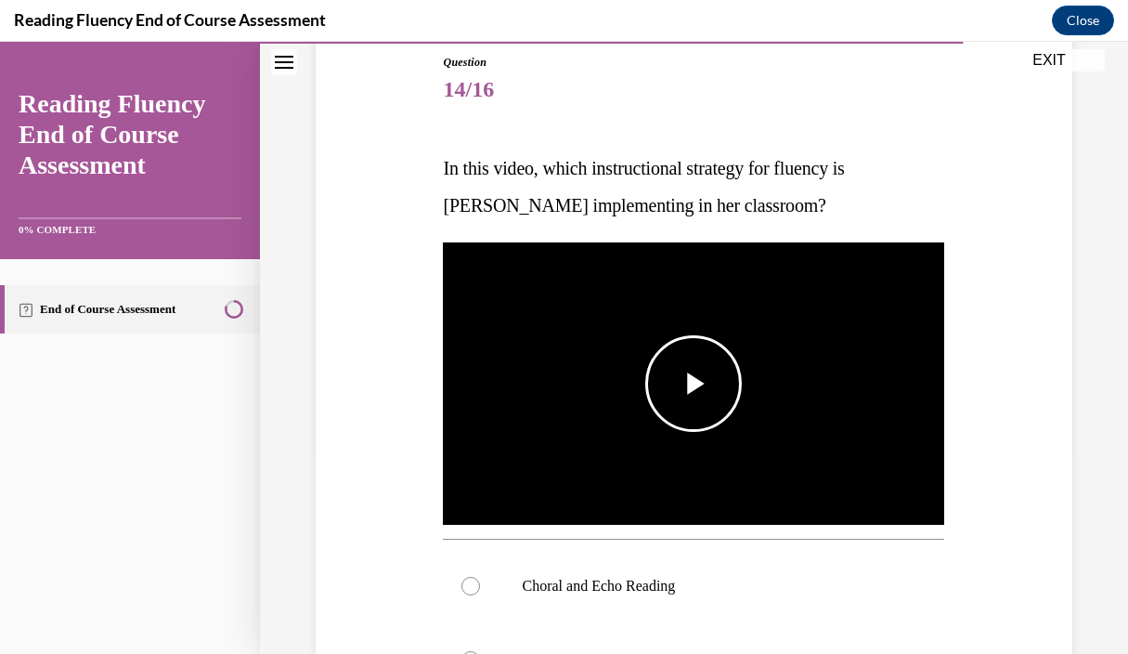
click at [694, 384] on span "Video player" at bounding box center [694, 384] width 0 height 0
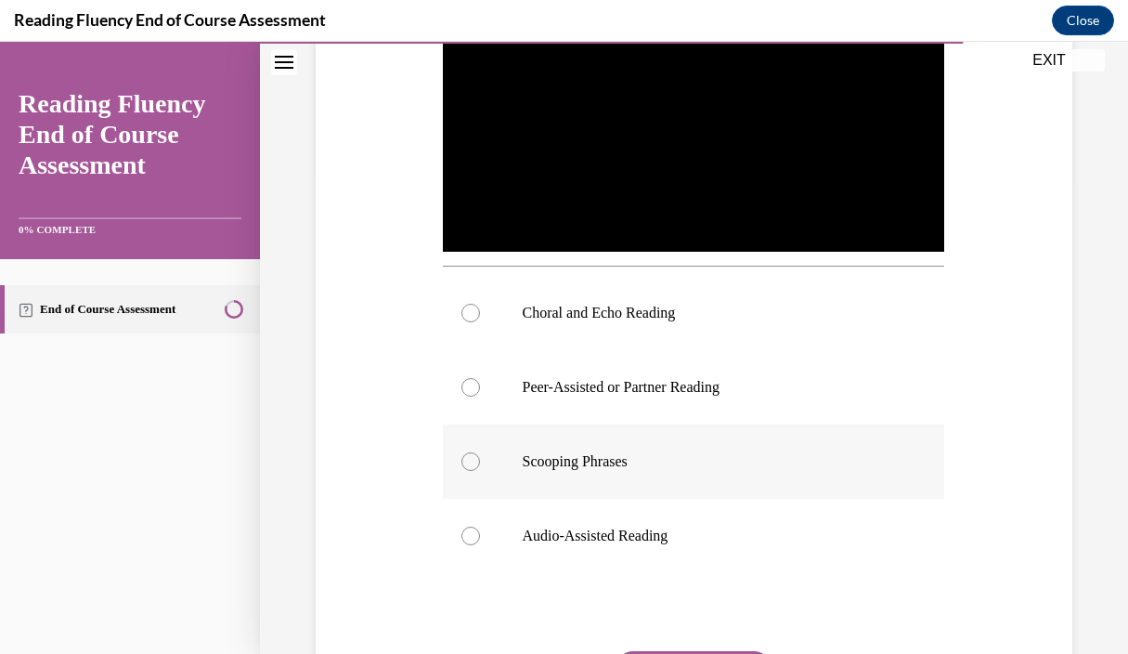
scroll to position [472, 0]
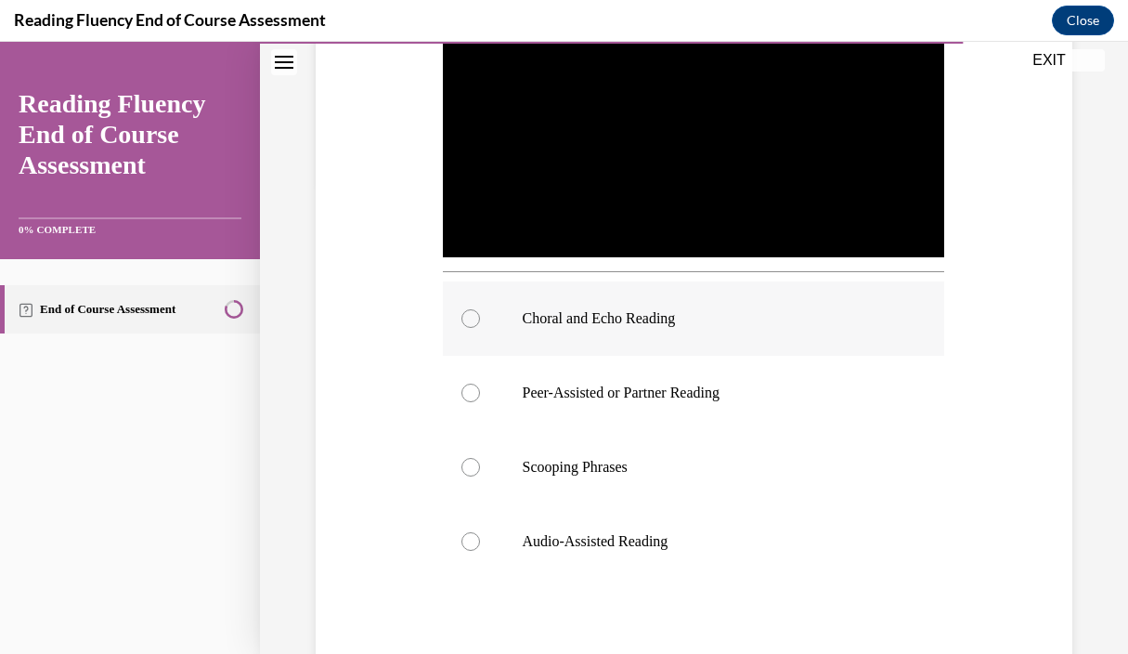
click at [474, 315] on div at bounding box center [471, 318] width 19 height 19
click at [474, 315] on input "Choral and Echo Reading" at bounding box center [471, 318] width 19 height 19
radio input "true"
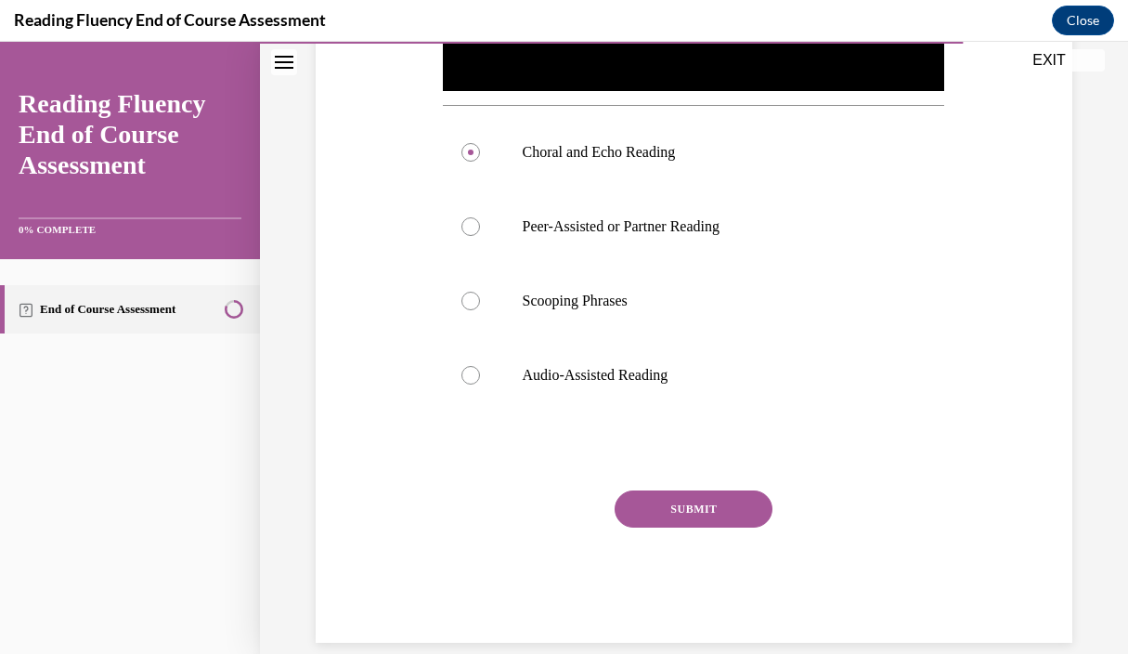
click at [683, 514] on button "SUBMIT" at bounding box center [694, 508] width 158 height 37
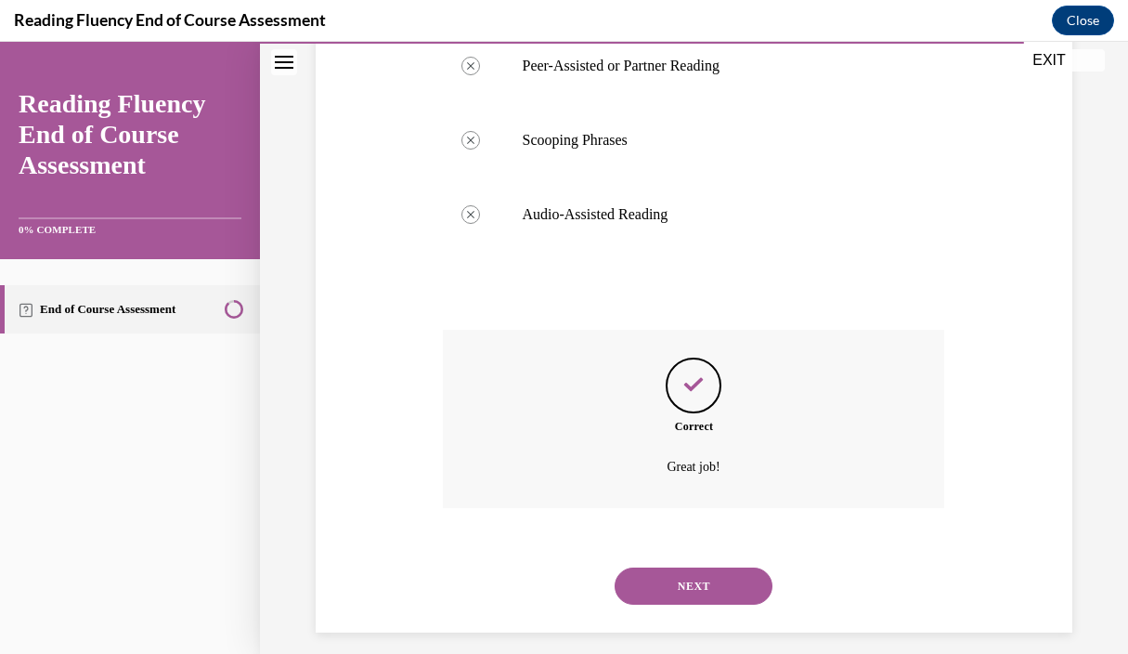
scroll to position [814, 0]
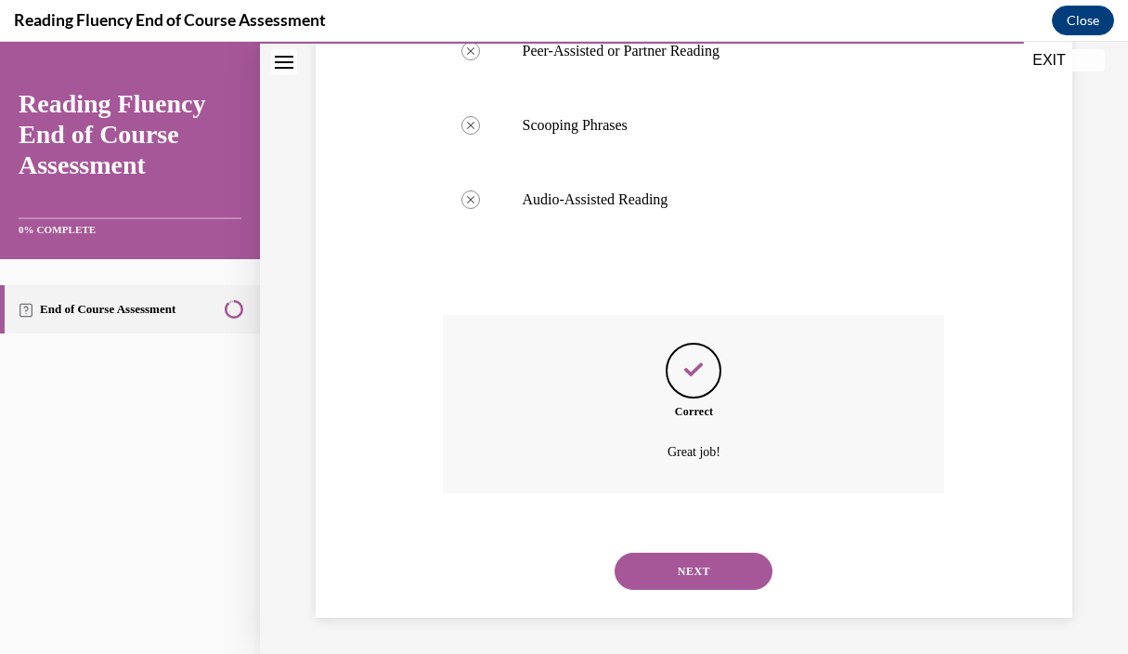
click at [680, 557] on button "NEXT" at bounding box center [694, 571] width 158 height 37
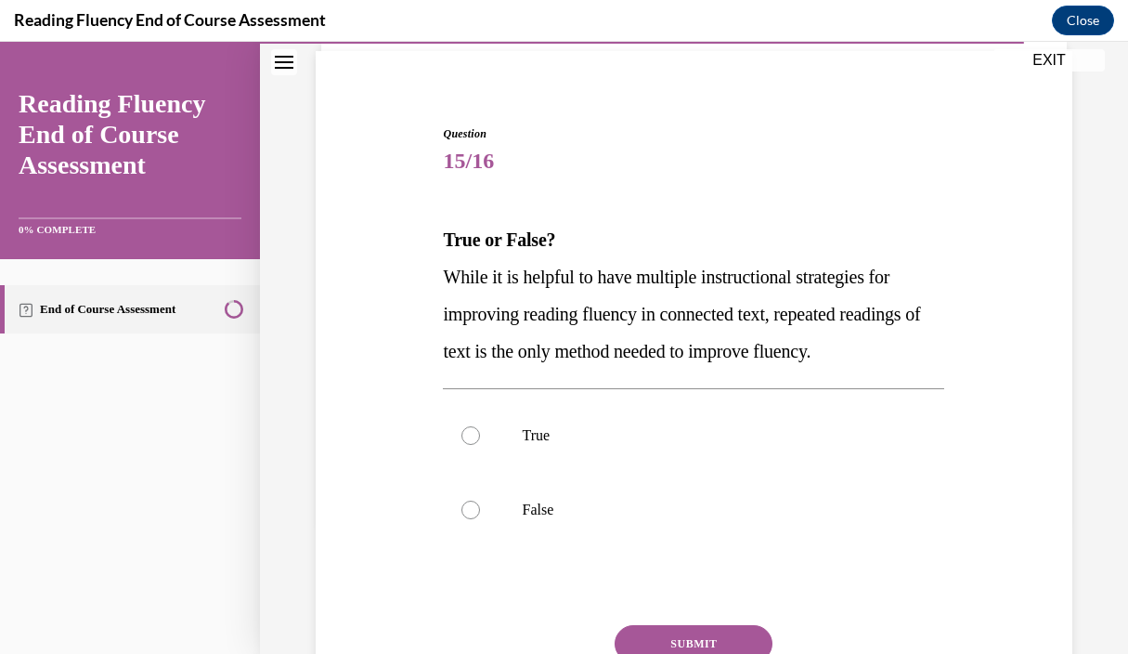
scroll to position [135, 0]
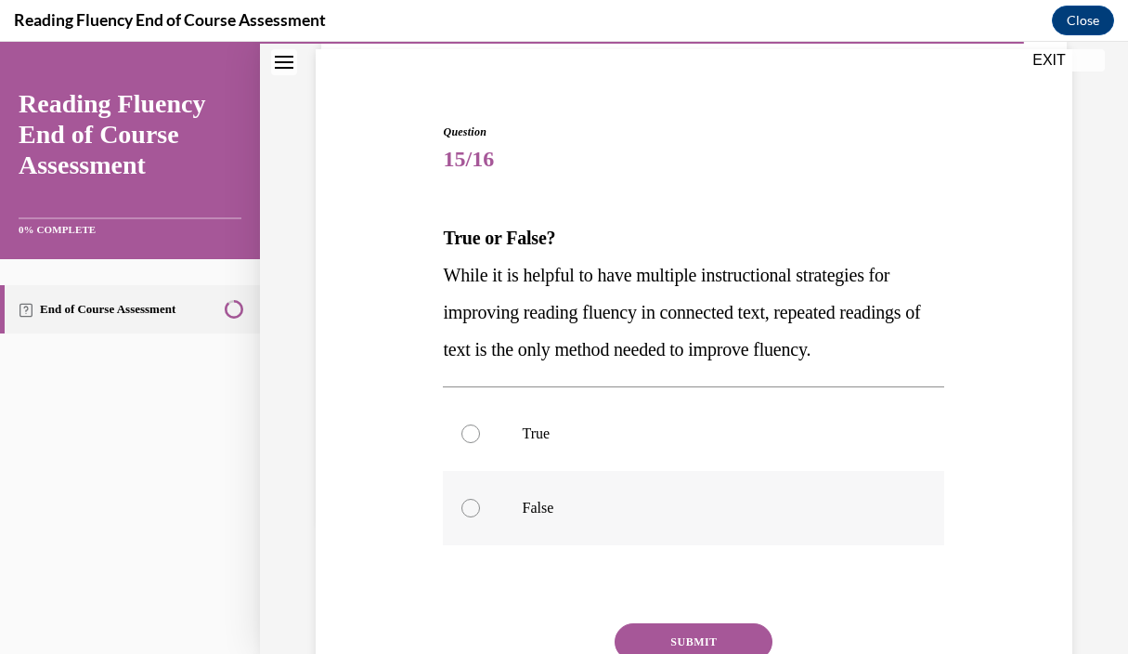
click at [470, 502] on div at bounding box center [471, 508] width 19 height 19
click at [470, 502] on input "False" at bounding box center [471, 508] width 19 height 19
radio input "true"
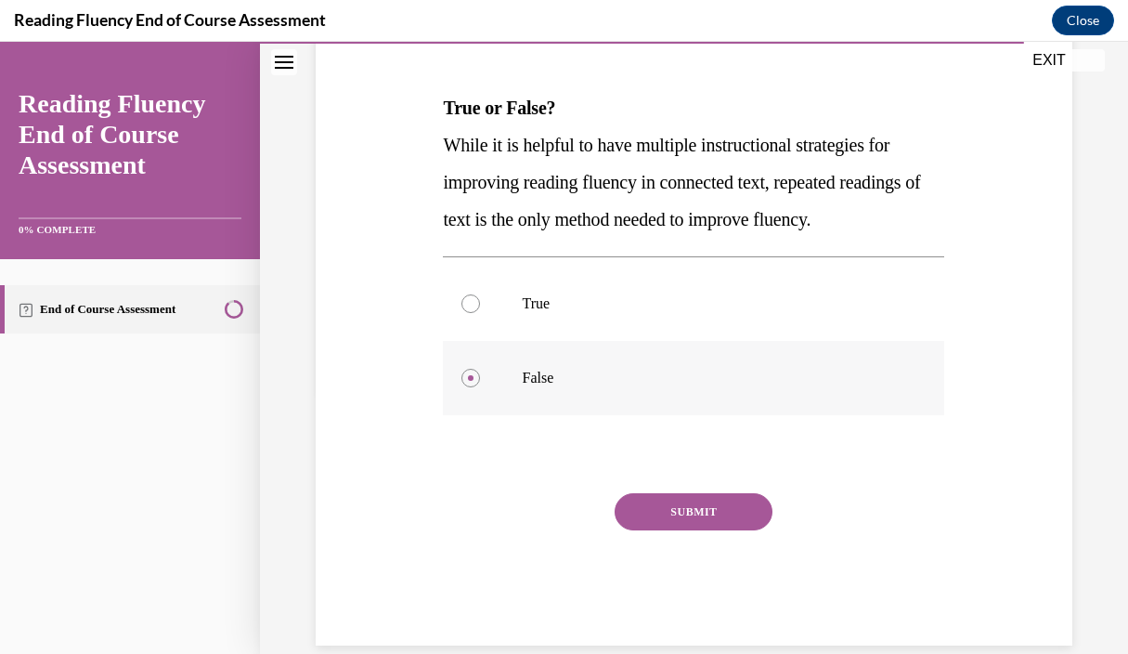
scroll to position [293, 0]
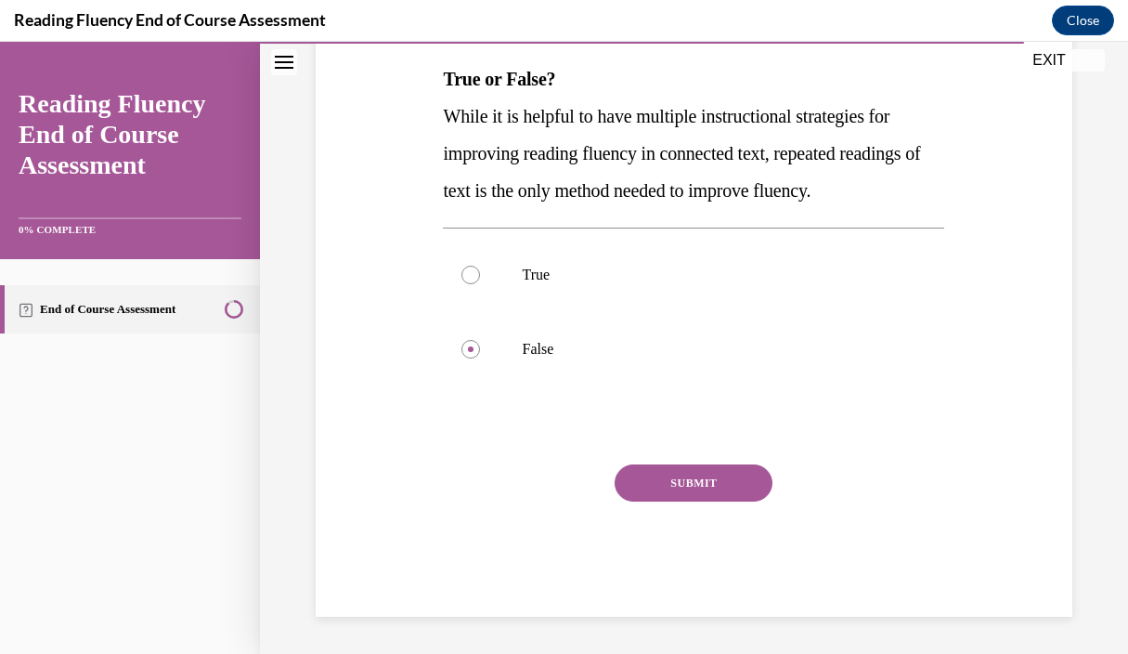
click at [709, 483] on button "SUBMIT" at bounding box center [694, 482] width 158 height 37
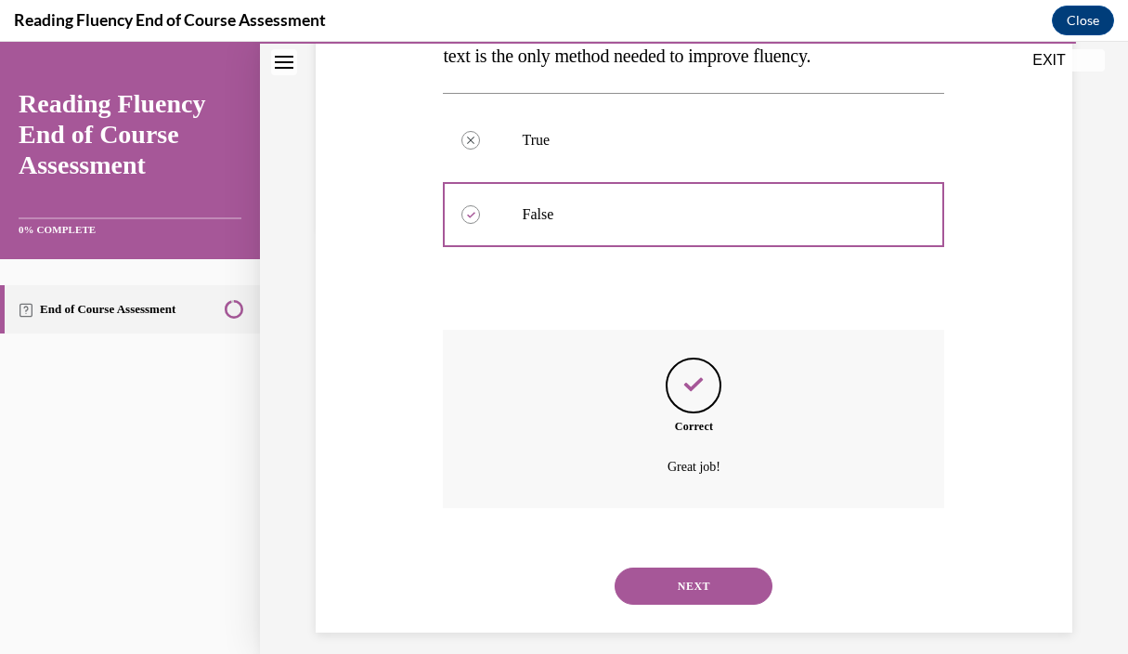
scroll to position [444, 0]
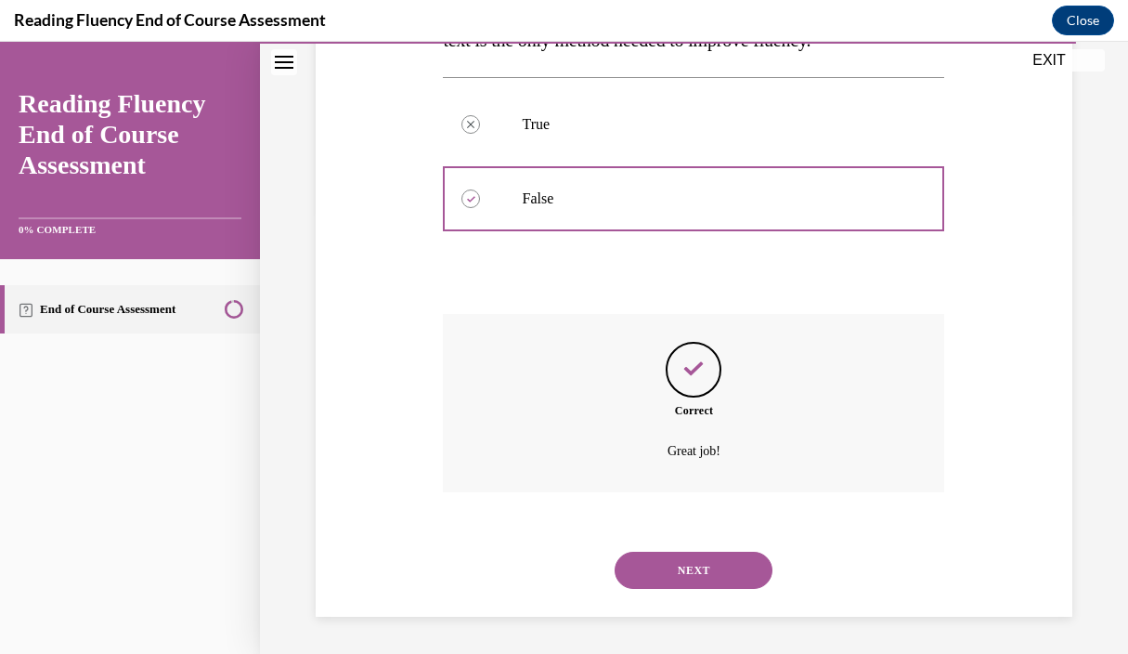
click at [694, 560] on button "NEXT" at bounding box center [694, 570] width 158 height 37
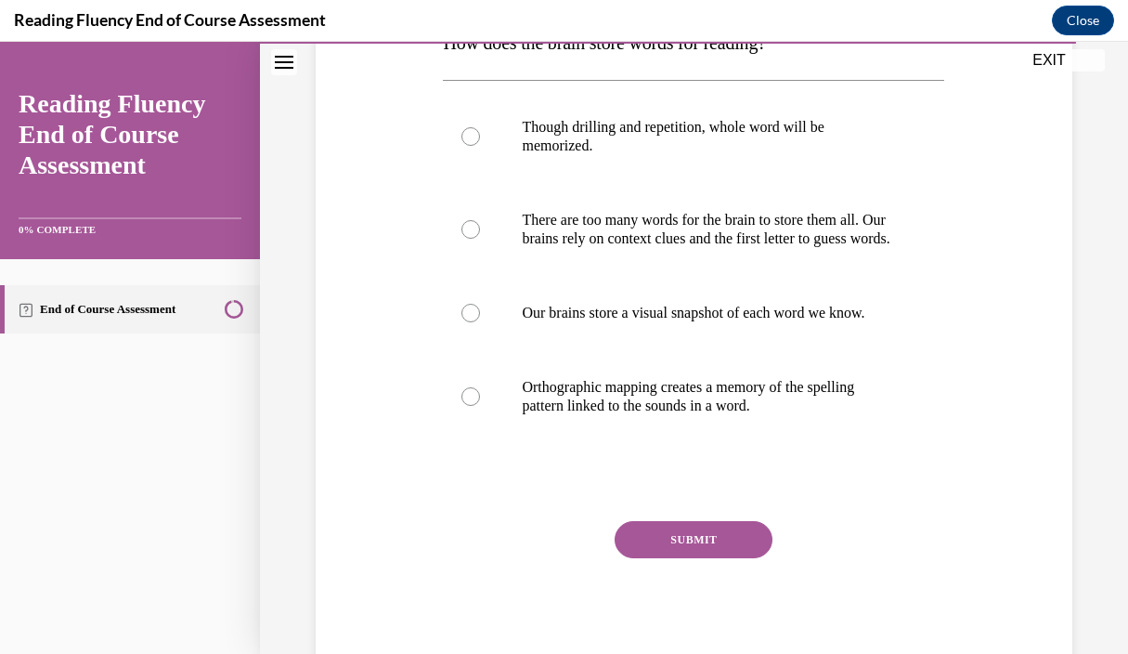
scroll to position [333, 0]
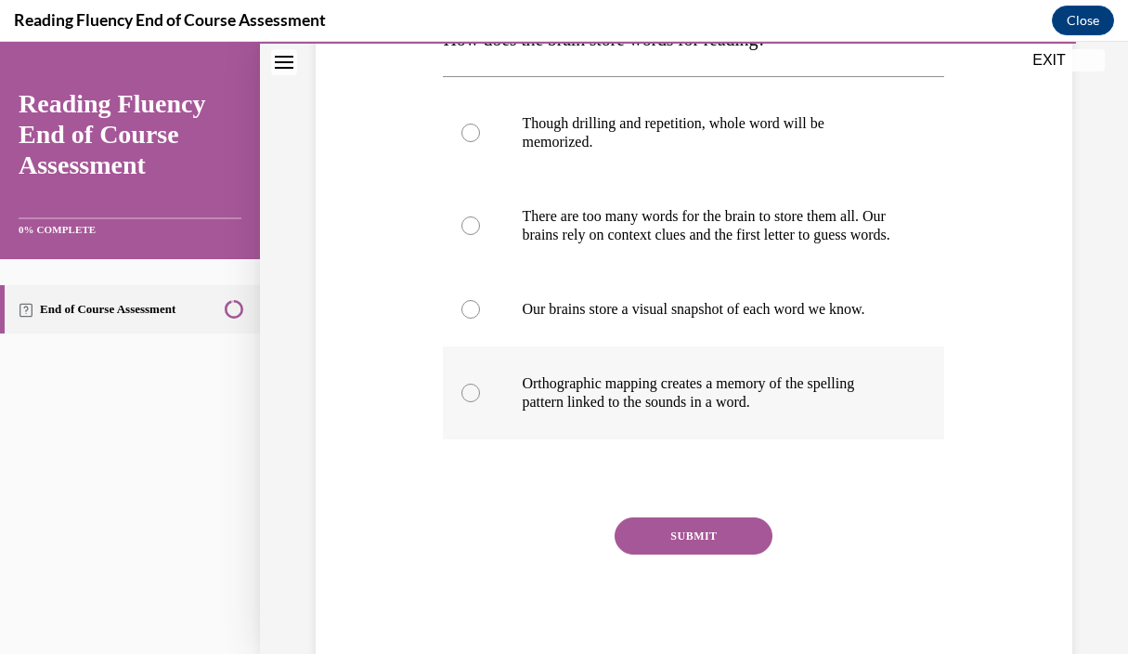
click at [469, 402] on div at bounding box center [471, 393] width 19 height 19
click at [469, 402] on input "Orthographic mapping creates a memory of the spelling pattern linked to the sou…" at bounding box center [471, 393] width 19 height 19
radio input "true"
click at [702, 554] on button "SUBMIT" at bounding box center [694, 535] width 158 height 37
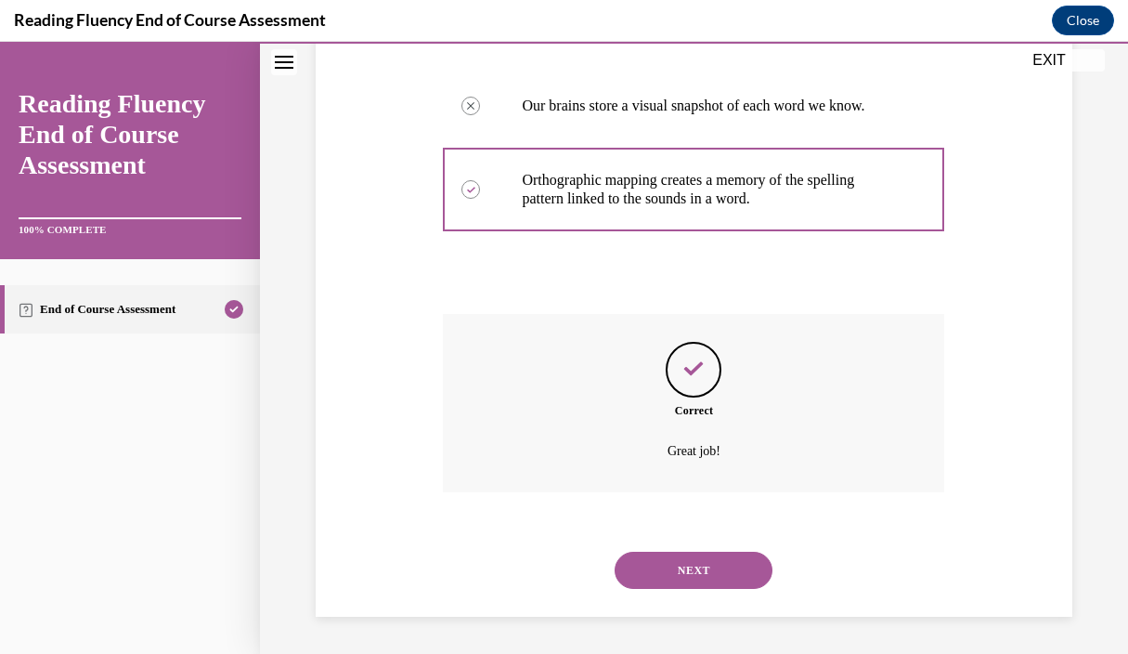
scroll to position [574, 0]
click at [702, 573] on button "NEXT" at bounding box center [694, 570] width 158 height 37
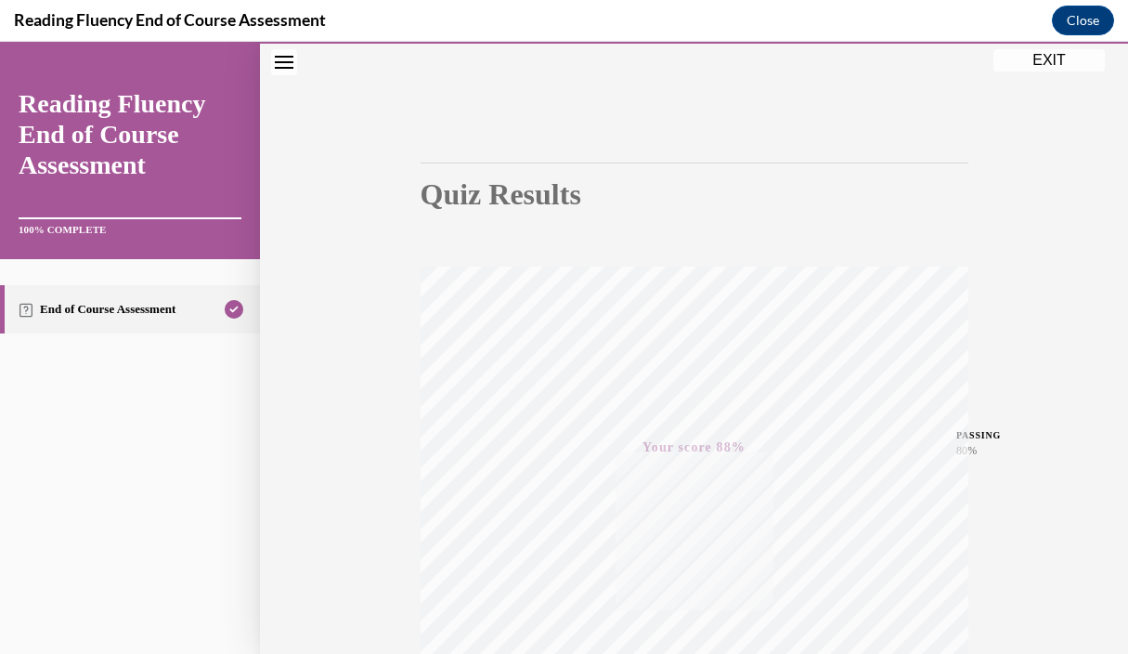
scroll to position [0, 0]
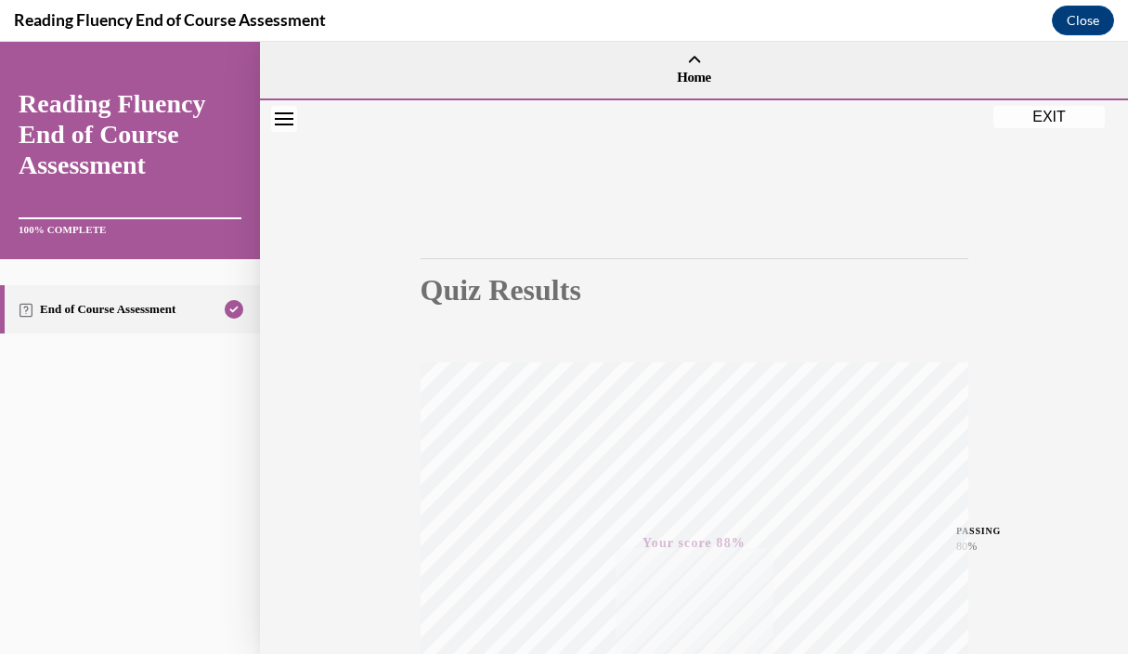
click at [1039, 121] on button "EXIT" at bounding box center [1049, 117] width 111 height 22
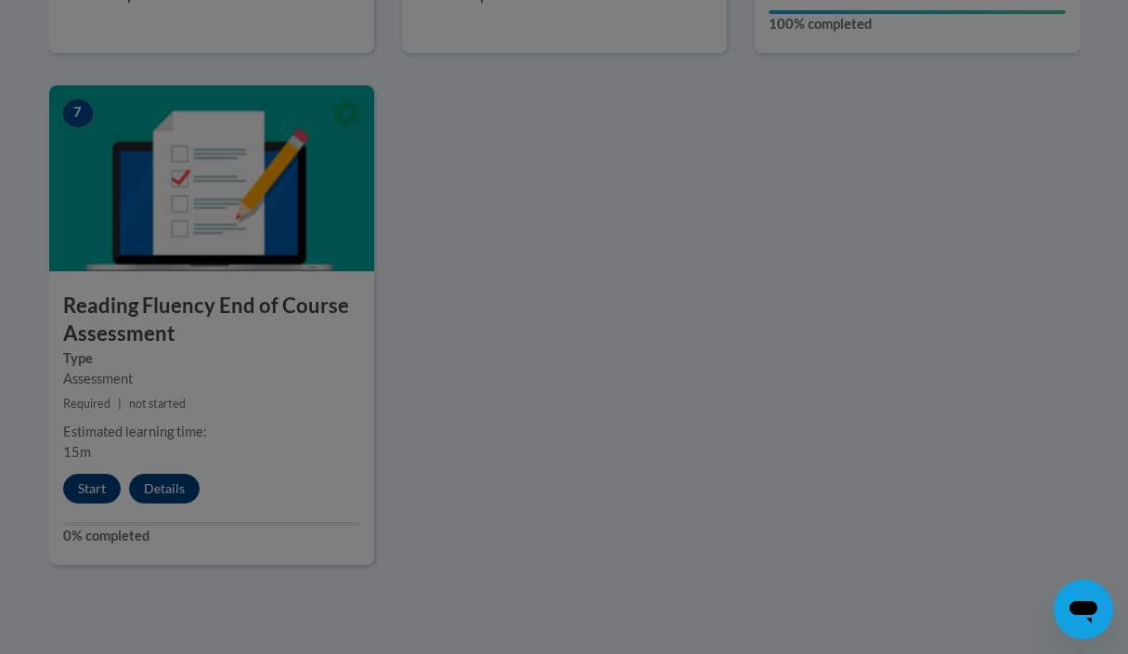
click at [1039, 121] on div at bounding box center [564, 327] width 1128 height 654
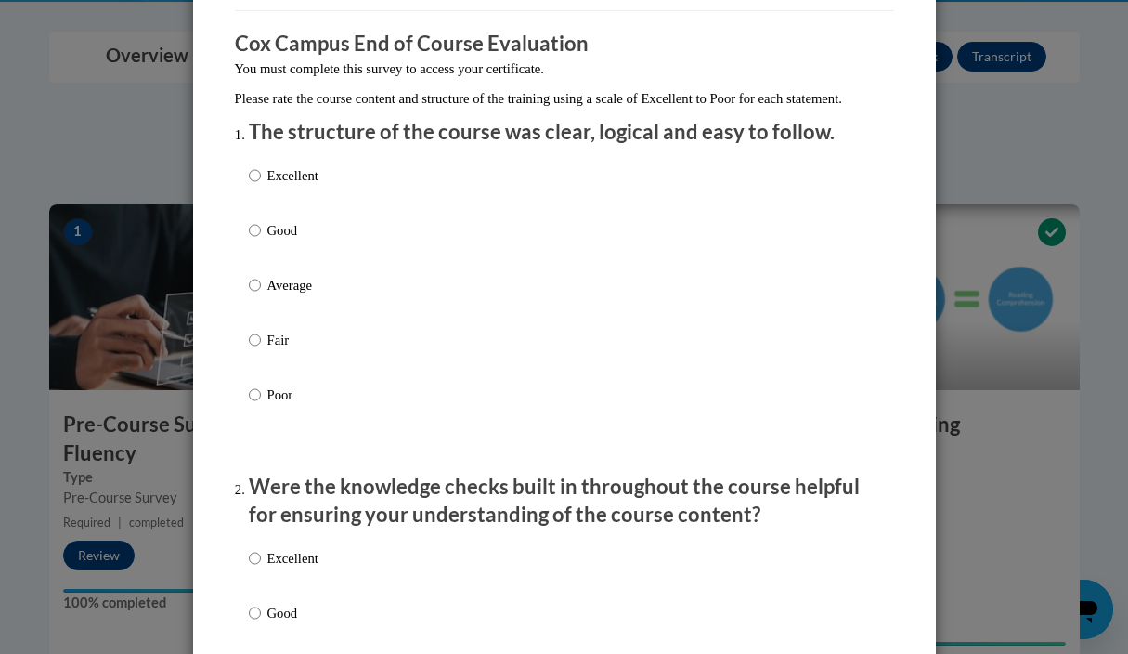
scroll to position [163, 0]
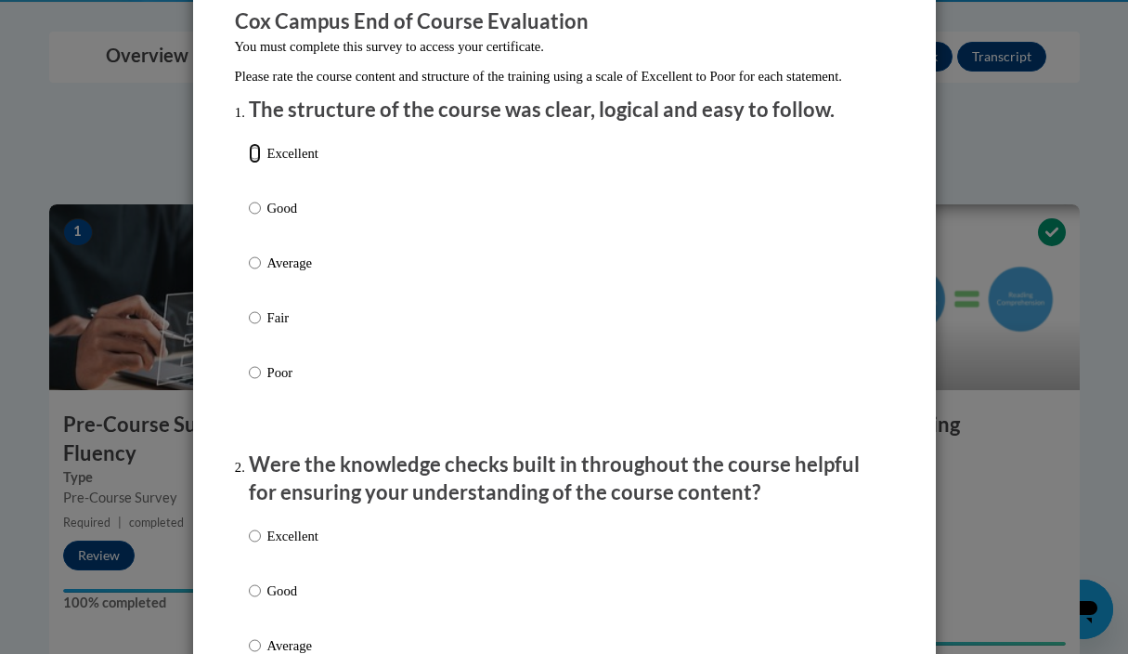
click at [254, 163] on input "Excellent" at bounding box center [255, 153] width 12 height 20
radio input "true"
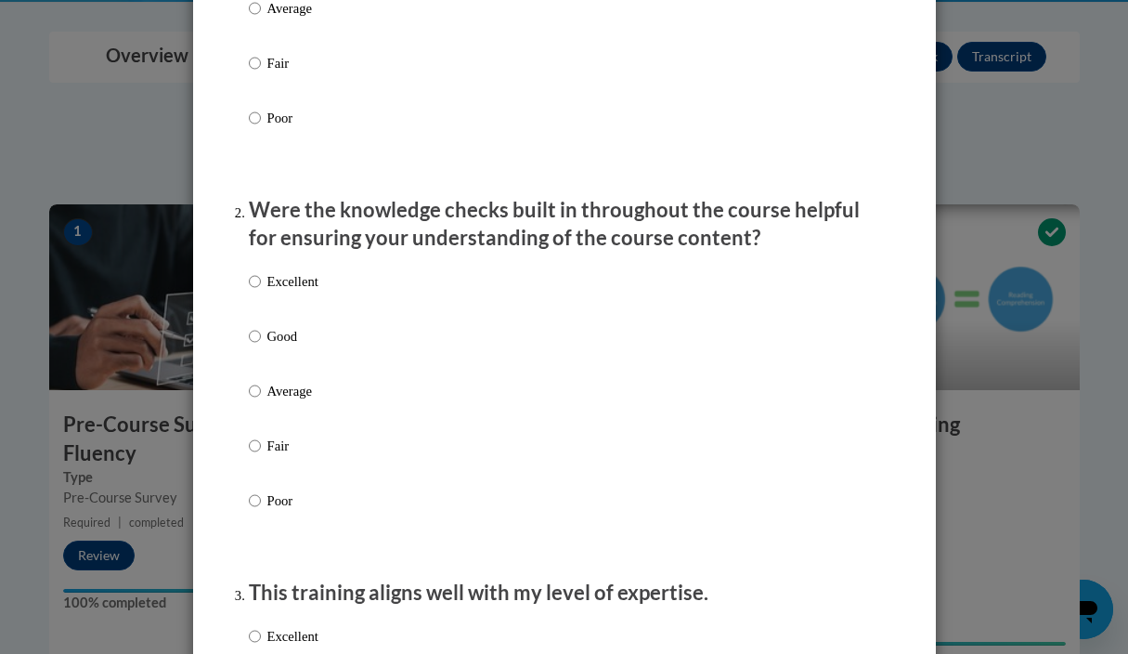
scroll to position [434, 0]
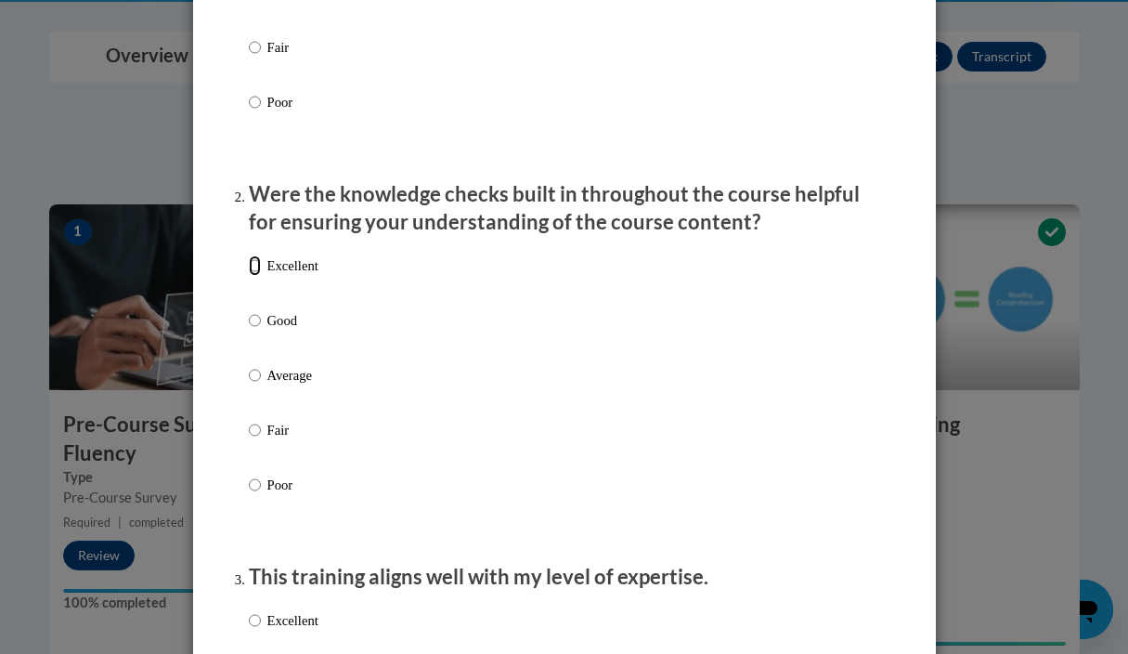
click at [254, 276] on input "Excellent" at bounding box center [255, 265] width 12 height 20
radio input "true"
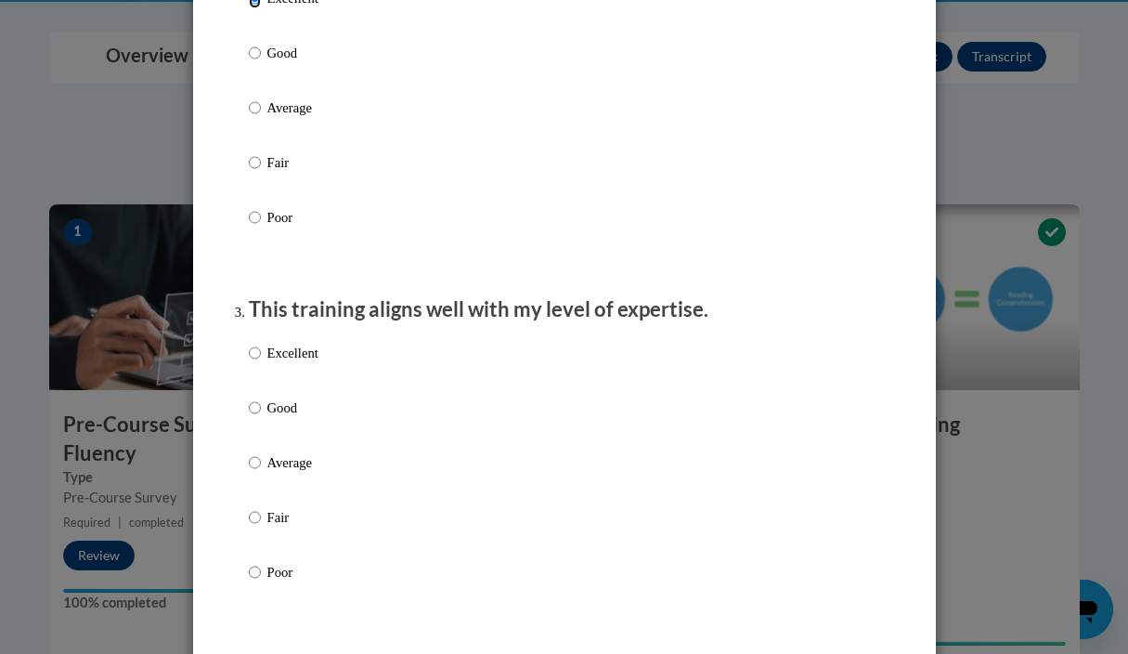
scroll to position [725, 0]
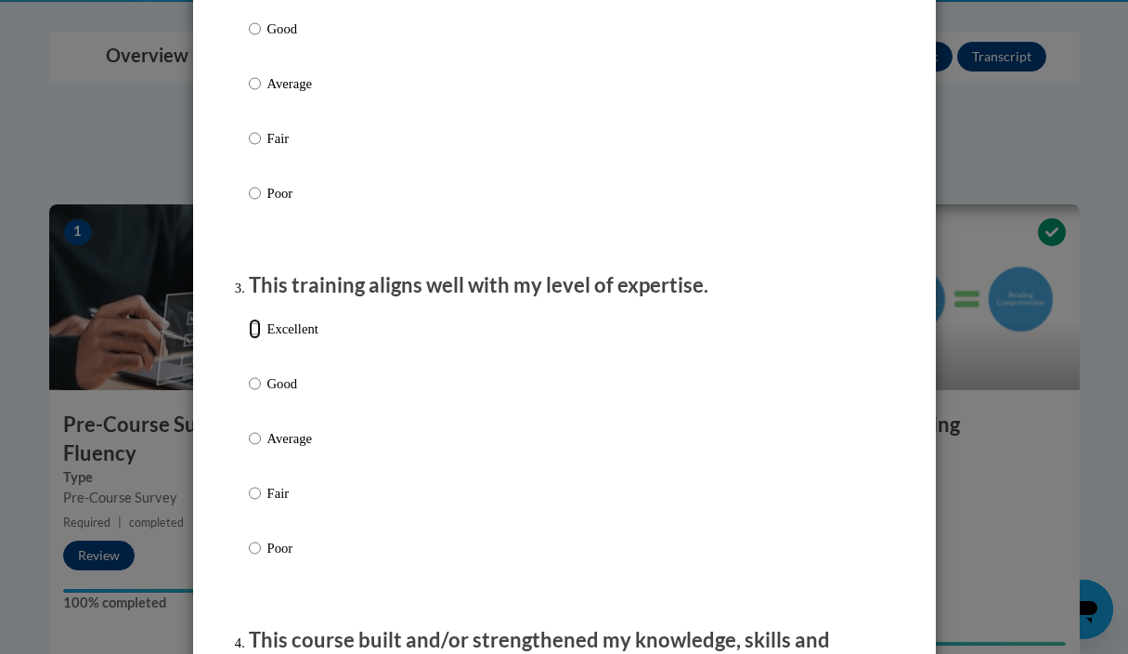
click at [253, 339] on input "Excellent" at bounding box center [255, 329] width 12 height 20
radio input "true"
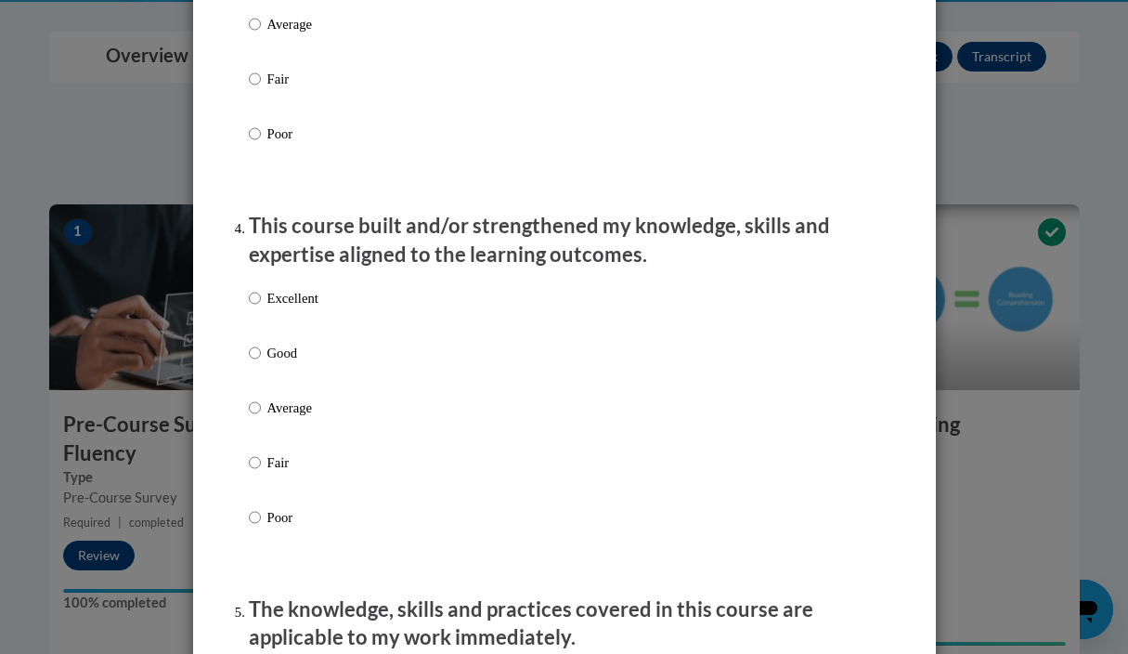
scroll to position [1160, 0]
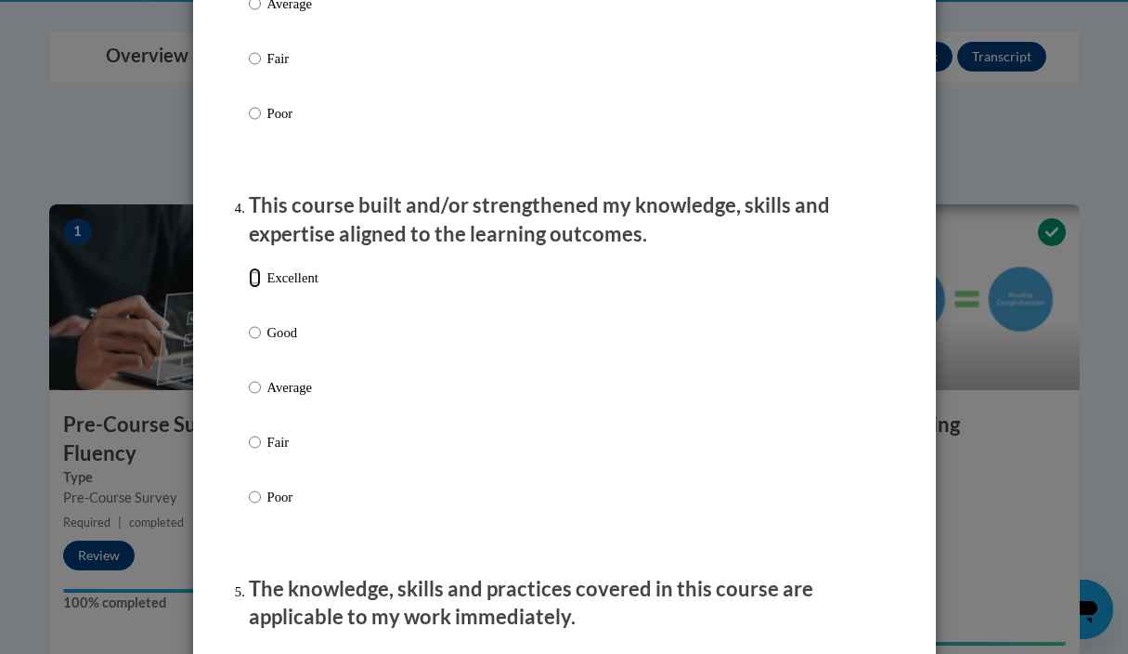
click at [255, 288] on input "Excellent" at bounding box center [255, 277] width 12 height 20
radio input "true"
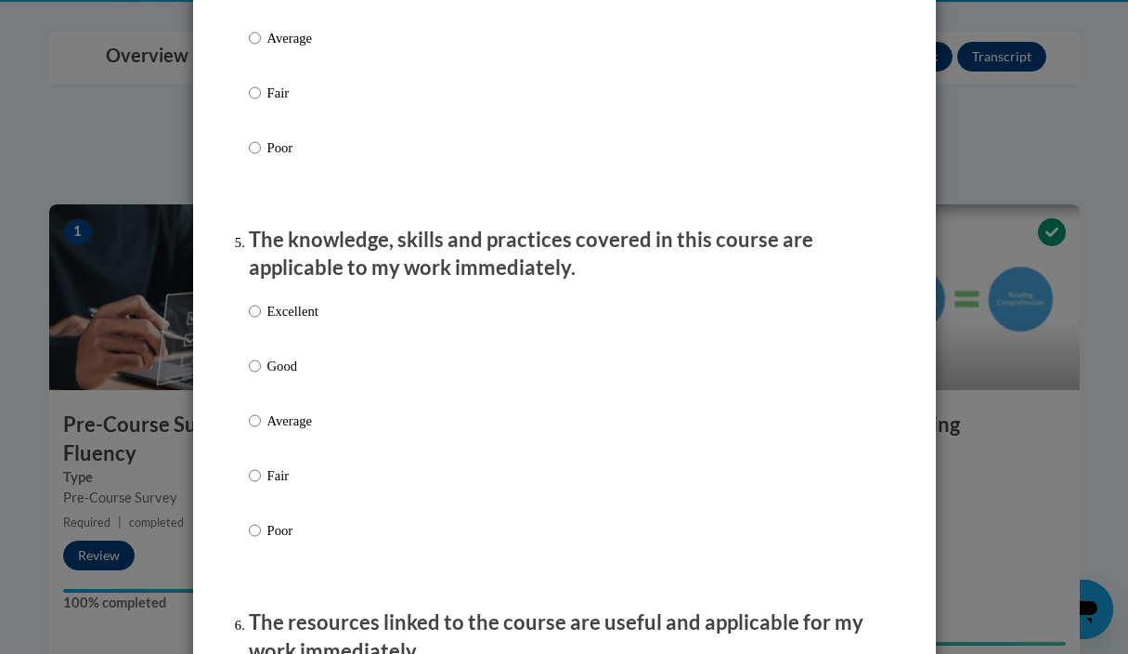
scroll to position [1516, 0]
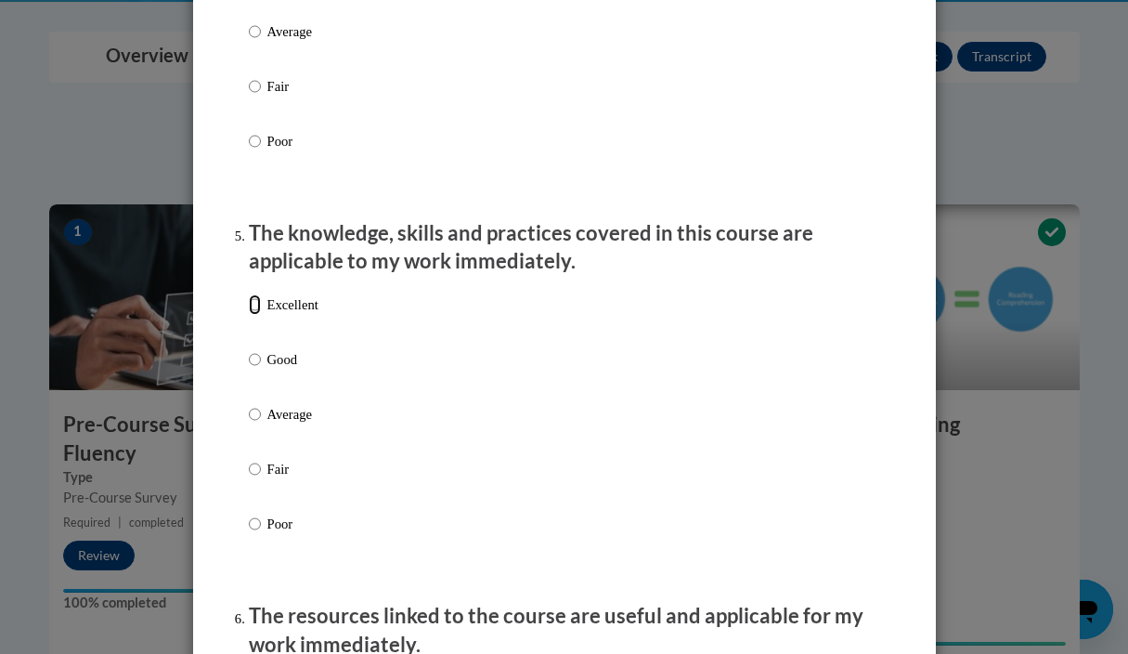
click at [251, 315] on input "Excellent" at bounding box center [255, 304] width 12 height 20
radio input "true"
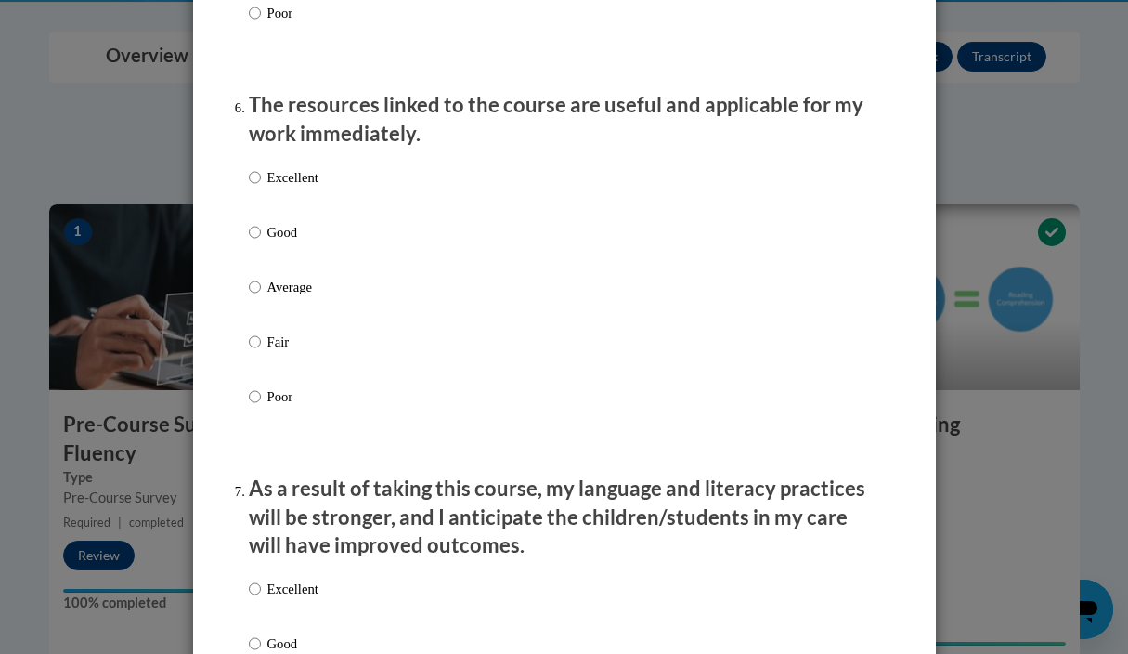
scroll to position [2037, 0]
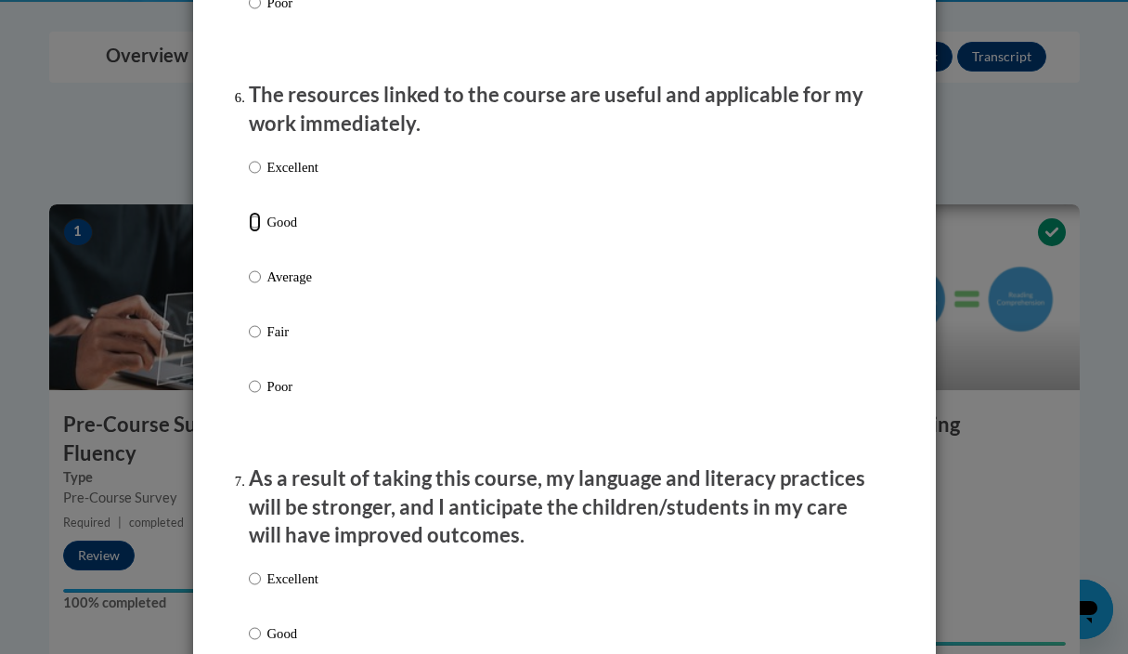
click at [254, 232] on input "Good" at bounding box center [255, 222] width 12 height 20
radio input "true"
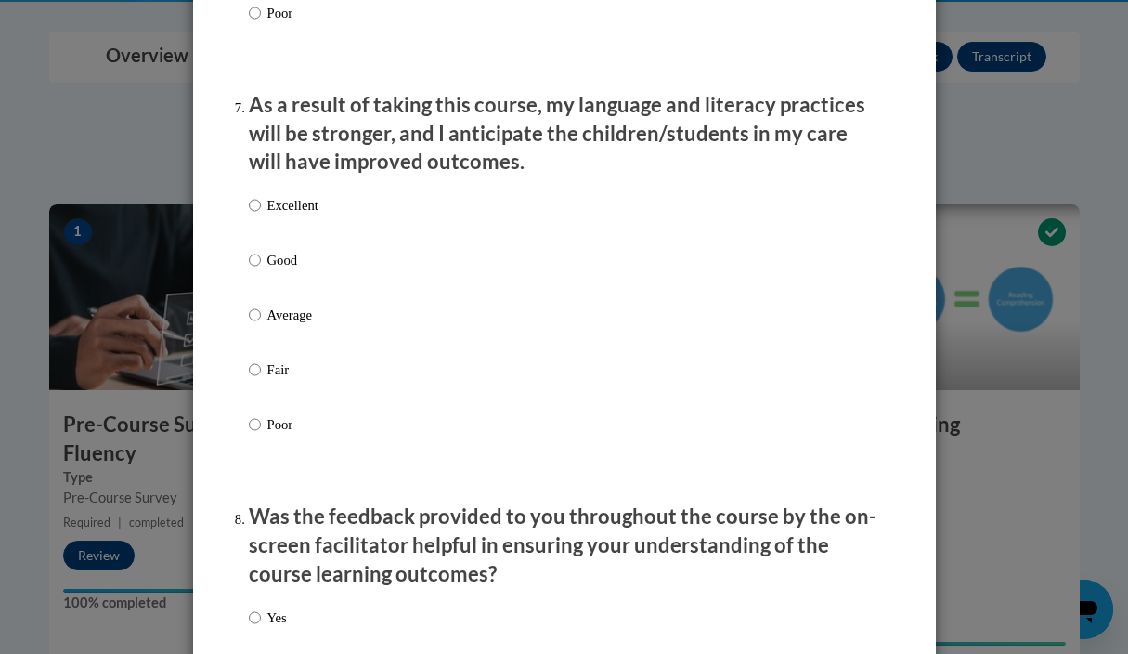
scroll to position [2412, 0]
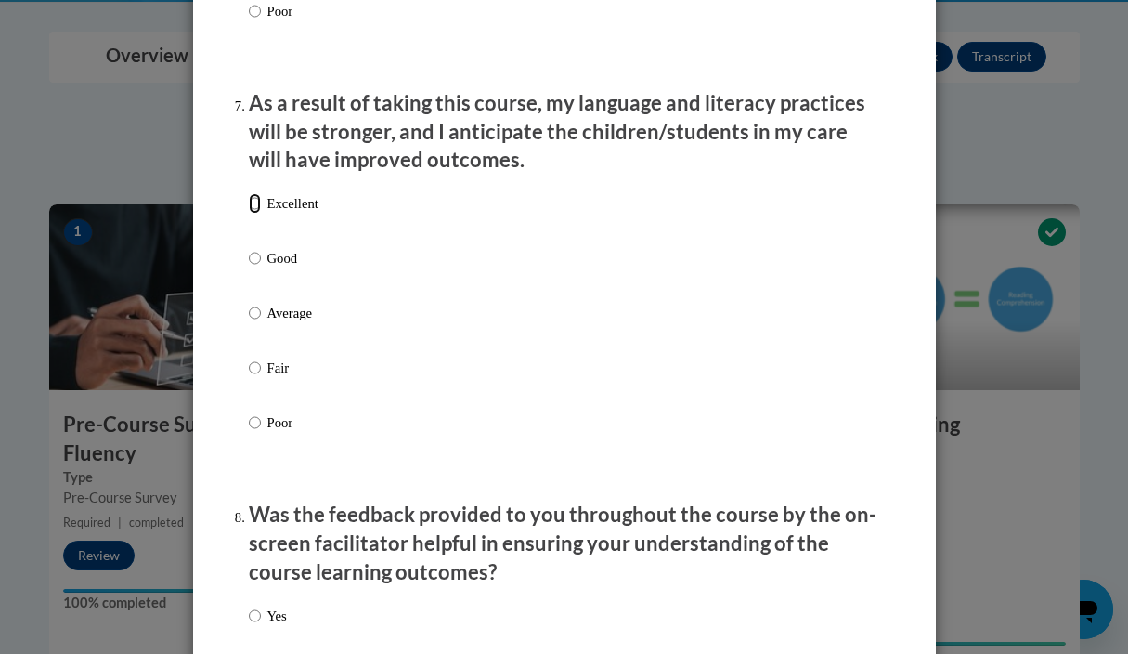
click at [254, 214] on input "Excellent" at bounding box center [255, 203] width 12 height 20
radio input "true"
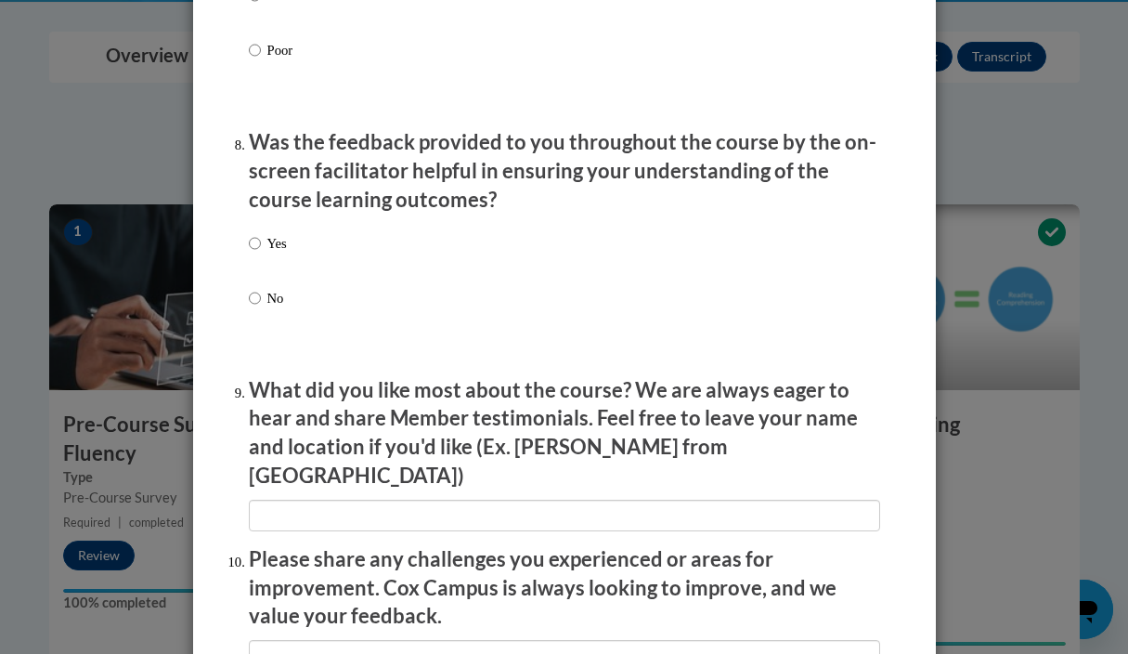
scroll to position [2785, 0]
click at [254, 253] on input "Yes" at bounding box center [255, 242] width 12 height 20
radio input "true"
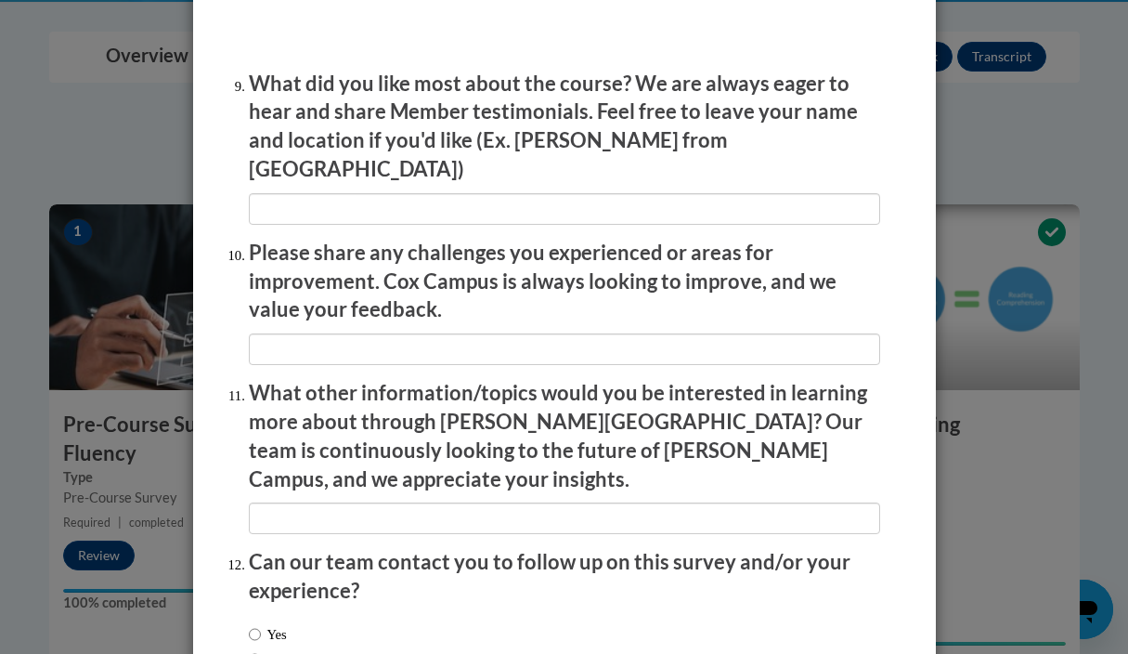
scroll to position [3210, 0]
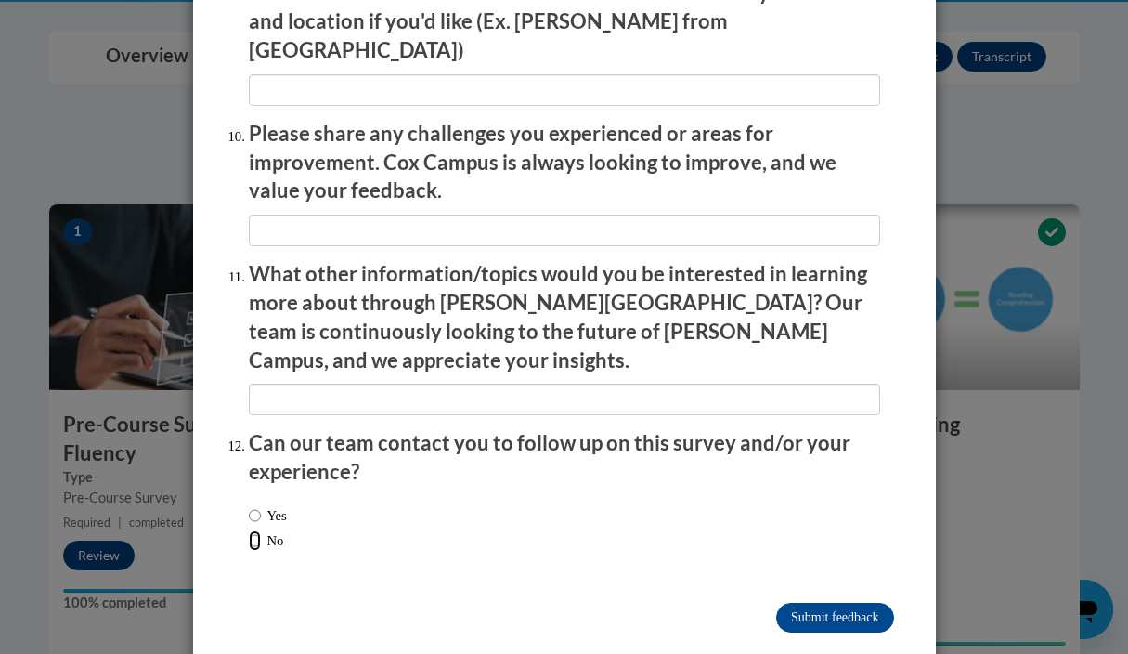
click at [252, 530] on input "No" at bounding box center [255, 540] width 12 height 20
radio input "true"
click at [814, 603] on input "Submit feedback" at bounding box center [834, 618] width 117 height 30
